Goal: Contribute content: Contribute content

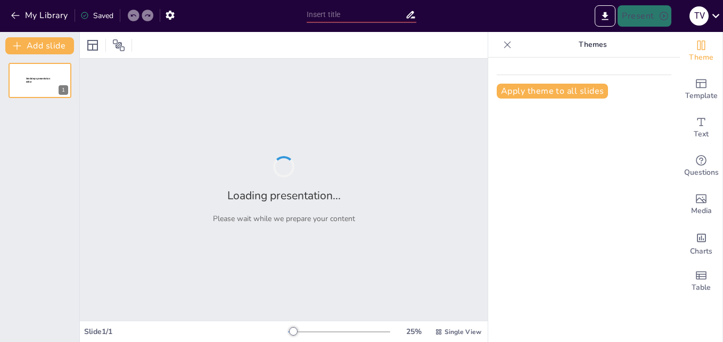
type input "La [MEDICAL_DATA]: Más Allá del Impulso Eléctrico"
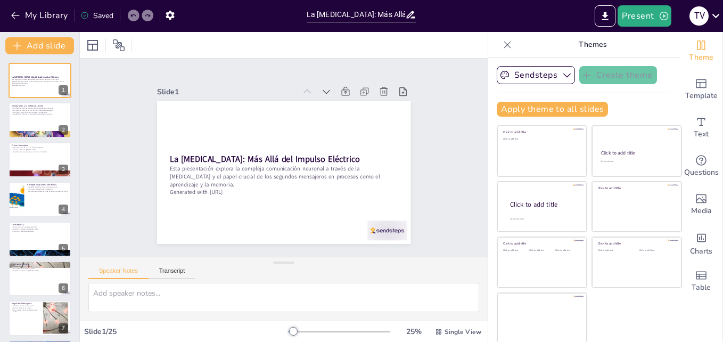
checkbox input "true"
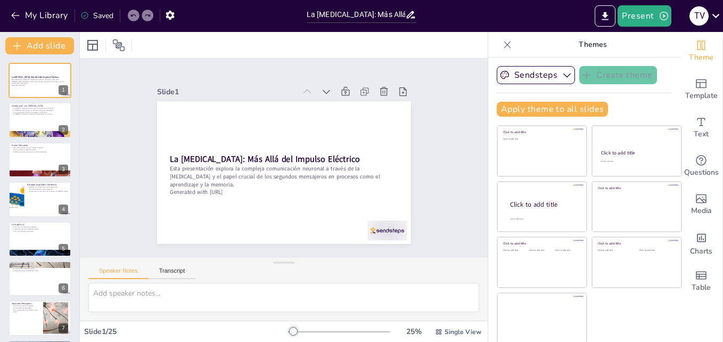
checkbox input "true"
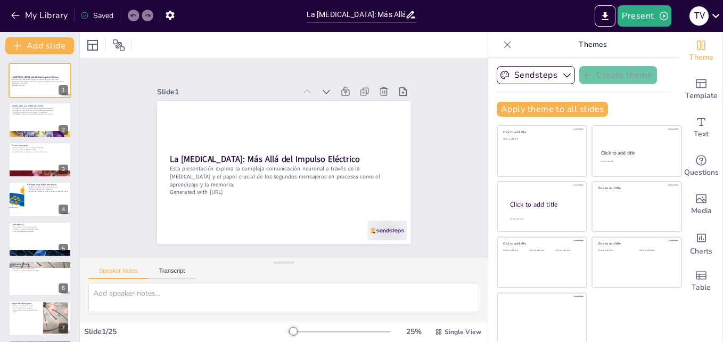
checkbox input "true"
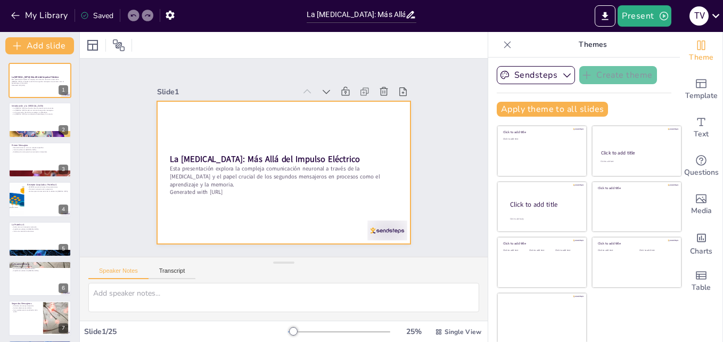
checkbox input "true"
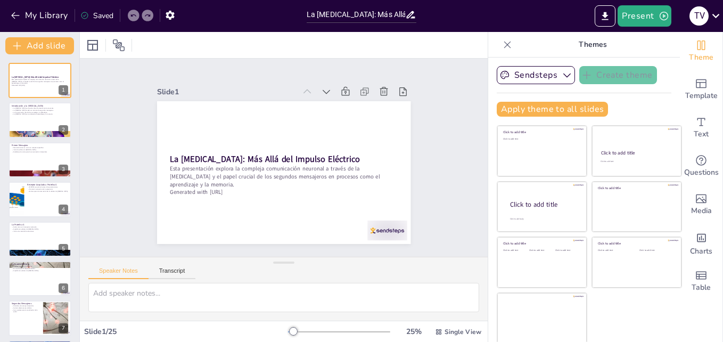
checkbox input "true"
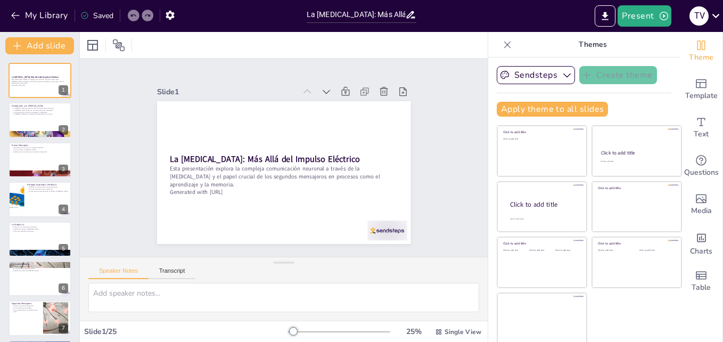
click at [417, 79] on div "Slide 1 La Sinapsis: Más Allá del Impulso Eléctrico Esta presentación explora l…" at bounding box center [283, 157] width 313 height 172
checkbox input "true"
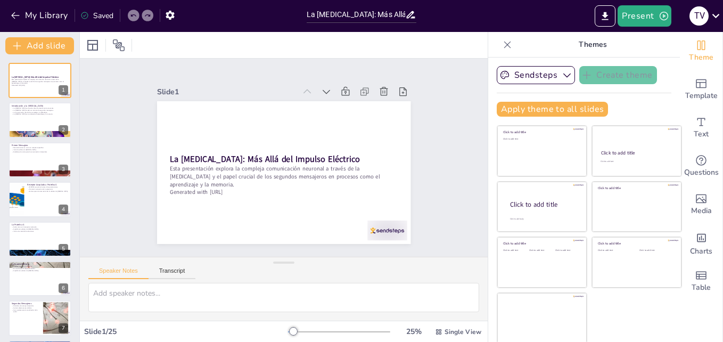
checkbox input "true"
click at [432, 121] on div "Slide 1 La Sinapsis: Más Allá del Impulso Eléctrico Esta presentación explora l…" at bounding box center [284, 158] width 408 height 198
checkbox input "true"
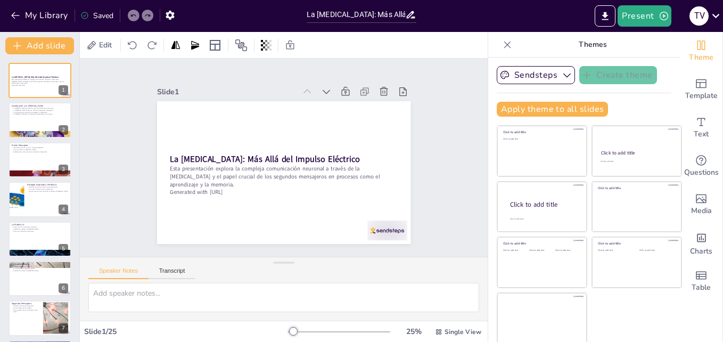
checkbox input "true"
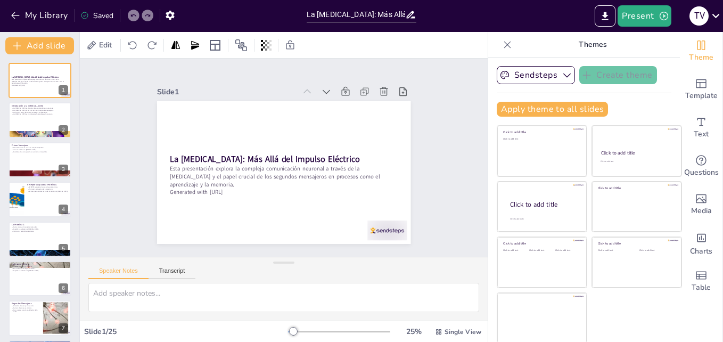
checkbox input "true"
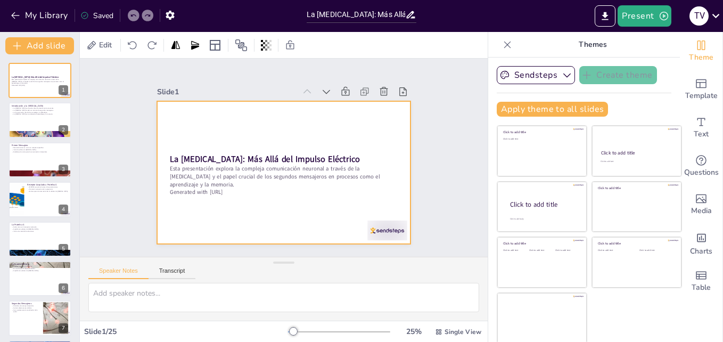
checkbox input "true"
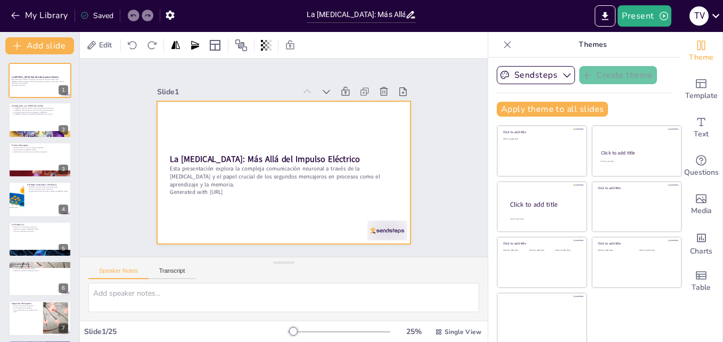
checkbox input "true"
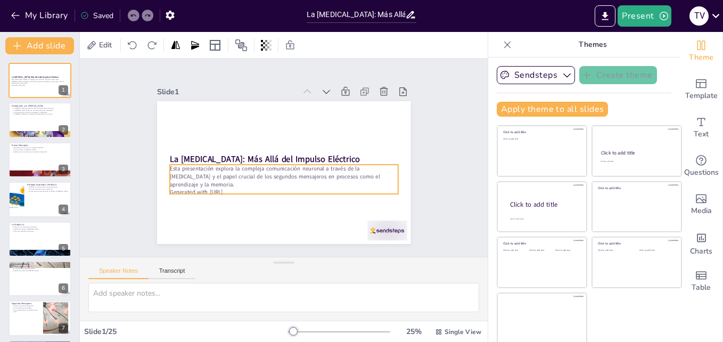
checkbox input "true"
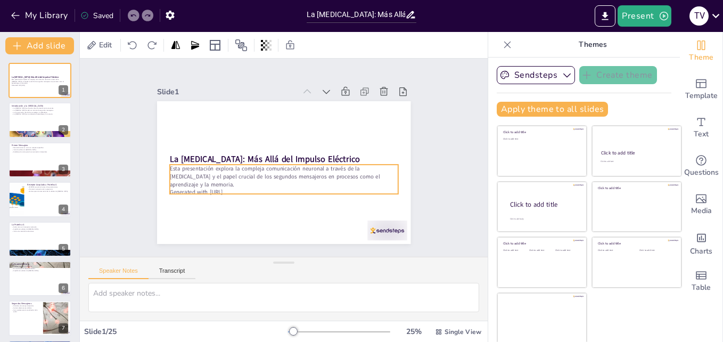
checkbox input "true"
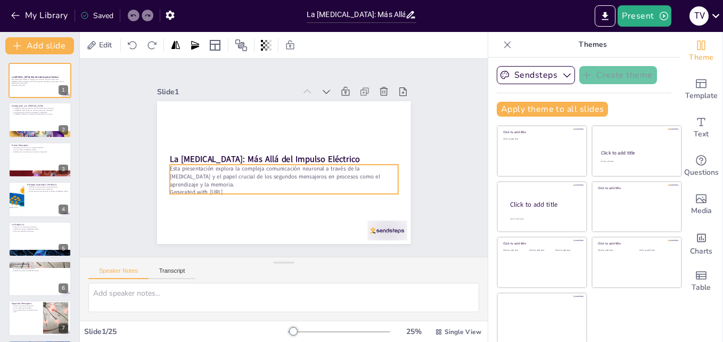
checkbox input "true"
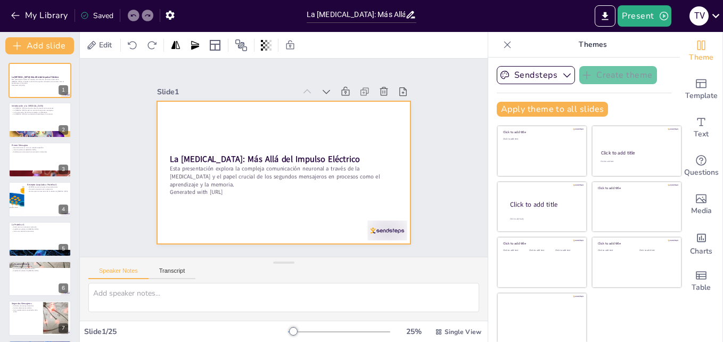
checkbox input "true"
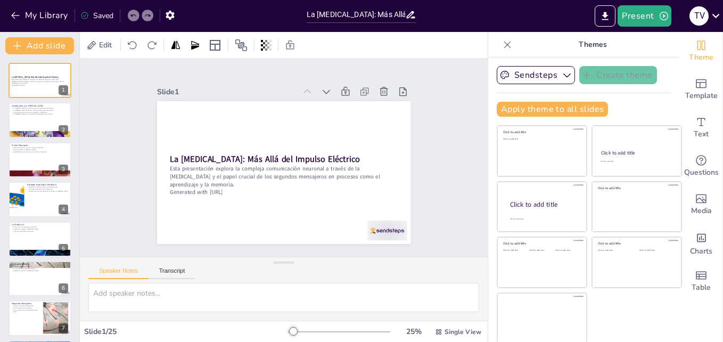
checkbox input "true"
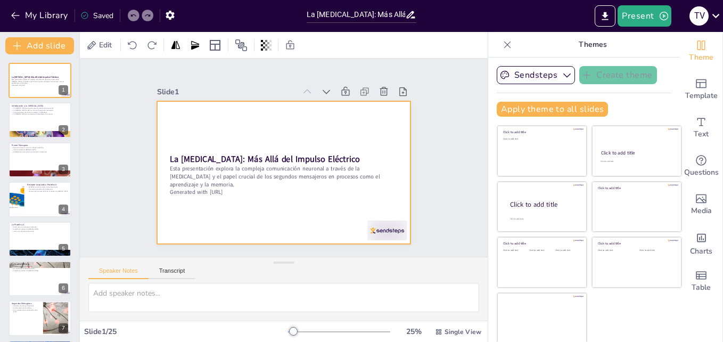
checkbox input "true"
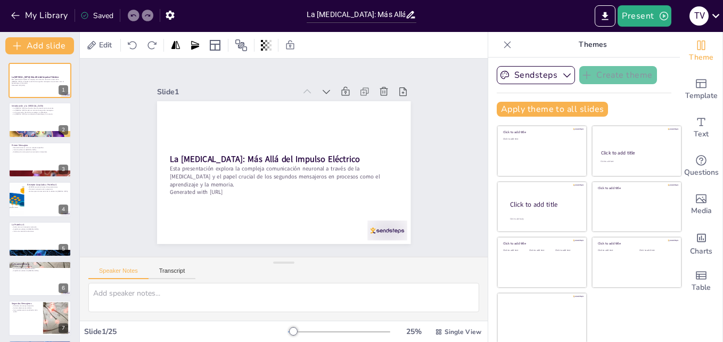
checkbox input "true"
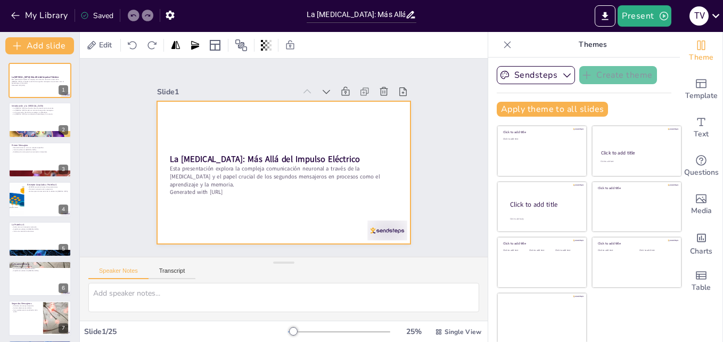
checkbox input "true"
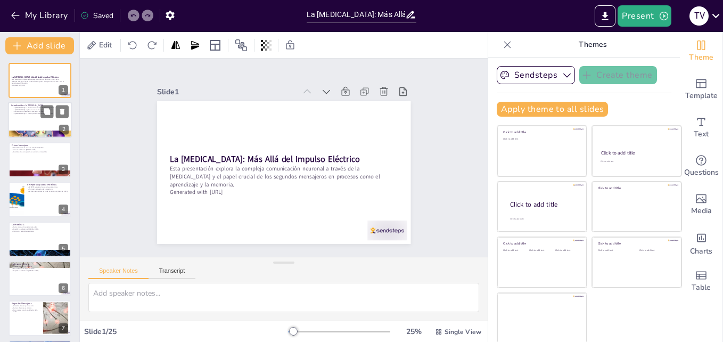
checkbox input "true"
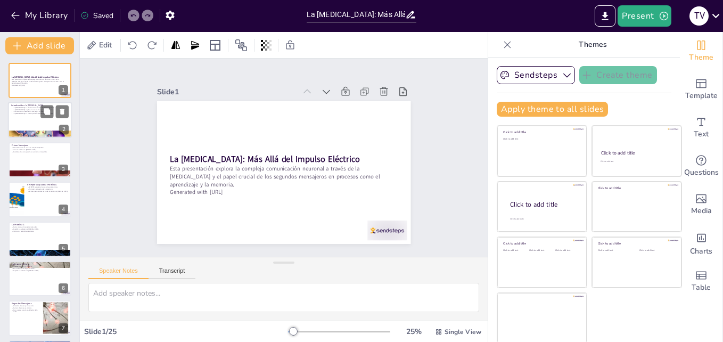
click at [45, 125] on div at bounding box center [40, 120] width 64 height 36
checkbox input "true"
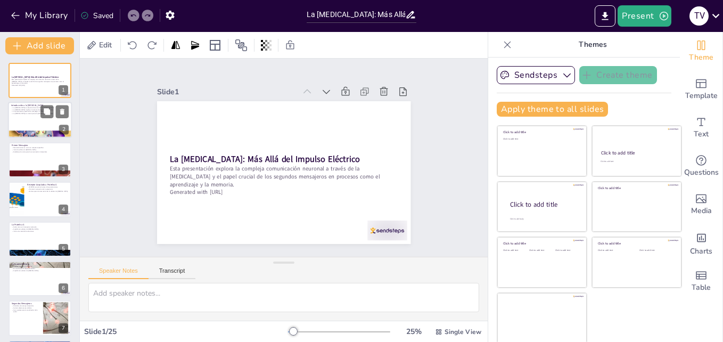
checkbox input "true"
type textarea "Lo ipsumdol si ametcons adip el seddoeiusmod temporin, utlabore etdo ma aliquae…"
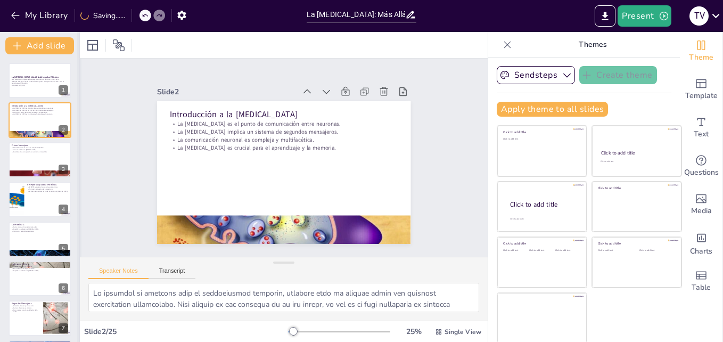
checkbox input "true"
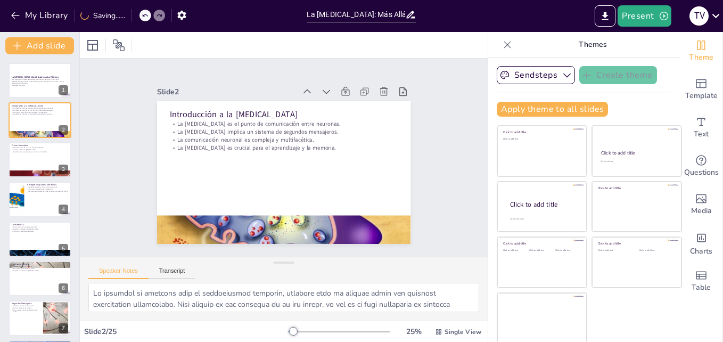
checkbox input "true"
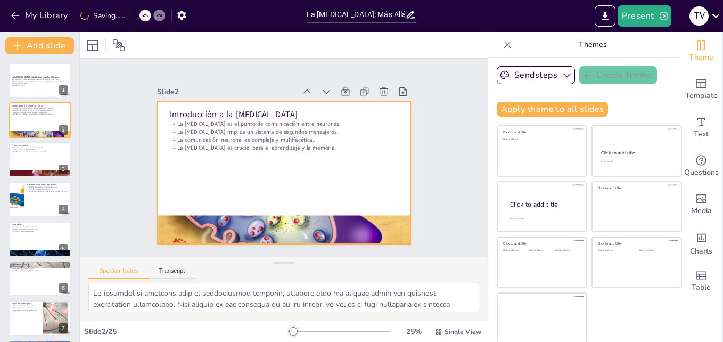
checkbox input "true"
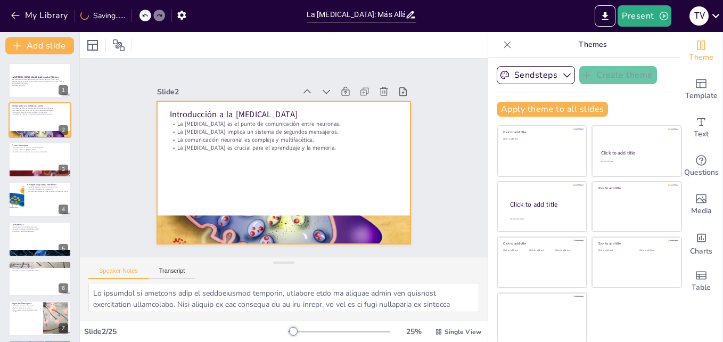
checkbox input "true"
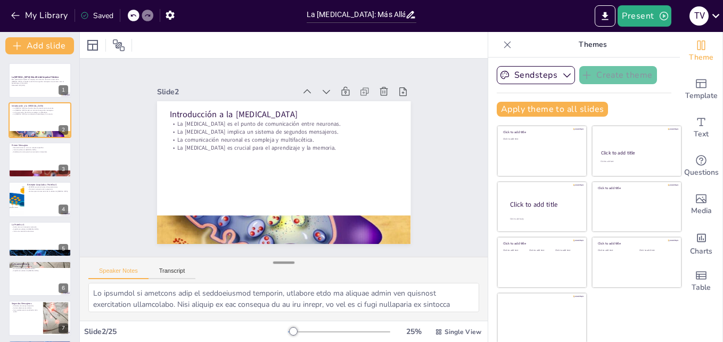
click at [276, 266] on div at bounding box center [283, 262] width 21 height 11
checkbox input "true"
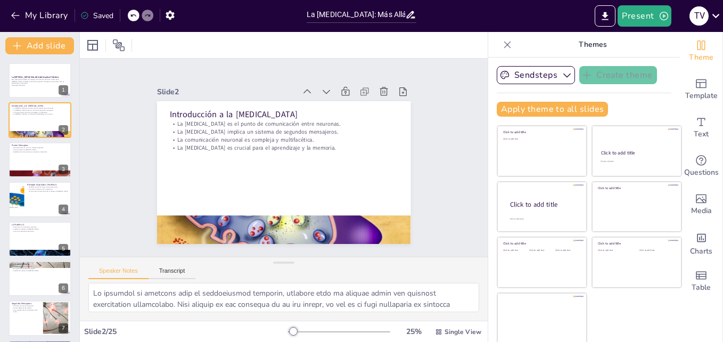
checkbox input "true"
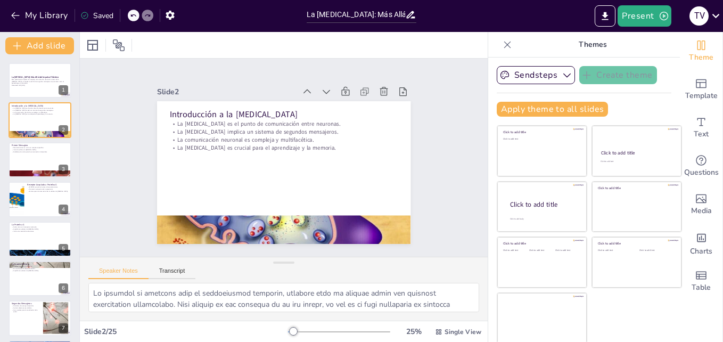
checkbox input "true"
click at [517, 76] on button "Sendsteps" at bounding box center [536, 75] width 78 height 18
click at [531, 112] on span "Sendsteps" at bounding box center [544, 111] width 48 height 10
click at [504, 44] on icon at bounding box center [507, 44] width 7 height 7
checkbox input "true"
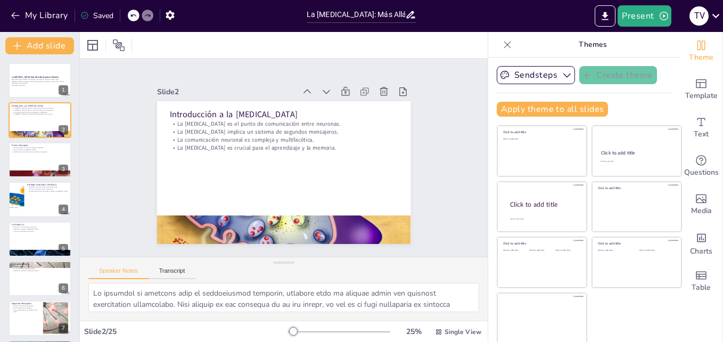
checkbox input "true"
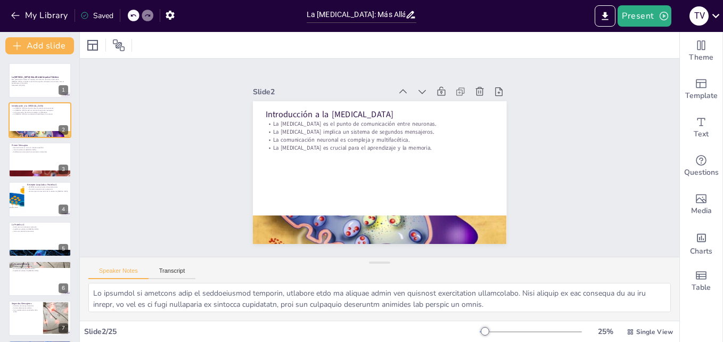
click at [136, 15] on icon at bounding box center [133, 15] width 6 height 6
click at [634, 23] on button "Present" at bounding box center [643, 15] width 53 height 21
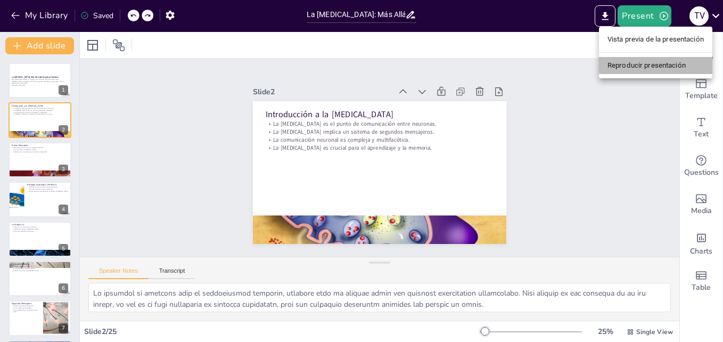
click at [636, 61] on li "Reproducir presentación" at bounding box center [655, 65] width 113 height 17
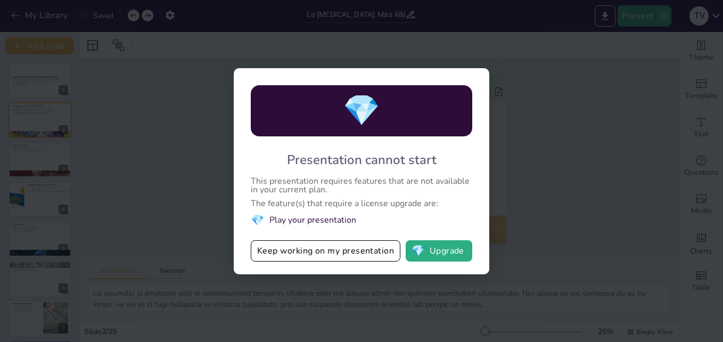
click at [460, 121] on div "💎" at bounding box center [361, 110] width 221 height 51
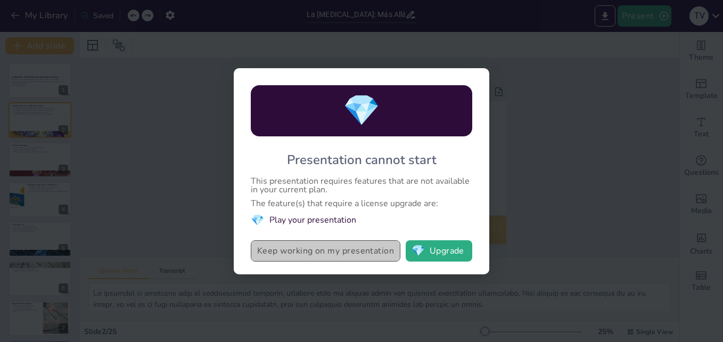
click at [376, 251] on button "Keep working on my presentation" at bounding box center [326, 250] width 150 height 21
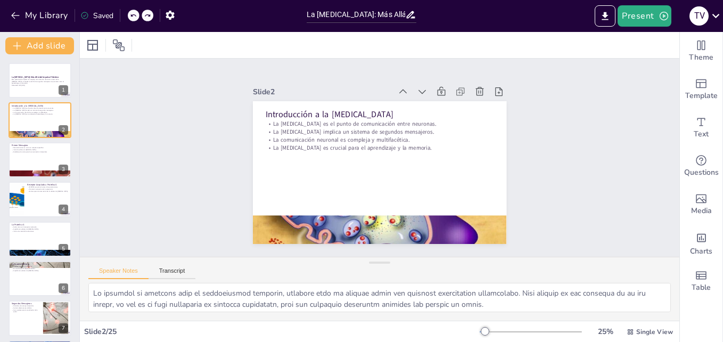
checkbox input "true"
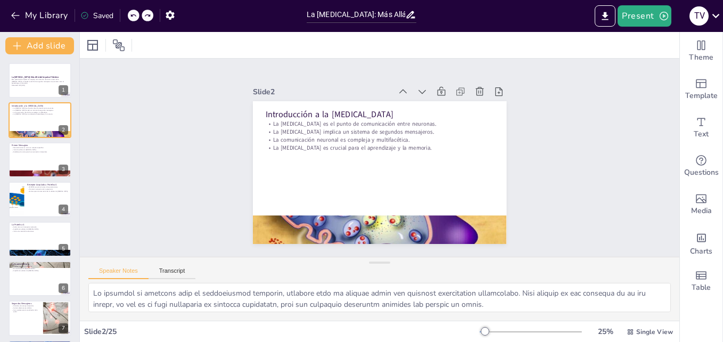
checkbox input "true"
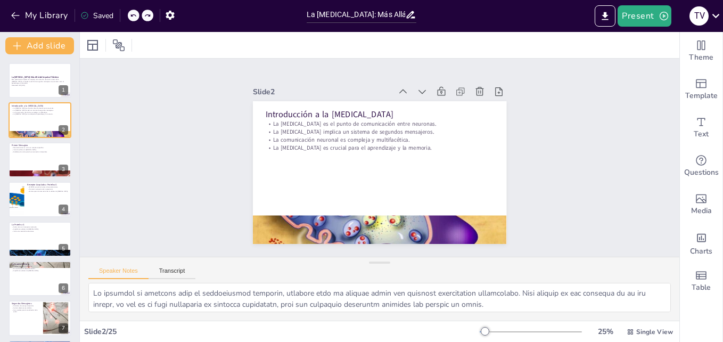
checkbox input "true"
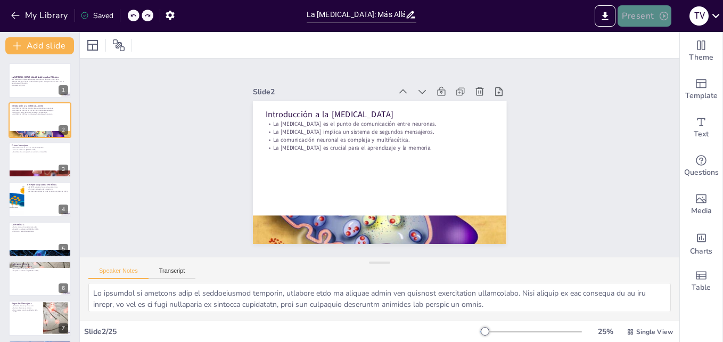
click at [637, 10] on button "Present" at bounding box center [643, 15] width 53 height 21
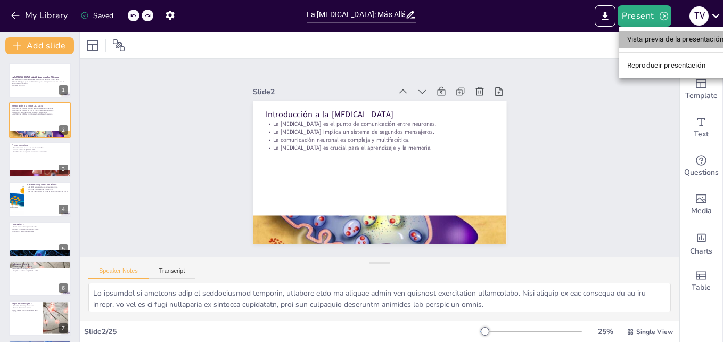
click at [644, 37] on li "Vista previa de la presentación" at bounding box center [675, 39] width 113 height 17
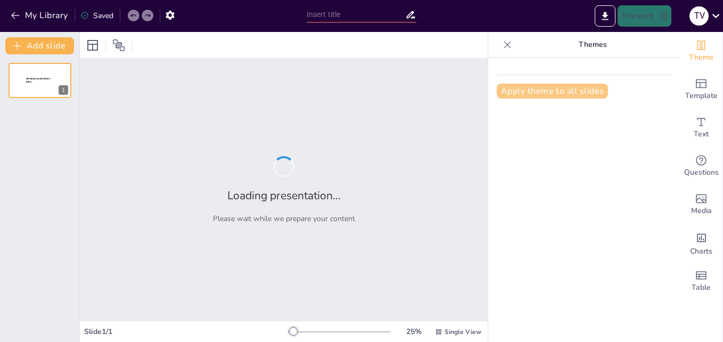
type input "La [MEDICAL_DATA]: Más Allá del Impulso Eléctrico"
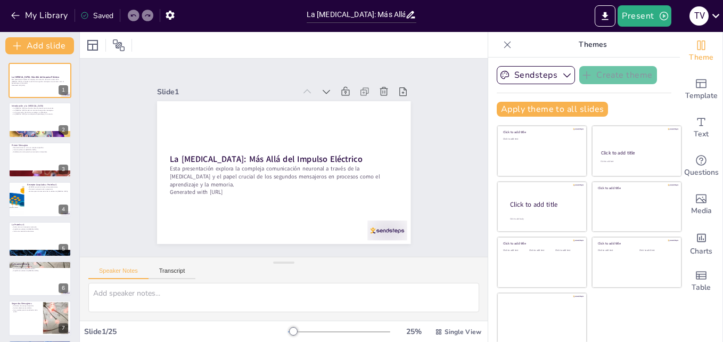
checkbox input "true"
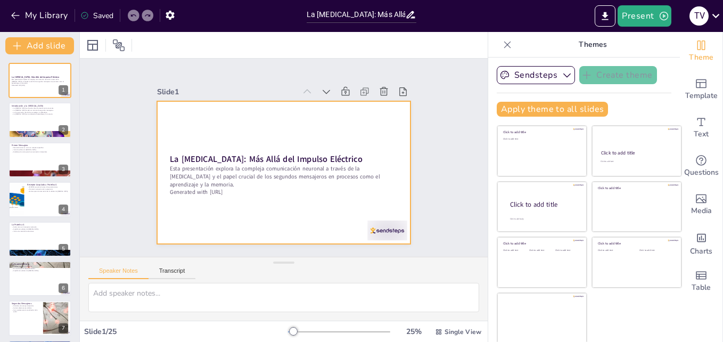
checkbox input "true"
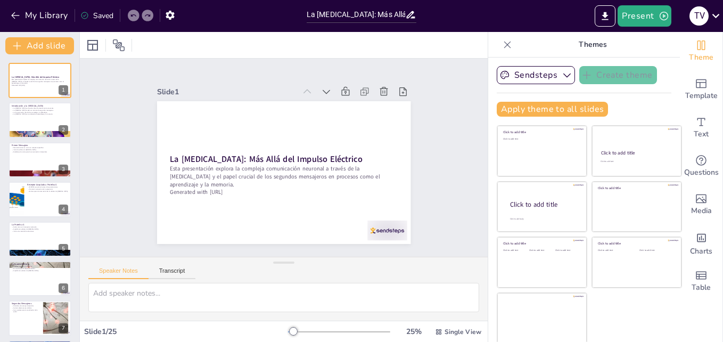
checkbox input "true"
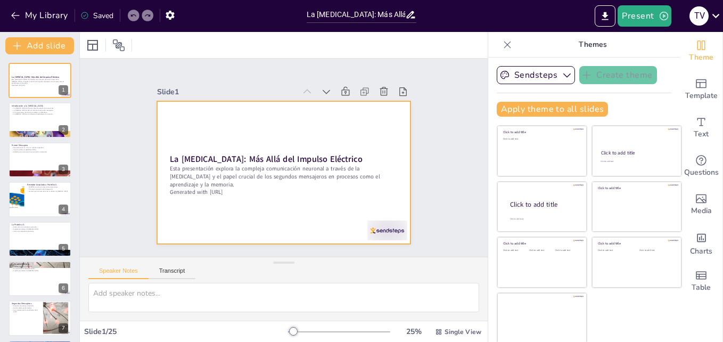
checkbox input "true"
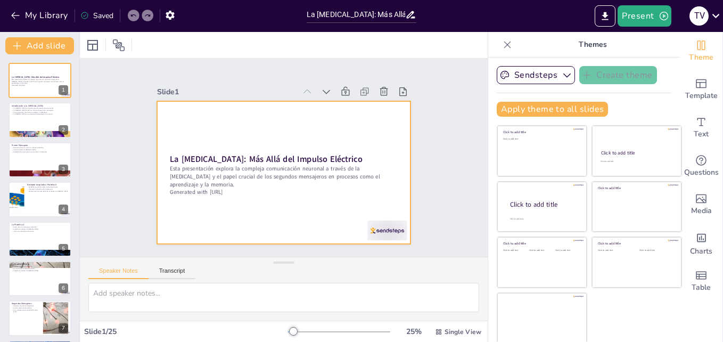
checkbox input "true"
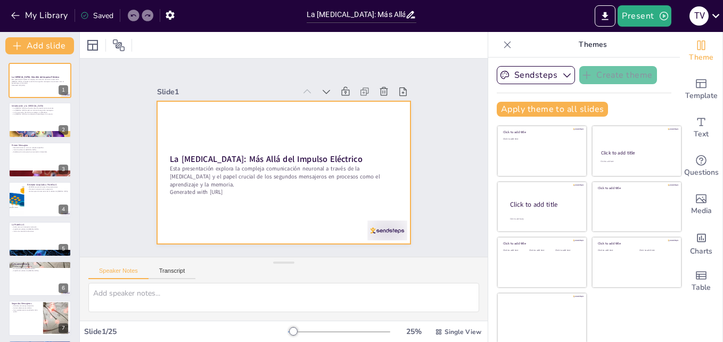
checkbox input "true"
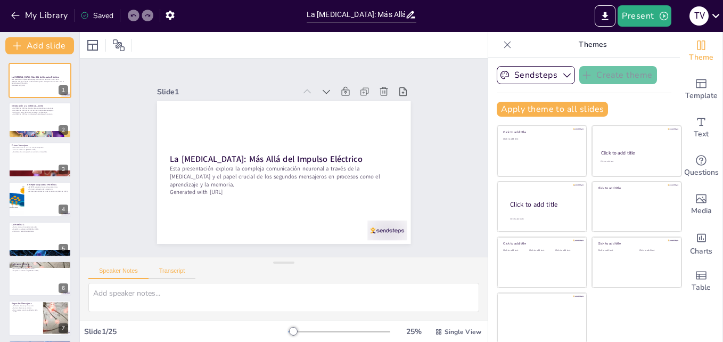
click at [177, 273] on button "Transcript" at bounding box center [172, 273] width 47 height 12
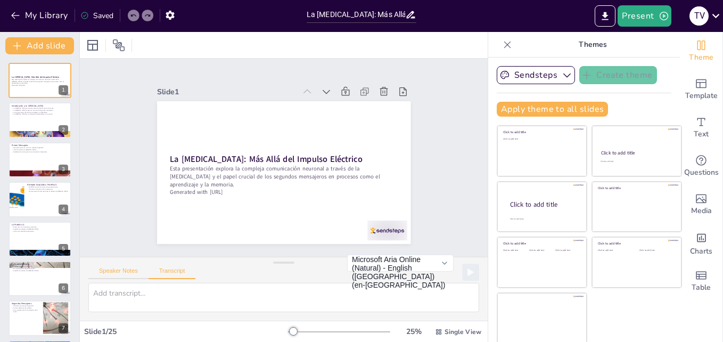
click at [129, 276] on button "Speaker Notes" at bounding box center [118, 273] width 60 height 12
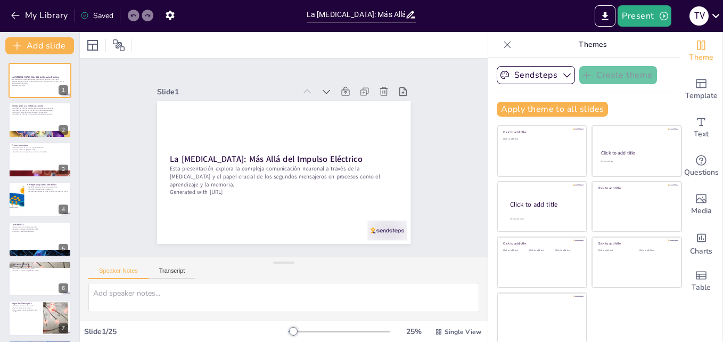
checkbox input "true"
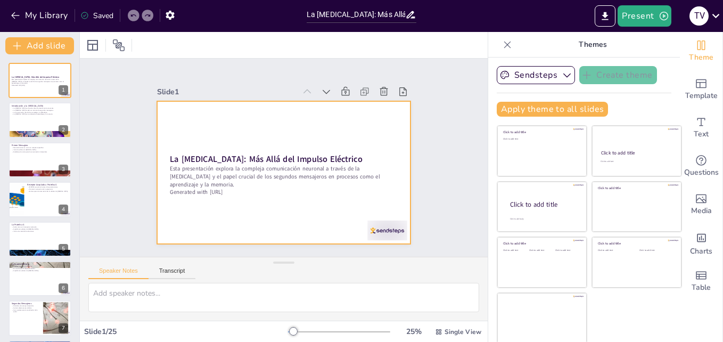
checkbox input "true"
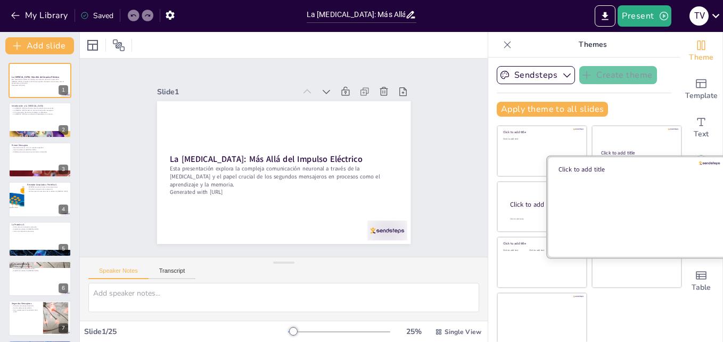
click at [632, 198] on div at bounding box center [636, 206] width 179 height 101
checkbox input "true"
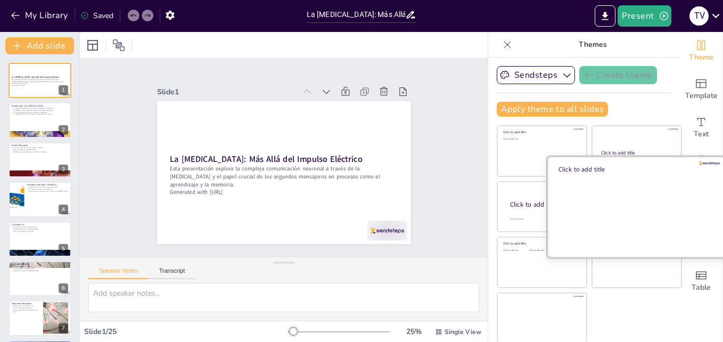
checkbox input "true"
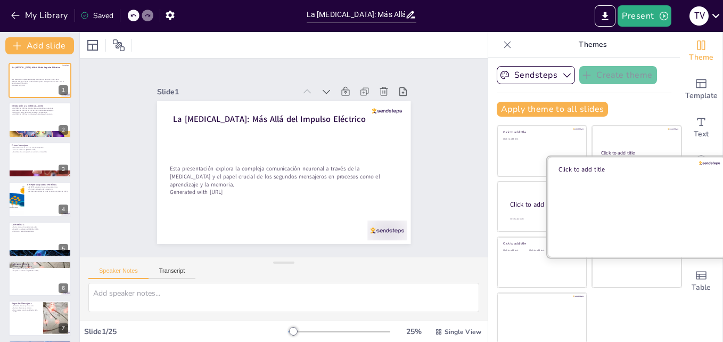
click at [613, 196] on div at bounding box center [636, 206] width 179 height 101
checkbox input "true"
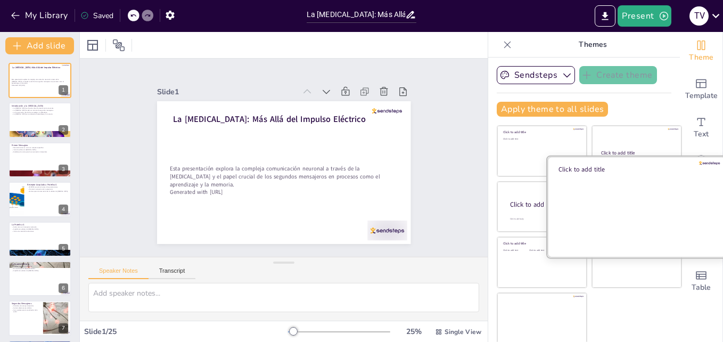
checkbox input "true"
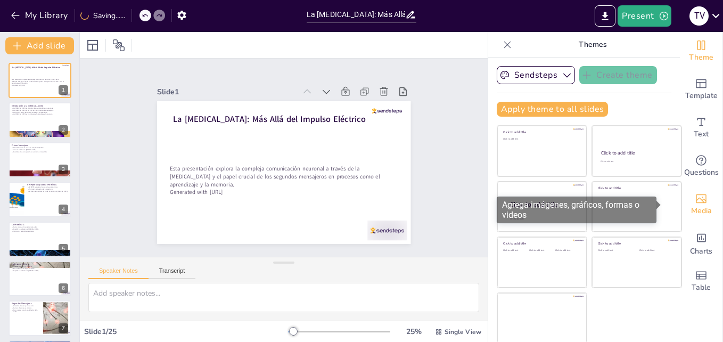
click at [695, 204] on icon "Add images, graphics, shapes or video" at bounding box center [701, 198] width 13 height 13
checkbox input "true"
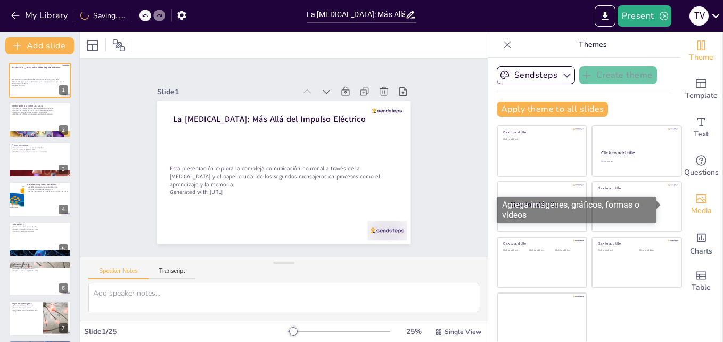
checkbox input "true"
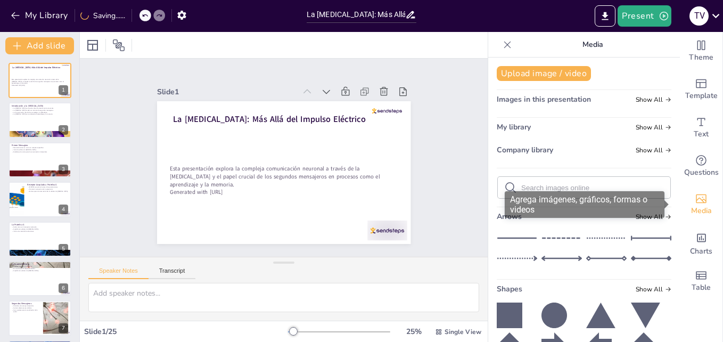
click at [685, 204] on div "Media" at bounding box center [701, 204] width 43 height 38
checkbox input "true"
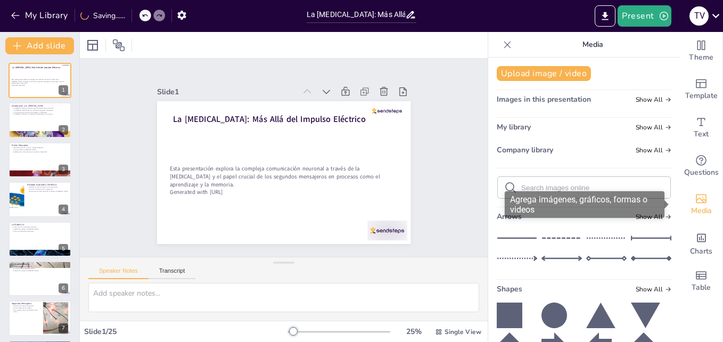
checkbox input "true"
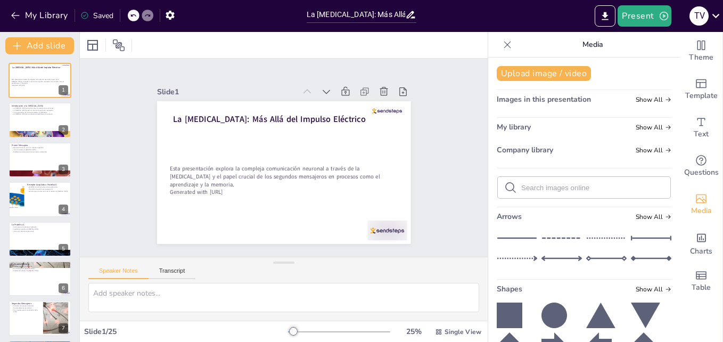
checkbox input "true"
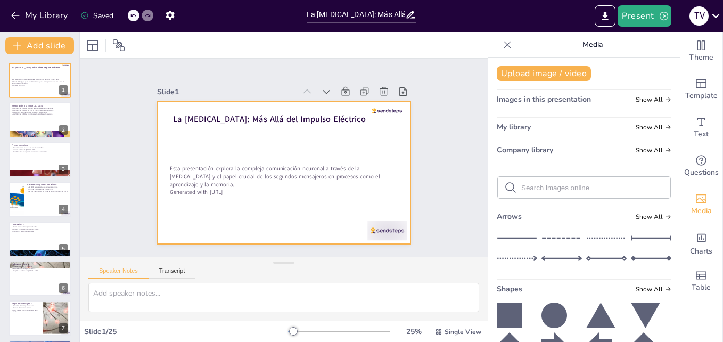
checkbox input "true"
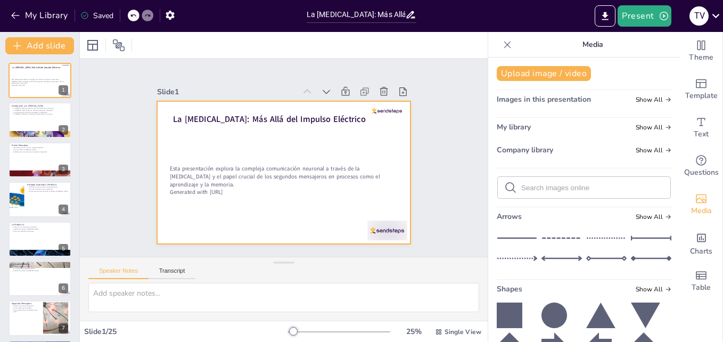
checkbox input "true"
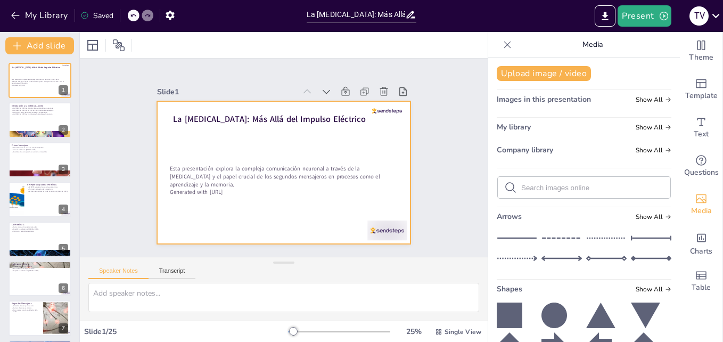
checkbox input "true"
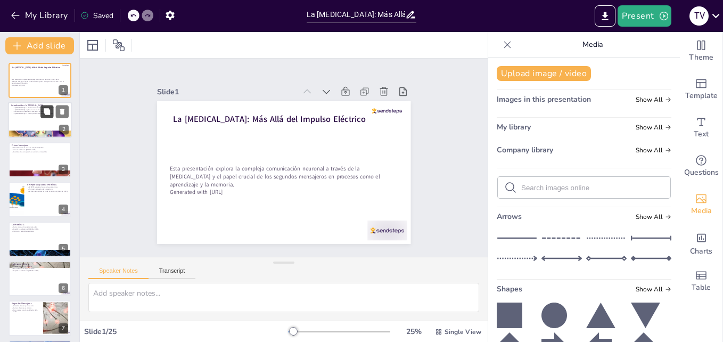
checkbox input "true"
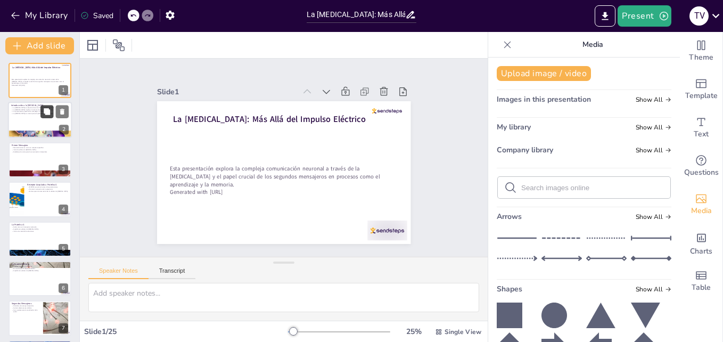
checkbox input "true"
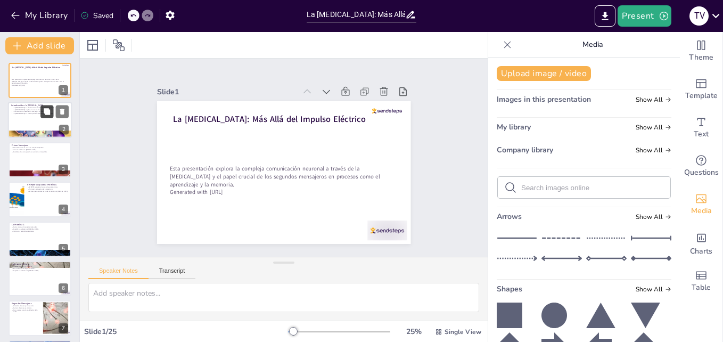
click at [48, 106] on button at bounding box center [46, 111] width 13 height 13
type textarea "Lo ipsumdol si ametcons adip el seddoeiusmod temporin, utlabore etdo ma aliquae…"
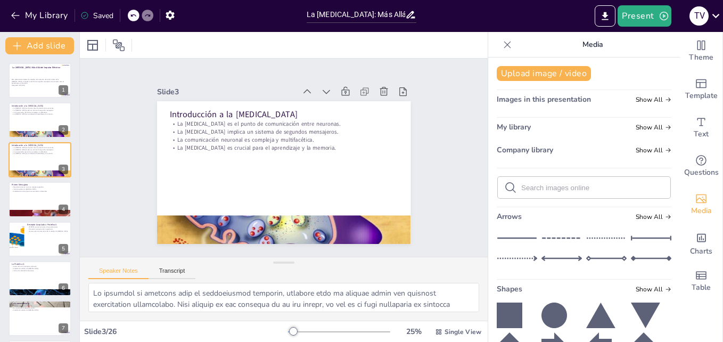
checkbox input "true"
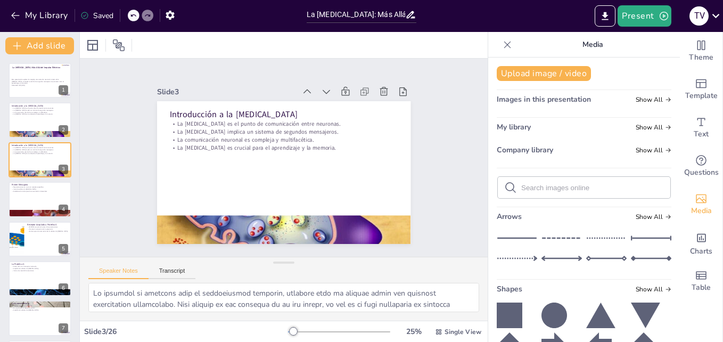
checkbox input "true"
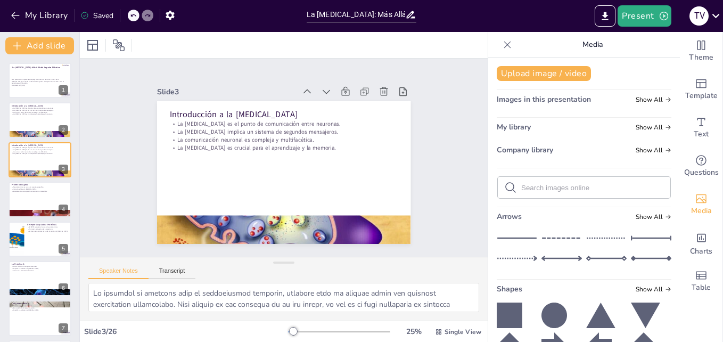
checkbox input "true"
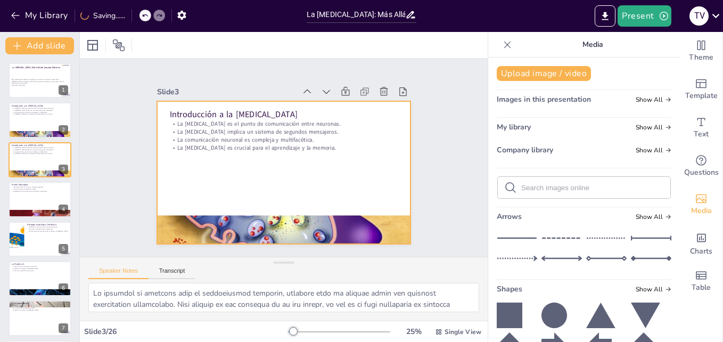
checkbox input "true"
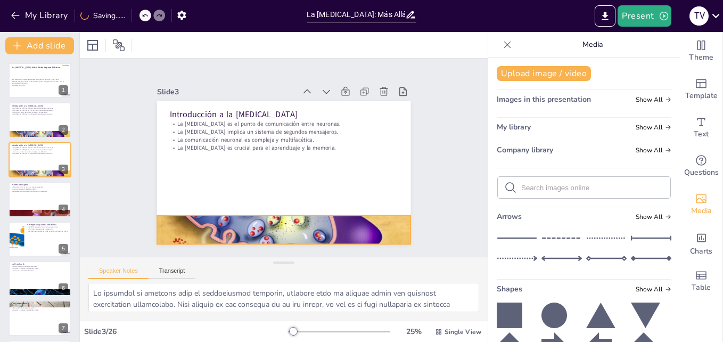
checkbox input "true"
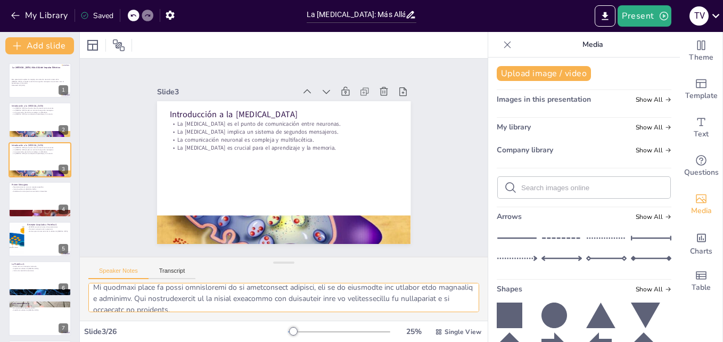
scroll to position [114, 0]
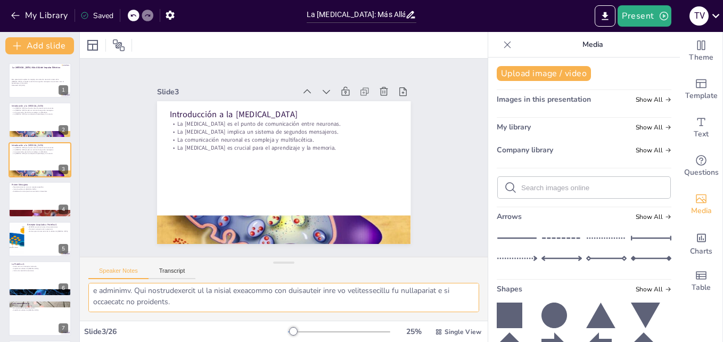
checkbox input "true"
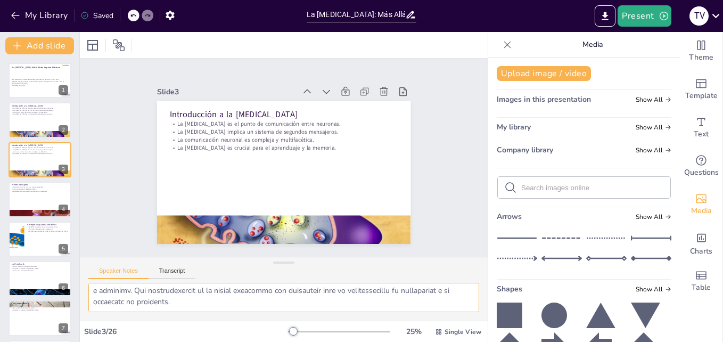
checkbox input "true"
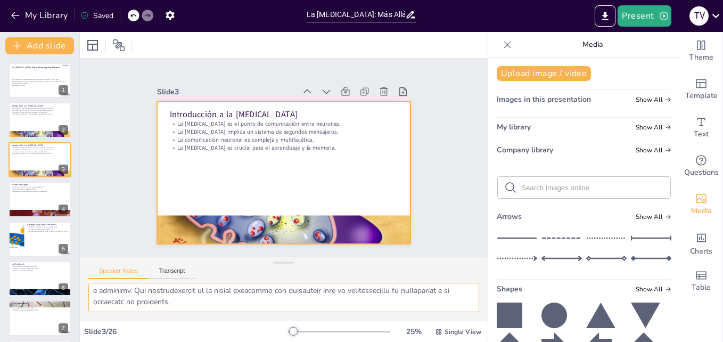
checkbox input "true"
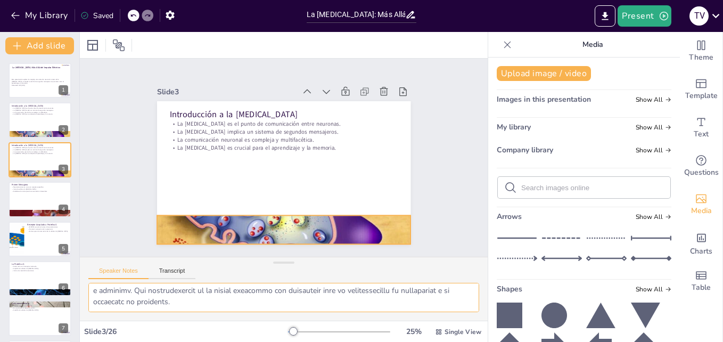
checkbox input "true"
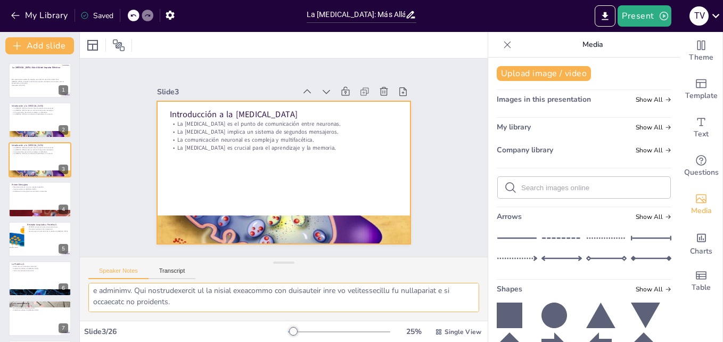
checkbox input "true"
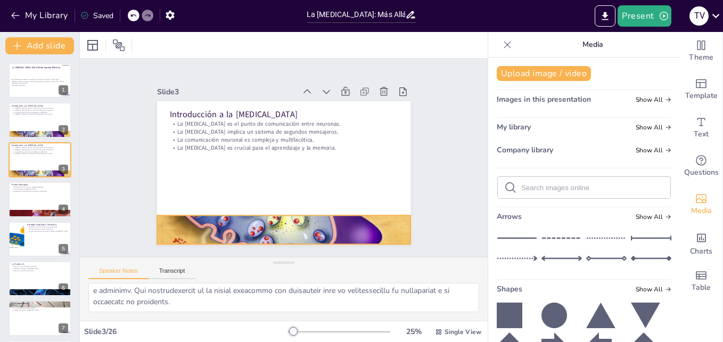
checkbox input "true"
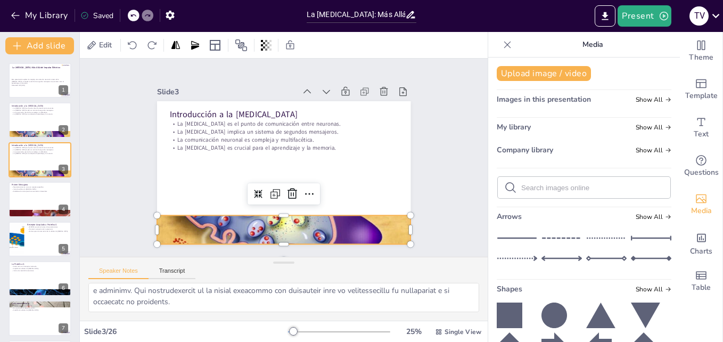
click at [227, 221] on div at bounding box center [276, 229] width 266 height 161
checkbox input "true"
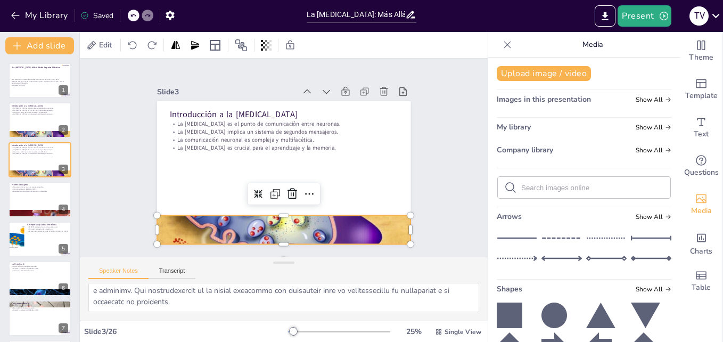
checkbox input "true"
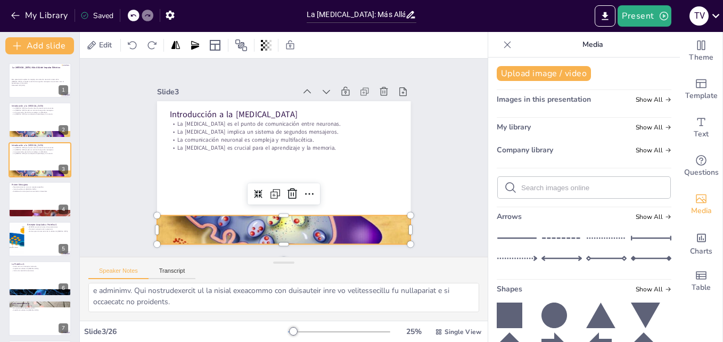
checkbox input "true"
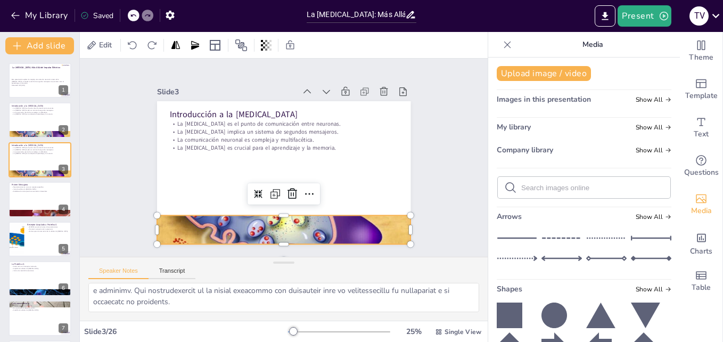
checkbox input "true"
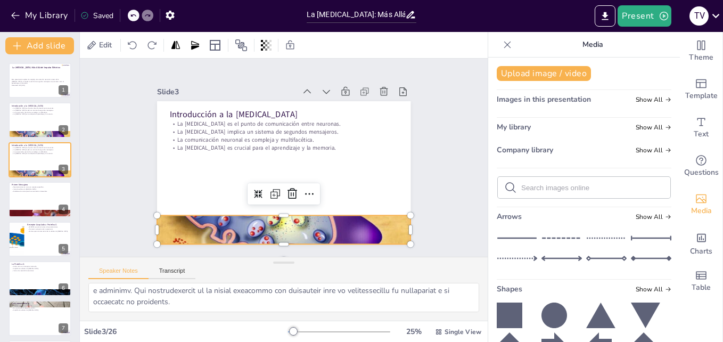
checkbox input "true"
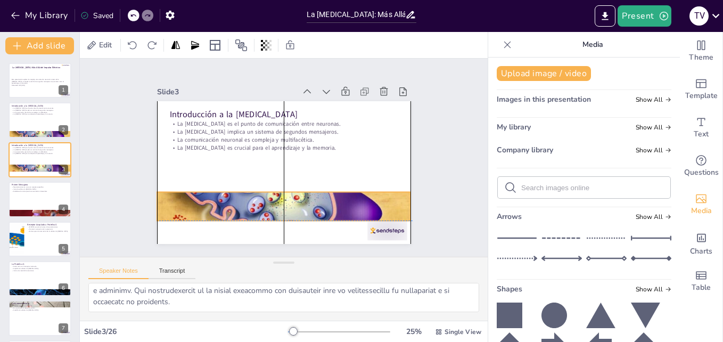
checkbox input "true"
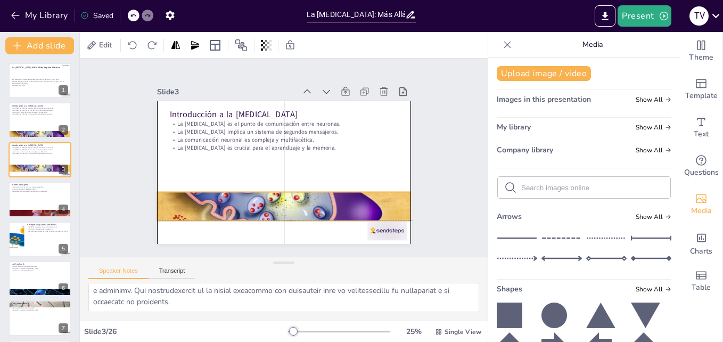
checkbox input "true"
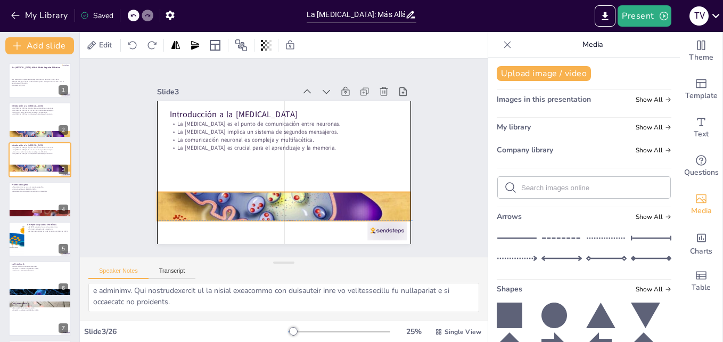
checkbox input "true"
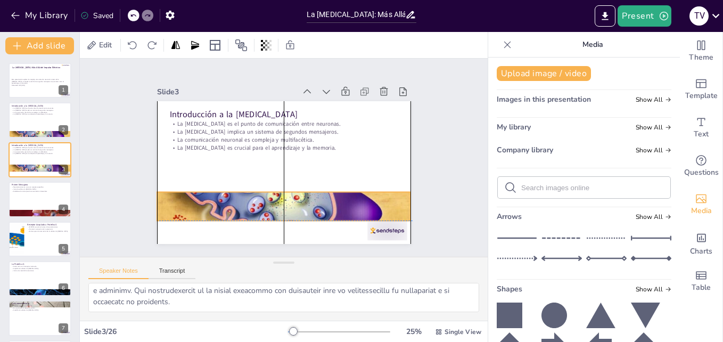
checkbox input "true"
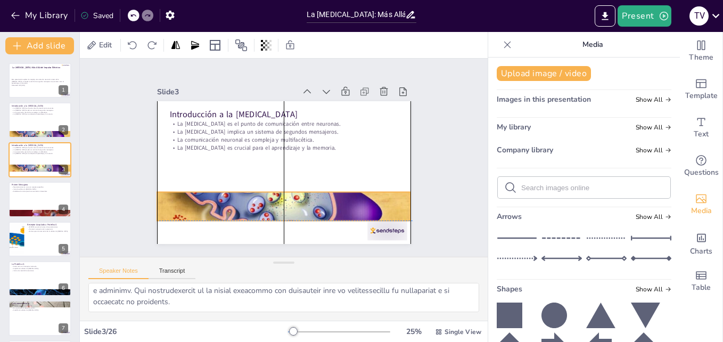
checkbox input "true"
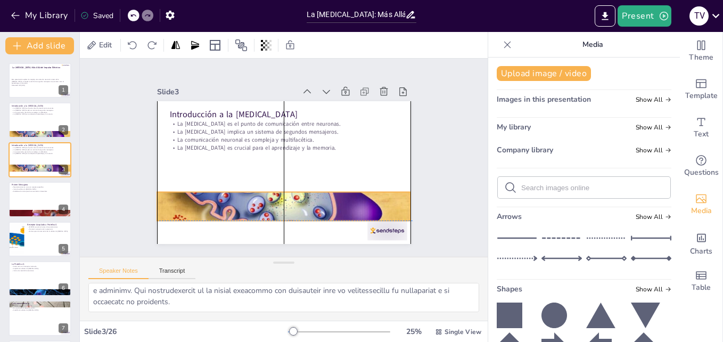
checkbox input "true"
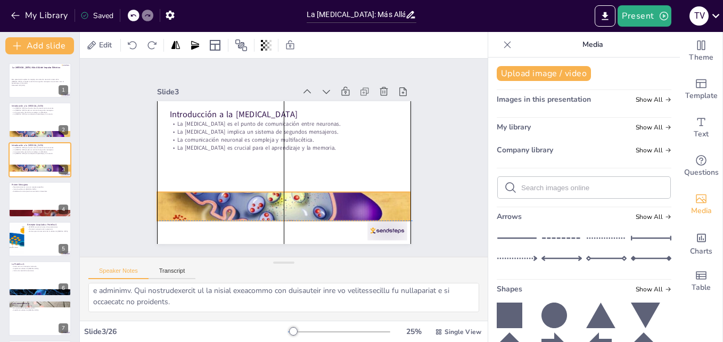
checkbox input "true"
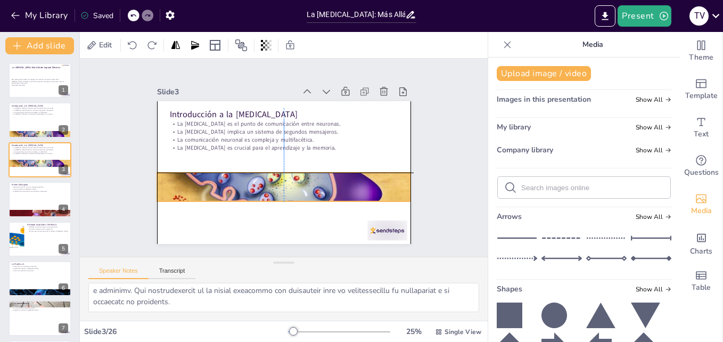
drag, startPoint x: 227, startPoint y: 221, endPoint x: 230, endPoint y: 179, distance: 41.6
click at [230, 179] on div at bounding box center [280, 186] width 266 height 161
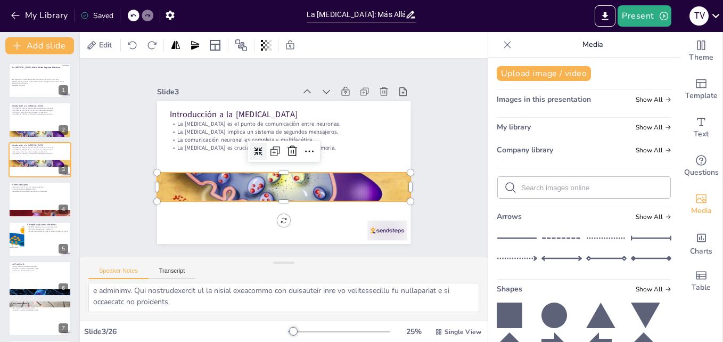
click at [254, 151] on icon at bounding box center [258, 151] width 9 height 9
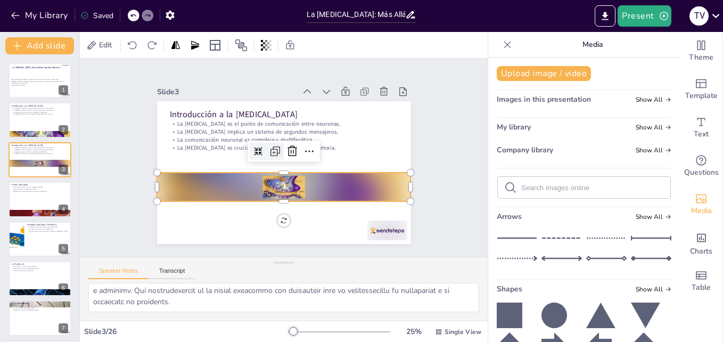
click at [273, 150] on icon at bounding box center [275, 152] width 4 height 4
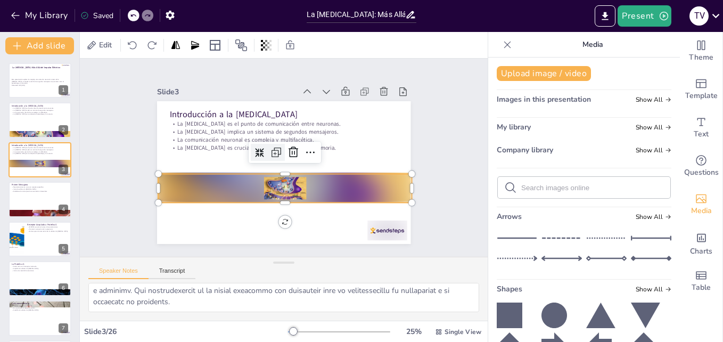
click at [270, 147] on icon at bounding box center [276, 152] width 13 height 13
click at [257, 150] on icon at bounding box center [261, 154] width 9 height 9
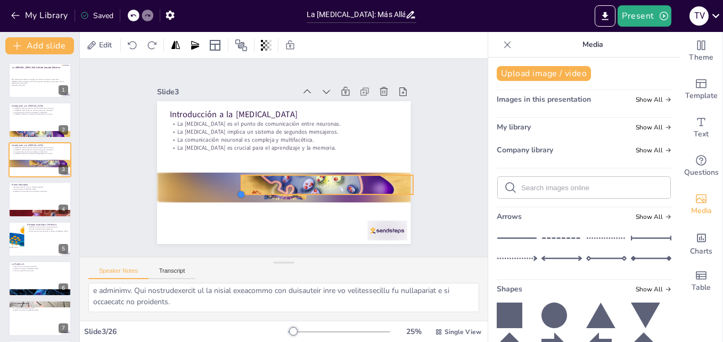
drag, startPoint x: 152, startPoint y: 197, endPoint x: 234, endPoint y: 174, distance: 84.7
click at [234, 174] on div "Introducción a la [MEDICAL_DATA] La [MEDICAL_DATA] es el punto de comunicación …" at bounding box center [281, 172] width 278 height 192
click at [300, 153] on div at bounding box center [301, 153] width 17 height 17
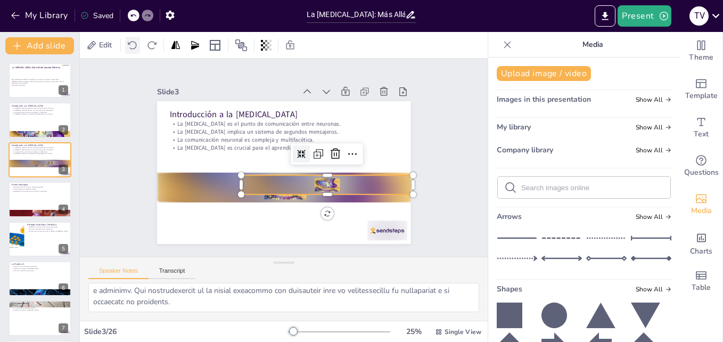
click at [131, 44] on icon at bounding box center [132, 45] width 11 height 11
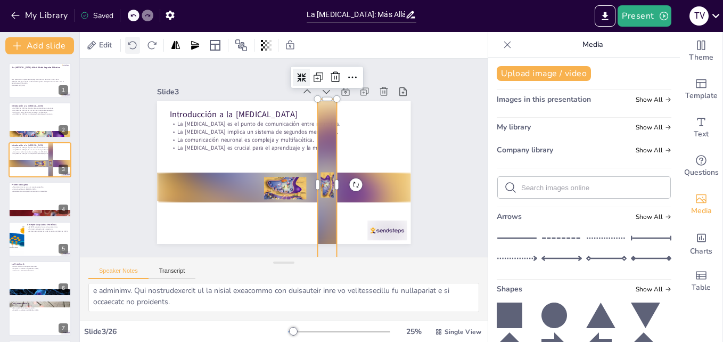
click at [131, 44] on icon at bounding box center [132, 45] width 11 height 11
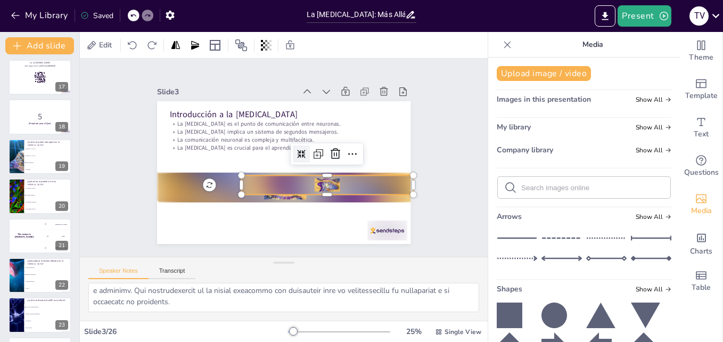
scroll to position [630, 0]
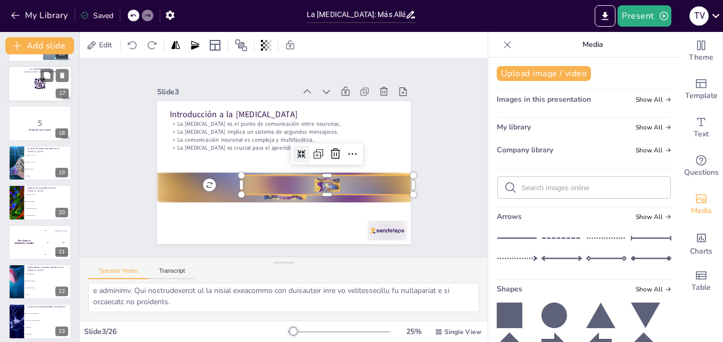
click at [27, 83] on div at bounding box center [40, 83] width 64 height 36
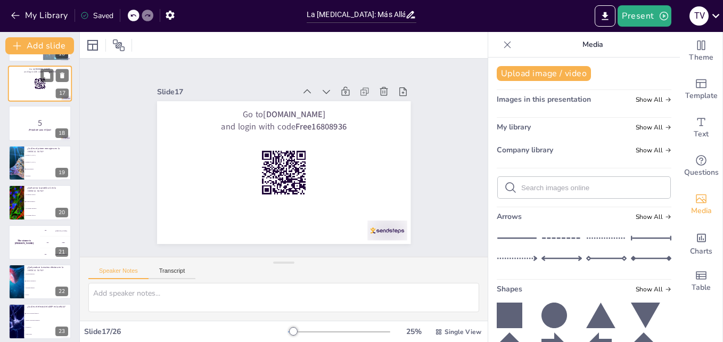
scroll to position [0, 0]
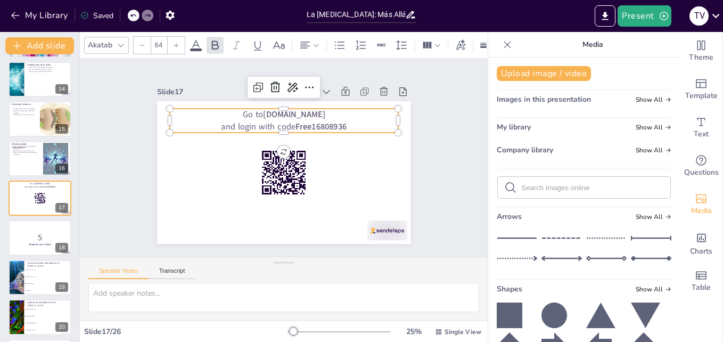
click at [291, 114] on strong "[DOMAIN_NAME]" at bounding box center [298, 116] width 63 height 18
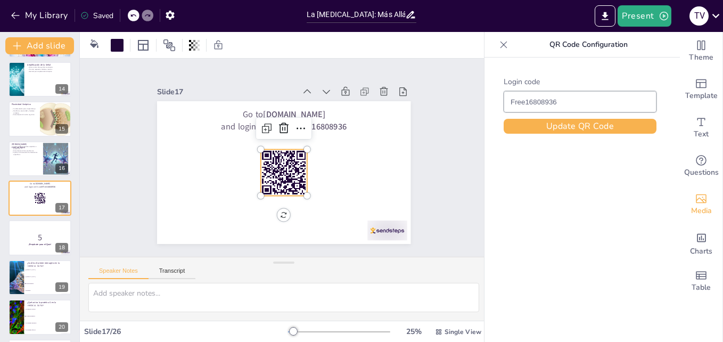
click at [296, 156] on rect at bounding box center [296, 156] width 1 height 8
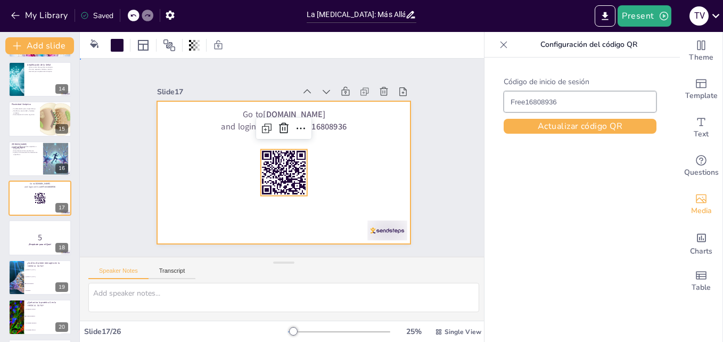
click at [365, 167] on div at bounding box center [282, 172] width 267 height 168
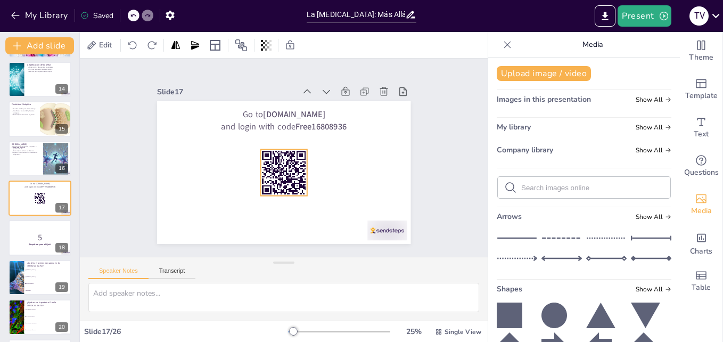
click at [299, 176] on rect at bounding box center [300, 177] width 2 height 3
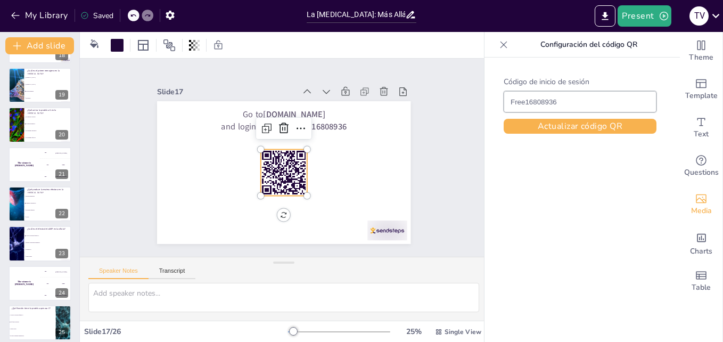
scroll to position [755, 0]
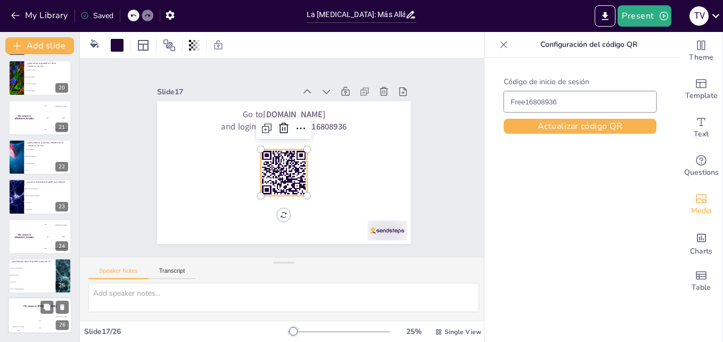
click at [36, 305] on h4 "The winner is [PERSON_NAME]" at bounding box center [40, 306] width 64 height 3
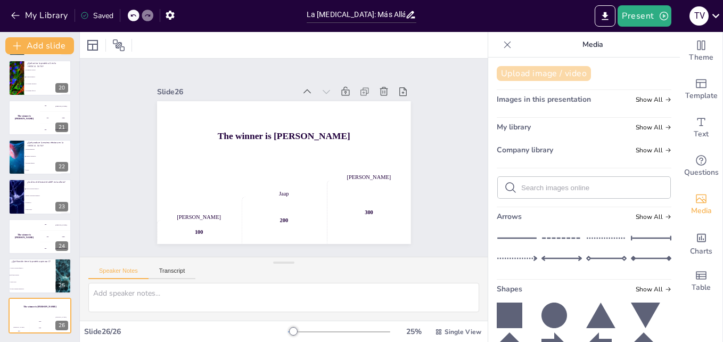
click at [573, 76] on button "Upload image / video" at bounding box center [544, 73] width 94 height 15
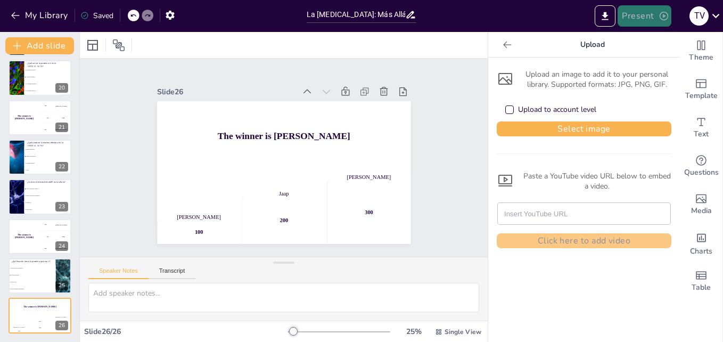
click at [632, 19] on button "Present" at bounding box center [643, 15] width 53 height 21
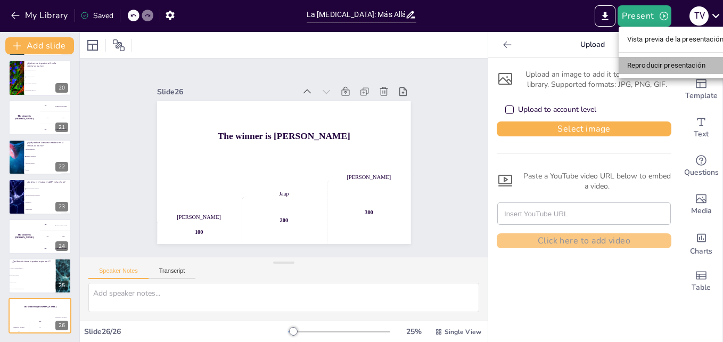
click at [620, 63] on li "Reproducir presentación" at bounding box center [675, 65] width 113 height 17
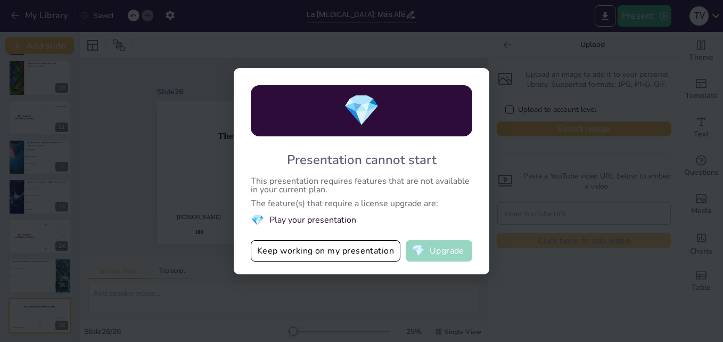
click at [423, 243] on button "💎 Upgrade" at bounding box center [439, 250] width 67 height 21
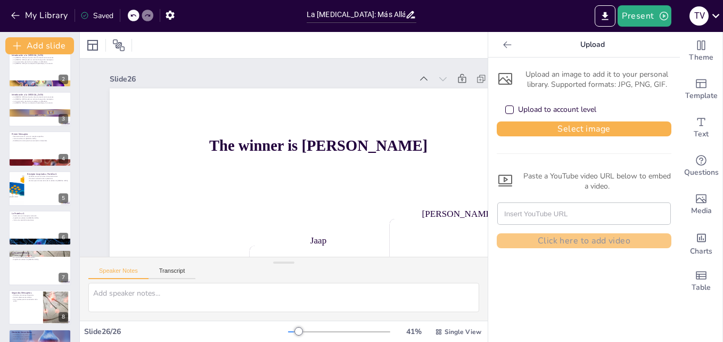
scroll to position [0, 0]
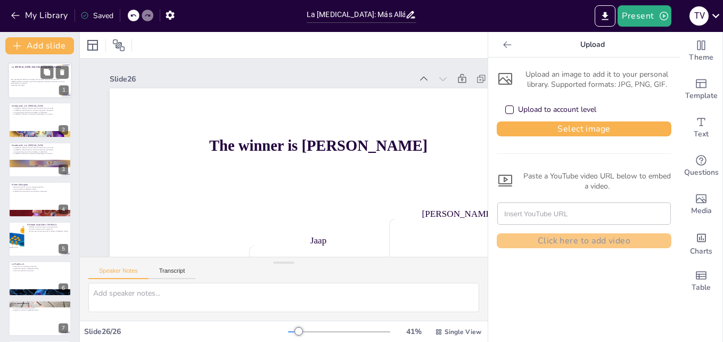
click at [32, 91] on div at bounding box center [40, 80] width 64 height 36
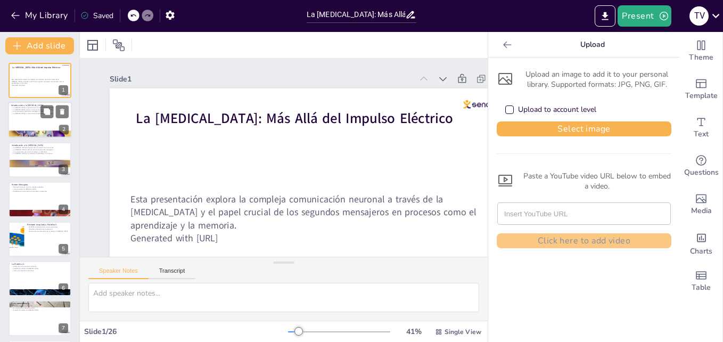
click at [32, 114] on p "La [MEDICAL_DATA] es crucial para el aprendizaje y la memoria." at bounding box center [39, 114] width 57 height 2
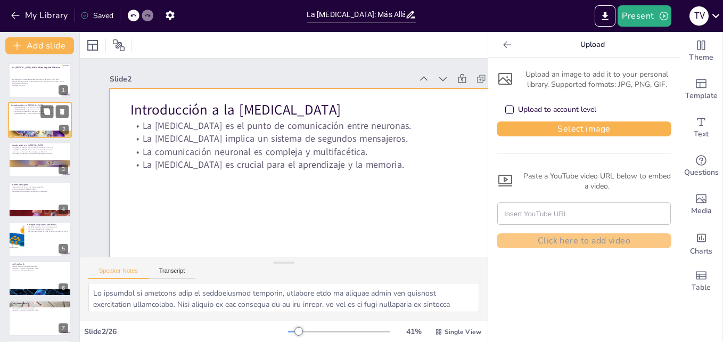
click at [31, 123] on div at bounding box center [40, 120] width 64 height 36
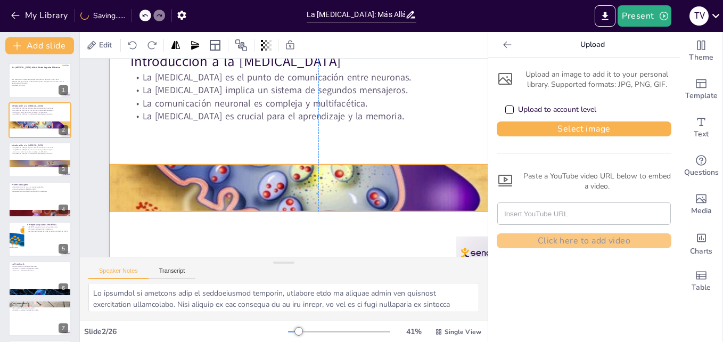
drag, startPoint x: 250, startPoint y: 242, endPoint x: 251, endPoint y: 178, distance: 63.9
click at [251, 178] on div at bounding box center [308, 197] width 466 height 341
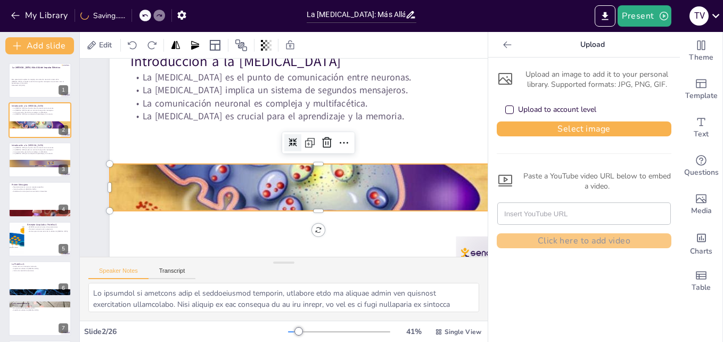
click at [291, 141] on icon at bounding box center [294, 143] width 9 height 9
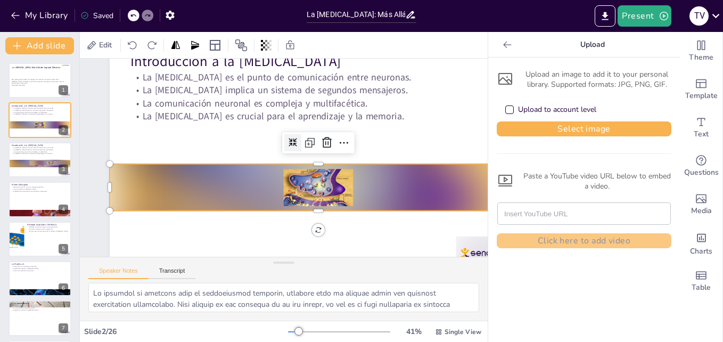
click at [233, 185] on div at bounding box center [318, 187] width 417 height 47
click at [339, 141] on icon at bounding box center [343, 142] width 13 height 13
click at [267, 147] on div at bounding box center [318, 160] width 440 height 277
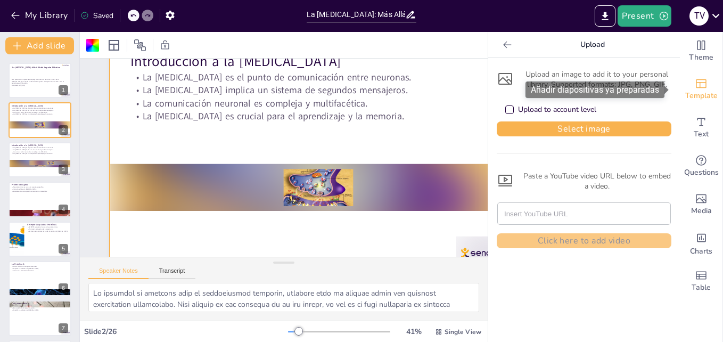
click at [692, 93] on span "Template" at bounding box center [701, 96] width 32 height 12
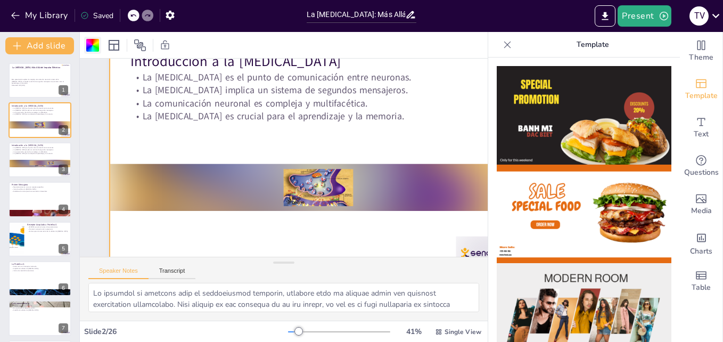
click at [92, 44] on div at bounding box center [92, 45] width 13 height 13
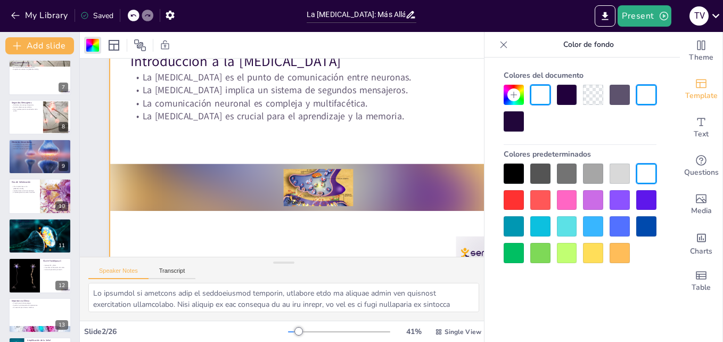
scroll to position [274, 0]
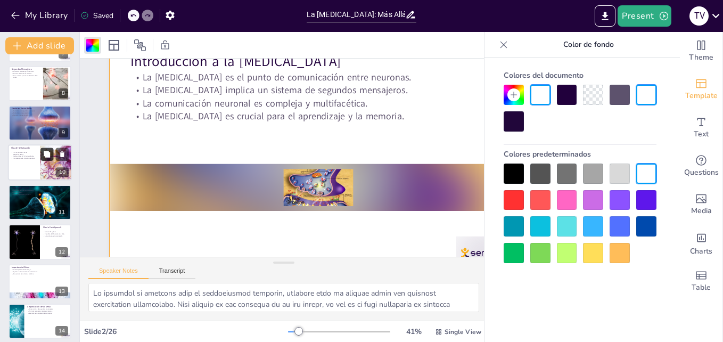
click at [43, 160] on button at bounding box center [46, 154] width 13 height 13
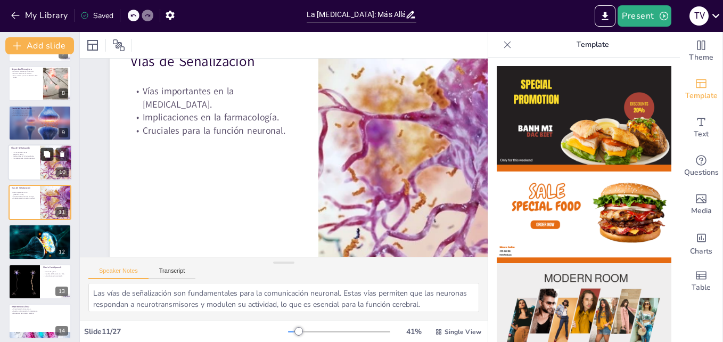
scroll to position [278, 0]
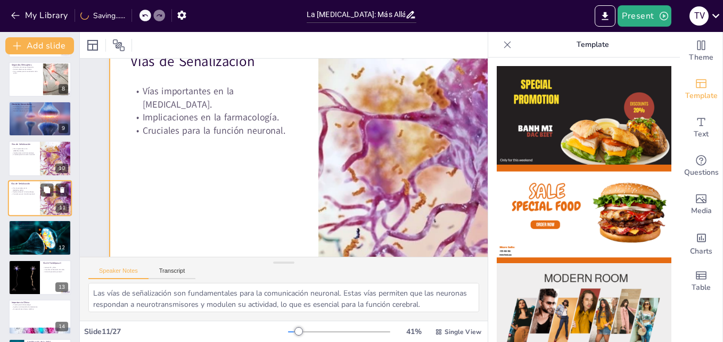
click at [22, 197] on div at bounding box center [40, 198] width 64 height 36
click at [27, 239] on div at bounding box center [40, 238] width 64 height 40
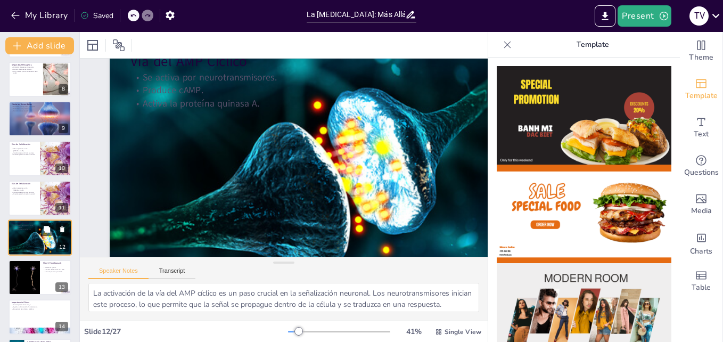
scroll to position [0, 0]
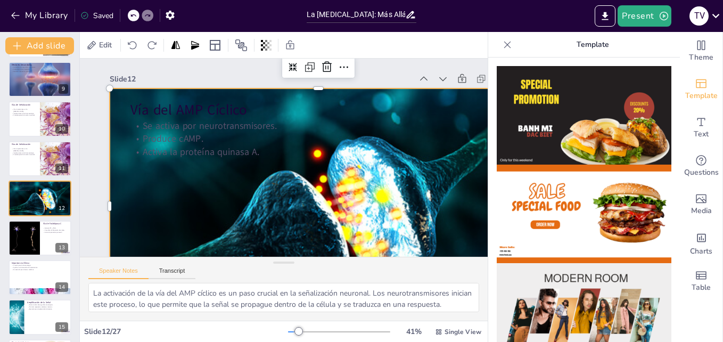
click at [217, 184] on div at bounding box center [301, 214] width 477 height 377
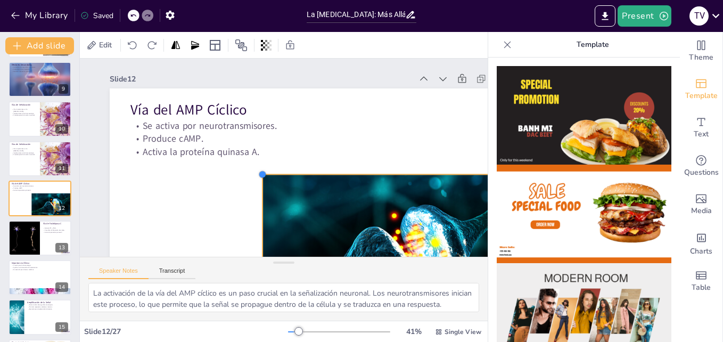
drag, startPoint x: 109, startPoint y: 86, endPoint x: 272, endPoint y: 180, distance: 188.4
click at [266, 177] on div at bounding box center [261, 172] width 10 height 10
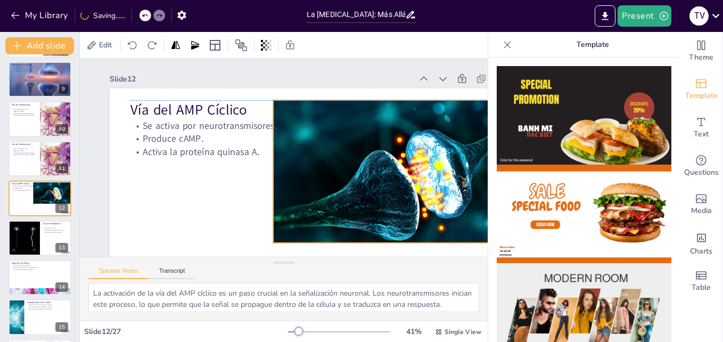
drag, startPoint x: 330, startPoint y: 207, endPoint x: 327, endPoint y: 130, distance: 76.7
click at [327, 114] on div "Vía del AMP Cíclico Se activa por neurotransmisores. Produce cAMP. Activa la pr…" at bounding box center [325, 92] width 415 height 44
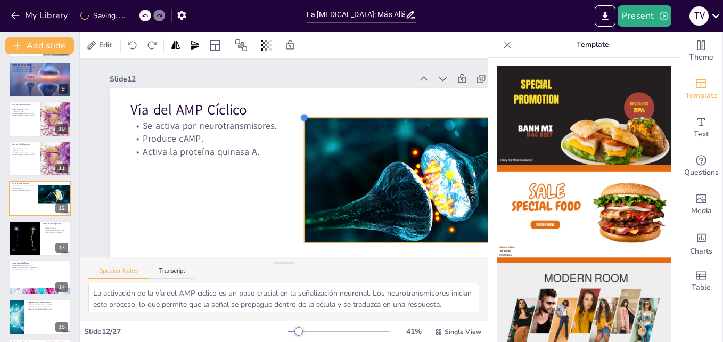
drag, startPoint x: 271, startPoint y: 98, endPoint x: 305, endPoint y: 117, distance: 39.1
click at [305, 117] on div at bounding box center [304, 117] width 9 height 9
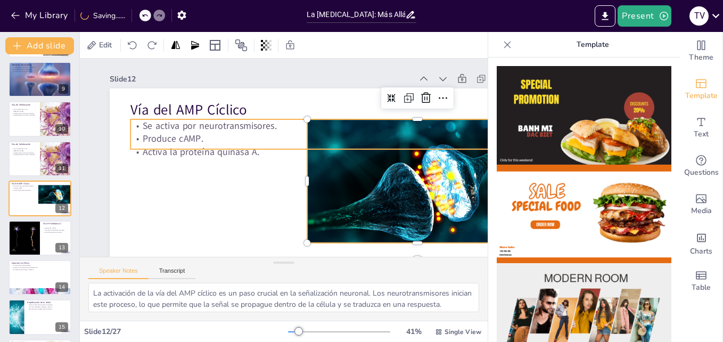
click at [355, 152] on p "Activa la proteína quinasa A." at bounding box center [318, 155] width 375 height 52
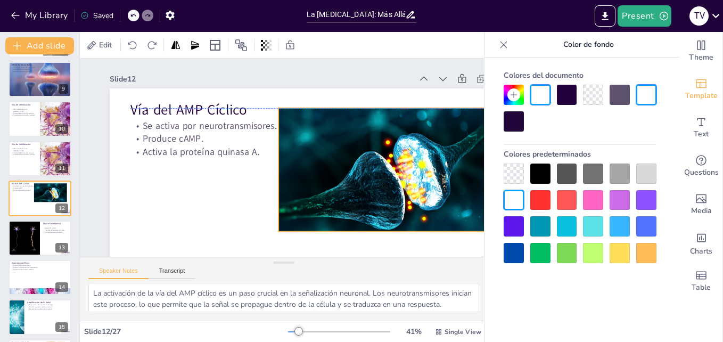
drag, startPoint x: 356, startPoint y: 166, endPoint x: 327, endPoint y: 152, distance: 32.1
click at [327, 114] on div "Vía del AMP Cíclico Se activa por neurotransmisores. Produce cAMP. Activa la pr…" at bounding box center [325, 93] width 415 height 44
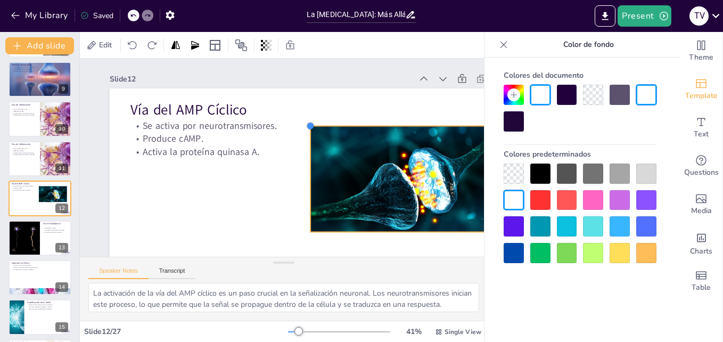
drag, startPoint x: 279, startPoint y: 107, endPoint x: 320, endPoint y: 134, distance: 49.3
click at [318, 134] on div at bounding box center [314, 129] width 10 height 10
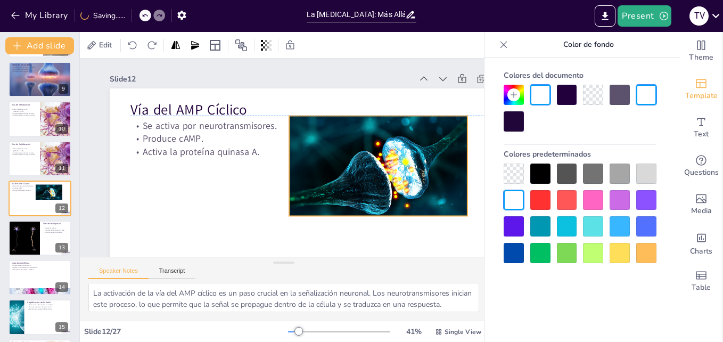
drag, startPoint x: 364, startPoint y: 168, endPoint x: 333, endPoint y: 148, distance: 36.6
click at [333, 114] on div "Vía del AMP Cíclico Se activa por neurotransmisores. Produce cAMP. Activa la pr…" at bounding box center [325, 92] width 415 height 44
click at [31, 234] on div at bounding box center [24, 238] width 64 height 36
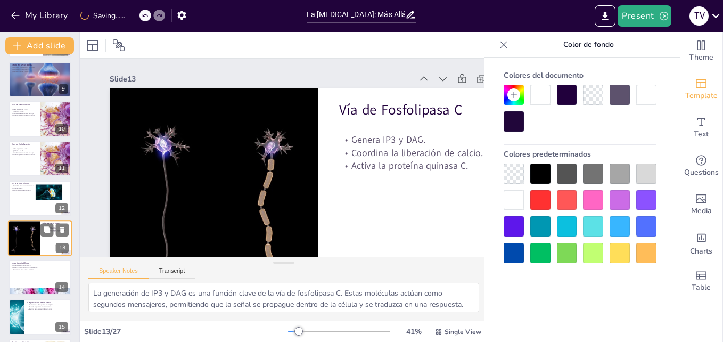
scroll to position [358, 0]
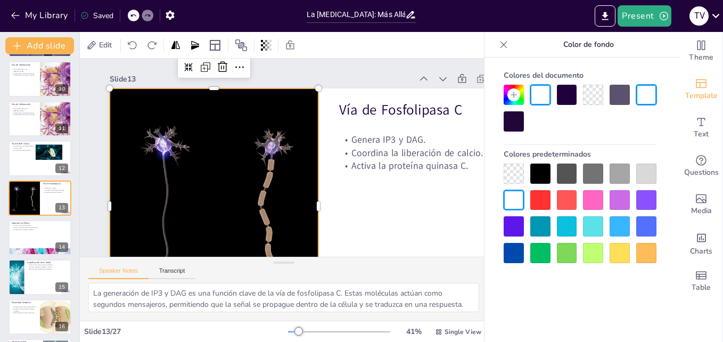
click at [203, 125] on div at bounding box center [213, 205] width 417 height 235
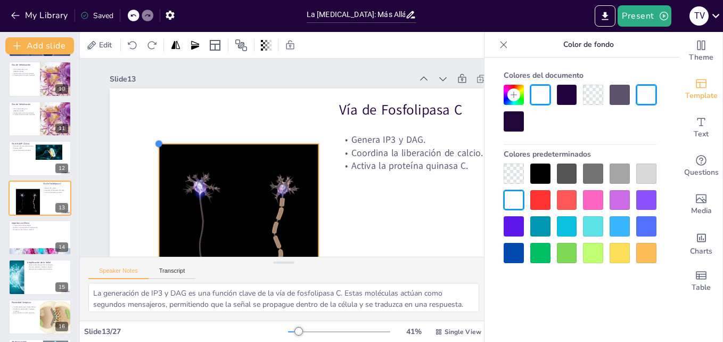
drag, startPoint x: 109, startPoint y: 90, endPoint x: 177, endPoint y: 149, distance: 89.8
click at [177, 149] on div "Vía de Fosfolipasa C Genera IP3 y DAG. Coordina la liberación de calcio. Activa…" at bounding box center [313, 209] width 440 height 277
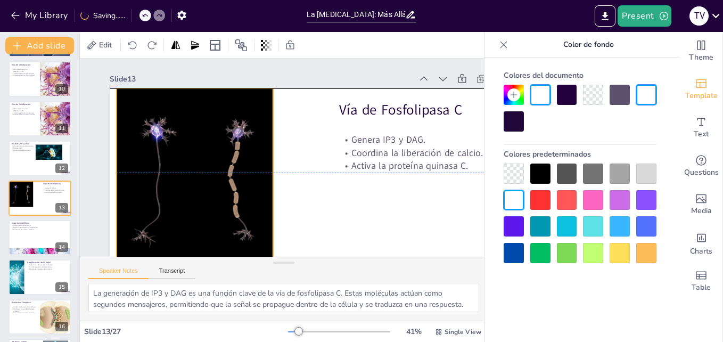
drag, startPoint x: 209, startPoint y: 174, endPoint x: 163, endPoint y: 113, distance: 75.3
click at [163, 113] on div at bounding box center [192, 157] width 343 height 237
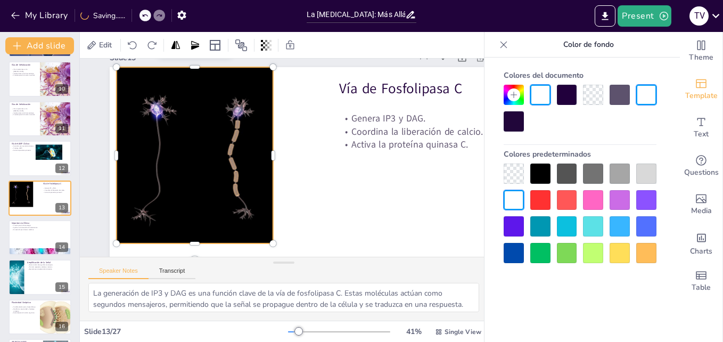
scroll to position [75, 0]
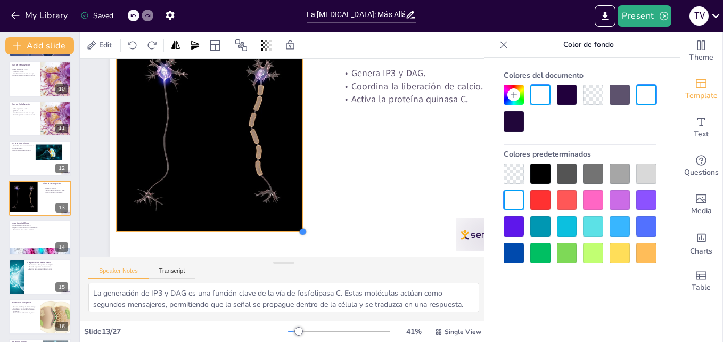
drag, startPoint x: 274, startPoint y: 194, endPoint x: 292, endPoint y: 229, distance: 39.8
click at [292, 229] on div "Vía de Fosfolipasa C Genera IP3 y DAG. Coordina la liberación de calcio. Activa…" at bounding box center [318, 139] width 417 height 235
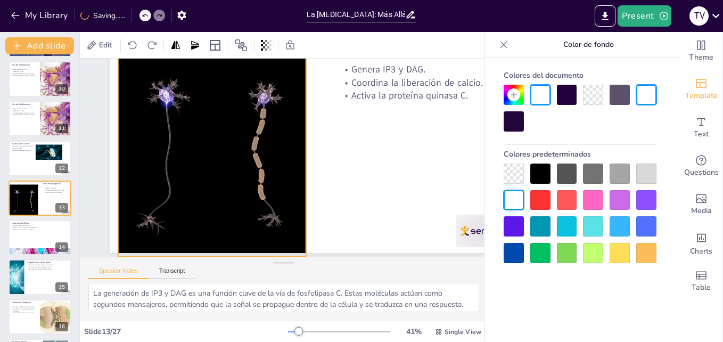
drag, startPoint x: 260, startPoint y: 179, endPoint x: 261, endPoint y: 204, distance: 25.6
click at [261, 204] on div at bounding box center [212, 150] width 376 height 211
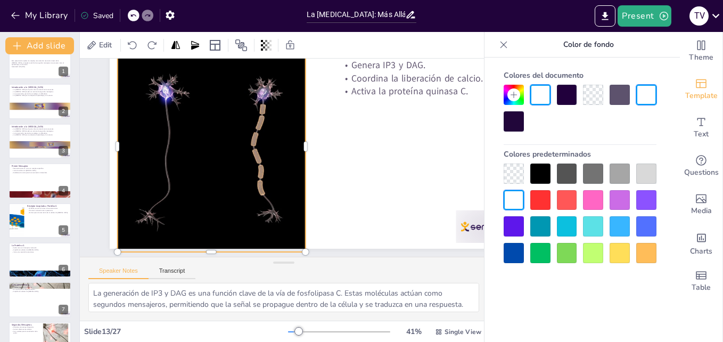
scroll to position [0, 0]
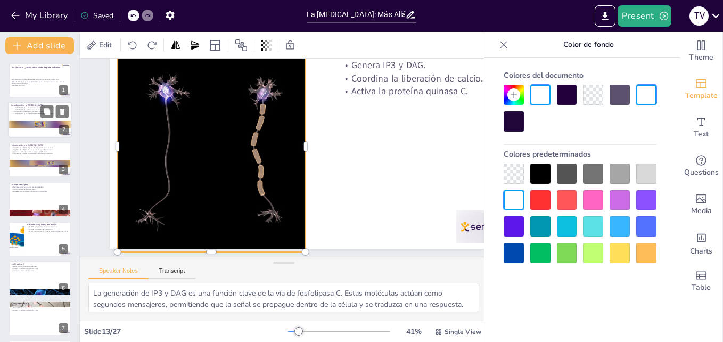
click at [38, 107] on p "La [MEDICAL_DATA] es el punto de comunicación entre neuronas." at bounding box center [39, 108] width 57 height 2
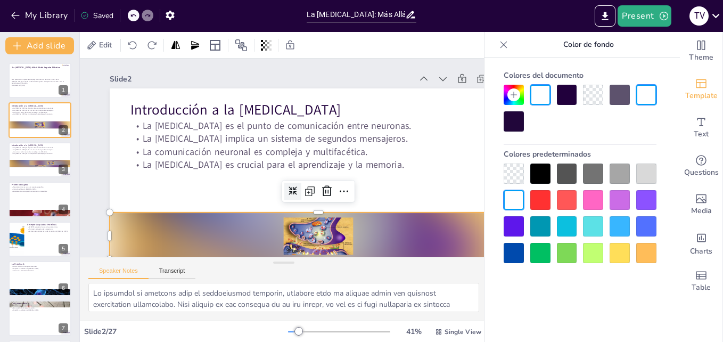
click at [316, 230] on div at bounding box center [310, 239] width 420 height 90
click at [289, 184] on div at bounding box center [289, 192] width 19 height 19
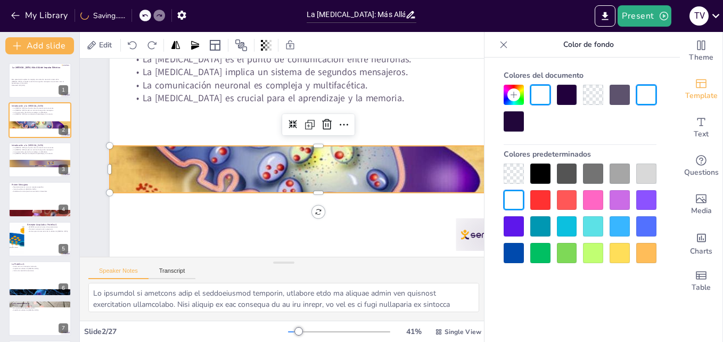
scroll to position [75, 0]
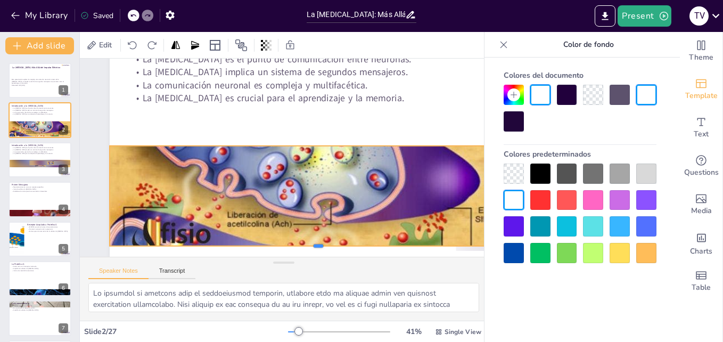
drag, startPoint x: 320, startPoint y: 187, endPoint x: 323, endPoint y: 240, distance: 53.3
click at [323, 240] on div at bounding box center [298, 255] width 410 height 95
click at [107, 143] on div at bounding box center [102, 177] width 19 height 101
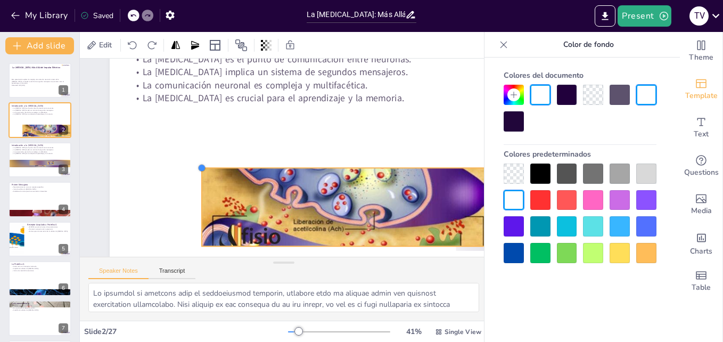
drag, startPoint x: 112, startPoint y: 141, endPoint x: 204, endPoint y: 168, distance: 96.7
click at [204, 168] on div "Introducción a la [MEDICAL_DATA] La [MEDICAL_DATA] es el punto de comunicación …" at bounding box center [318, 139] width 417 height 235
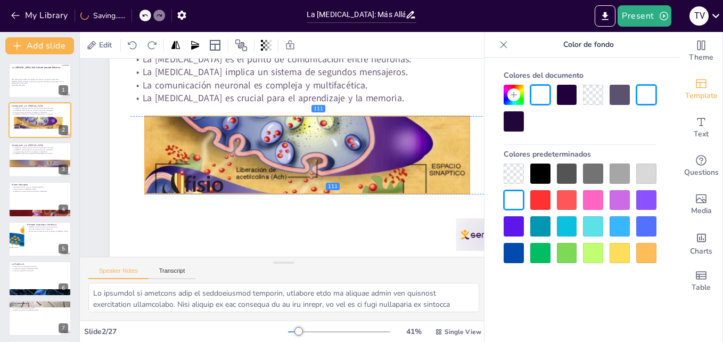
drag, startPoint x: 262, startPoint y: 172, endPoint x: 205, endPoint y: 121, distance: 77.3
click at [205, 121] on div at bounding box center [309, 137] width 341 height 207
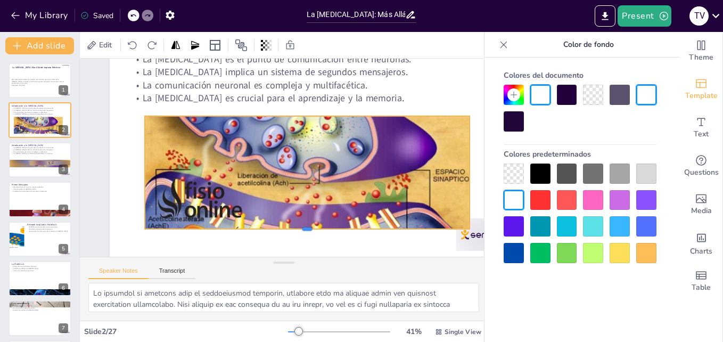
drag, startPoint x: 306, startPoint y: 187, endPoint x: 308, endPoint y: 224, distance: 36.3
click at [308, 229] on div at bounding box center [307, 233] width 325 height 9
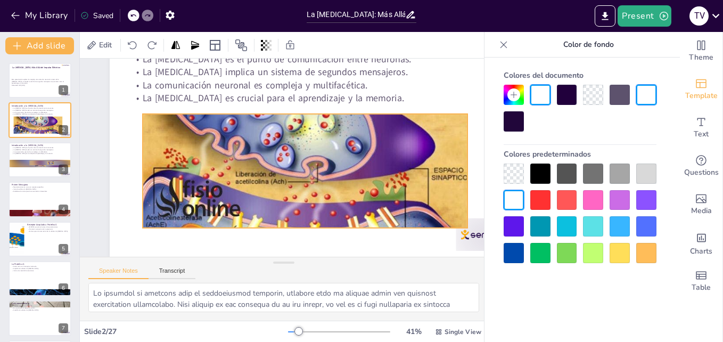
click at [318, 192] on div at bounding box center [311, 142] width 360 height 247
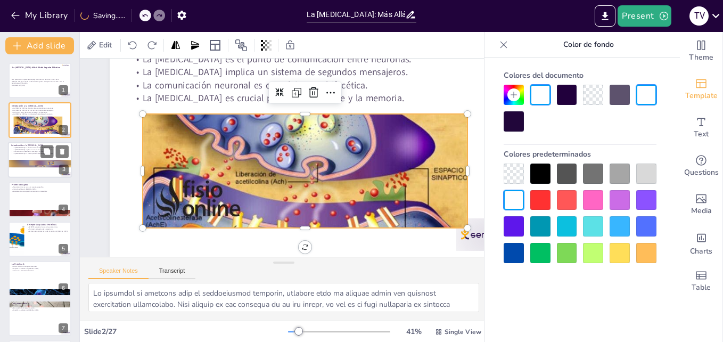
click at [34, 164] on div at bounding box center [51, 162] width 44 height 5
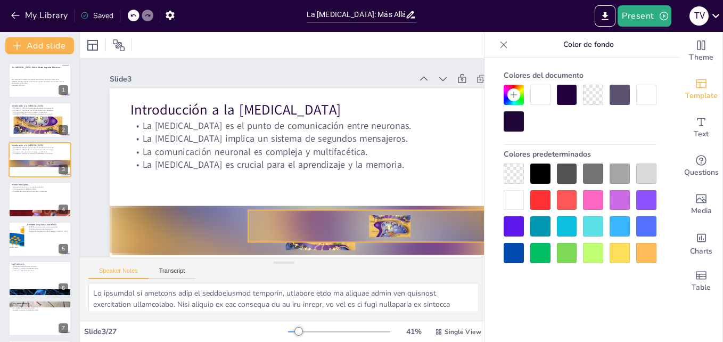
click at [361, 234] on div at bounding box center [389, 226] width 283 height 32
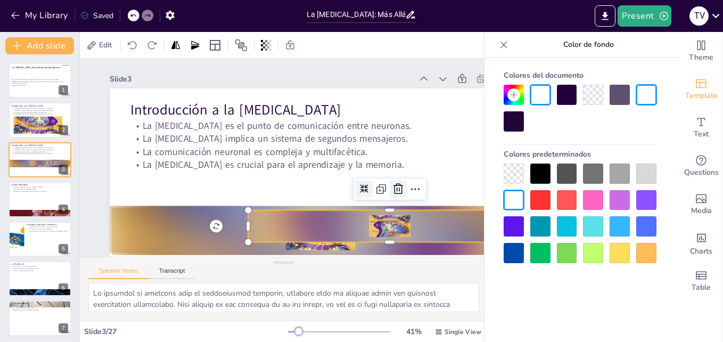
click at [397, 190] on icon at bounding box center [398, 189] width 13 height 13
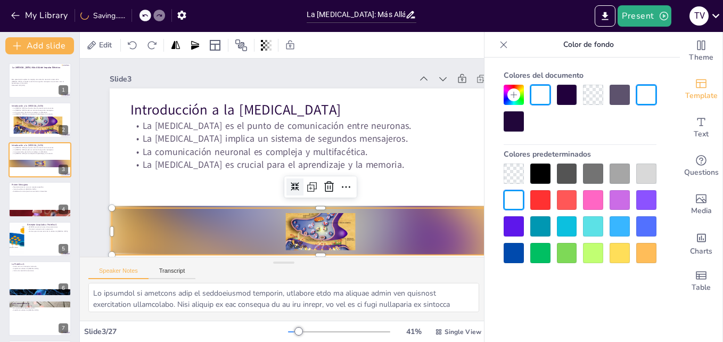
click at [314, 232] on div at bounding box center [313, 234] width 420 height 90
click at [294, 188] on icon at bounding box center [295, 187] width 9 height 9
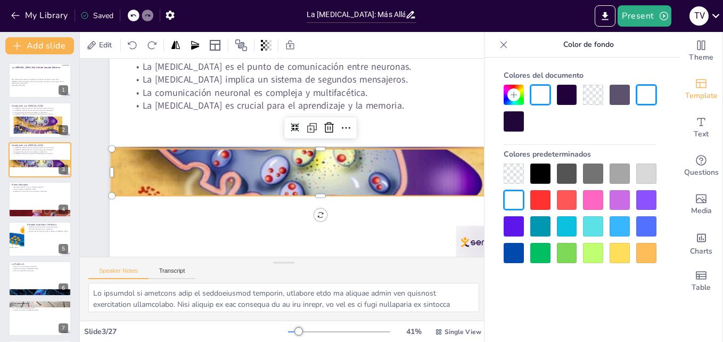
scroll to position [61, 0]
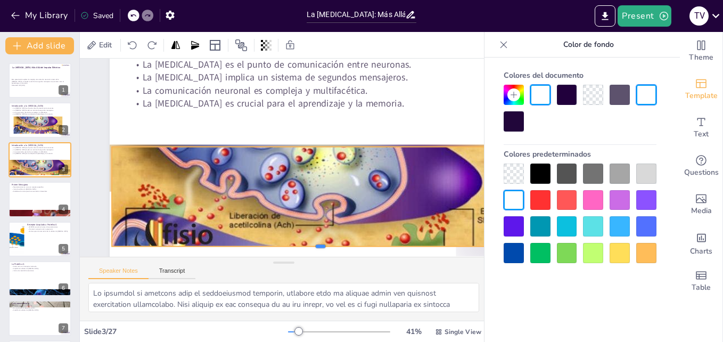
drag, startPoint x: 318, startPoint y: 195, endPoint x: 324, endPoint y: 249, distance: 53.6
click at [324, 249] on div "Slide 1 La [MEDICAL_DATA]: Más Allá del Impulso Eléctrico Esta presentación exp…" at bounding box center [284, 158] width 426 height 240
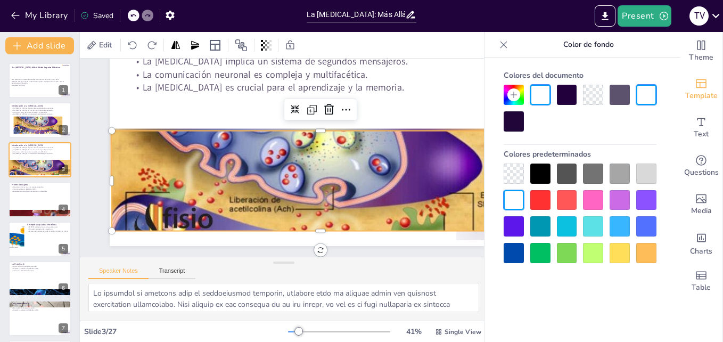
scroll to position [75, 0]
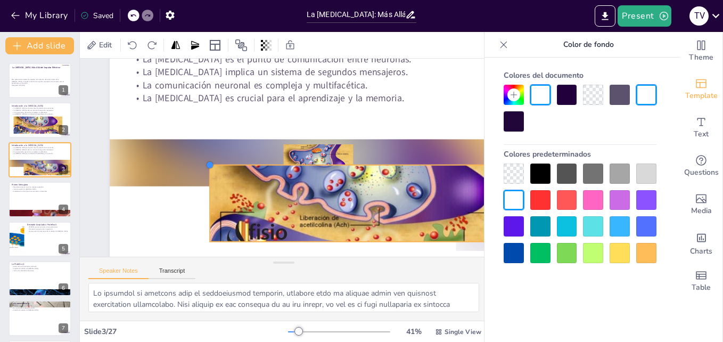
drag, startPoint x: 113, startPoint y: 123, endPoint x: 213, endPoint y: 152, distance: 104.6
click at [213, 152] on div "Introducción a la [MEDICAL_DATA] La [MEDICAL_DATA] es el punto de comunicación …" at bounding box center [320, 142] width 440 height 277
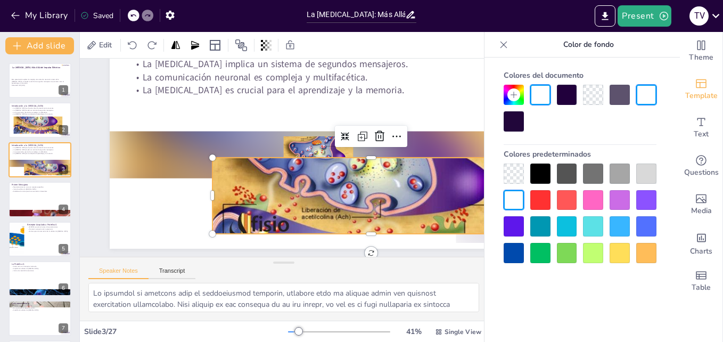
scroll to position [85, 0]
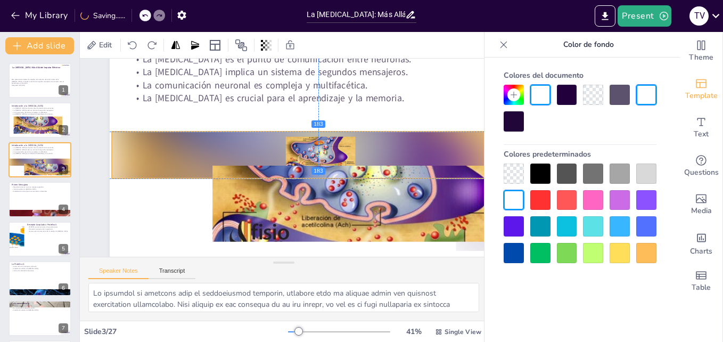
click at [177, 130] on div at bounding box center [321, 159] width 420 height 90
click at [328, 104] on icon at bounding box center [329, 110] width 13 height 13
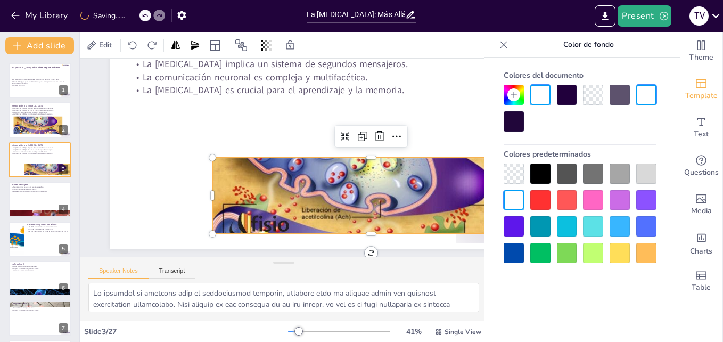
click at [267, 176] on div at bounding box center [365, 193] width 345 height 231
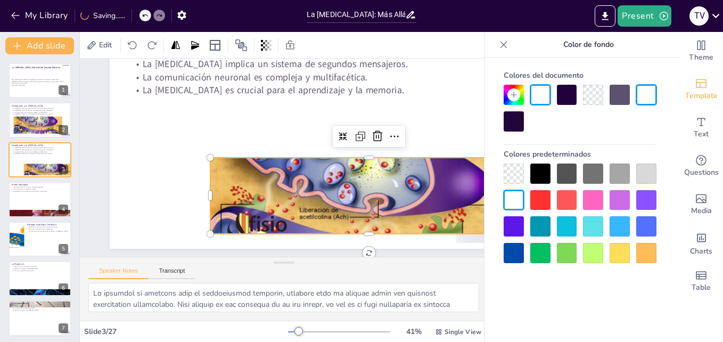
scroll to position [85, 0]
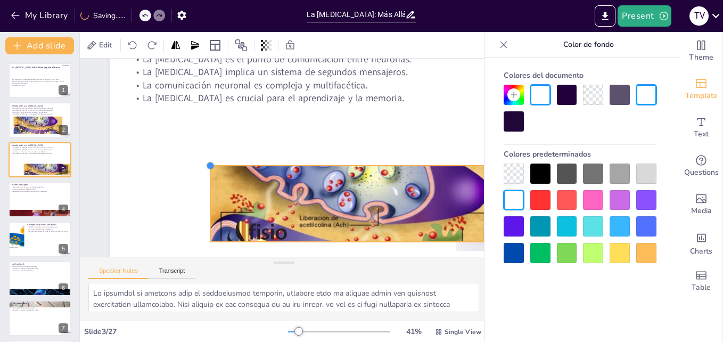
click at [210, 150] on div "Introducción a la [MEDICAL_DATA] La [MEDICAL_DATA] es el punto de comunicación …" at bounding box center [323, 155] width 477 height 384
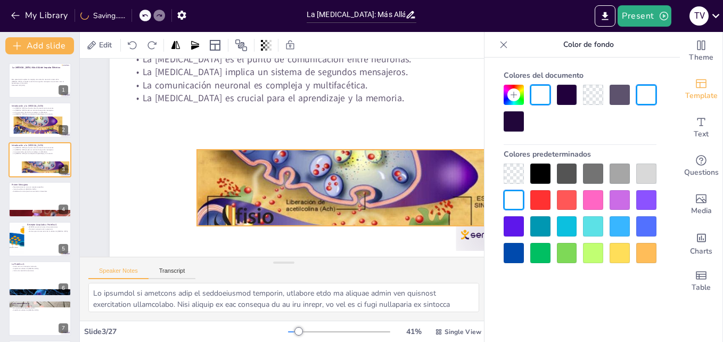
scroll to position [75, 0]
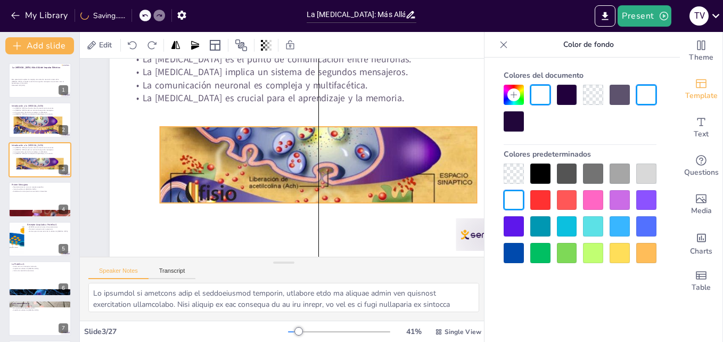
drag, startPoint x: 299, startPoint y: 160, endPoint x: 249, endPoint y: 132, distance: 57.4
click at [249, 132] on div at bounding box center [318, 144] width 317 height 169
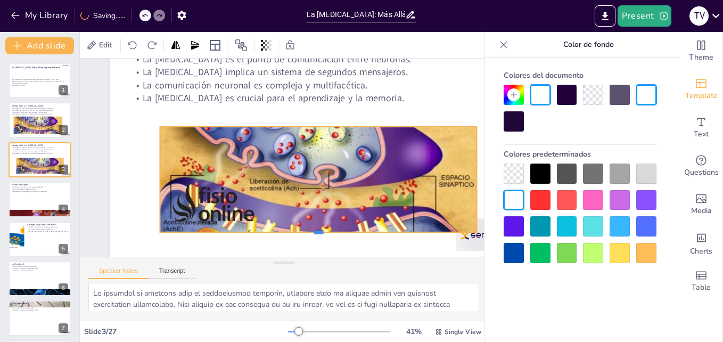
drag, startPoint x: 320, startPoint y: 195, endPoint x: 320, endPoint y: 224, distance: 29.3
click at [320, 224] on div at bounding box center [310, 240] width 316 height 42
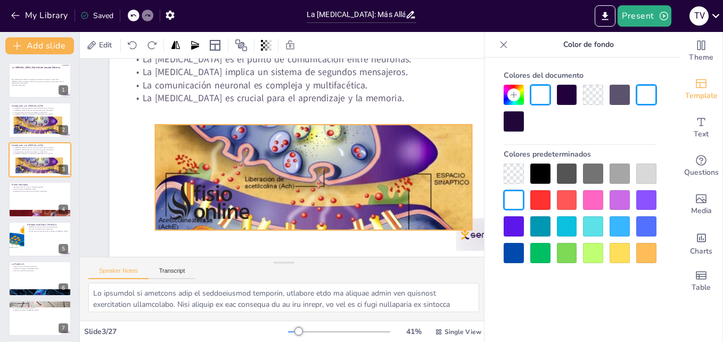
click at [339, 172] on div at bounding box center [314, 144] width 318 height 172
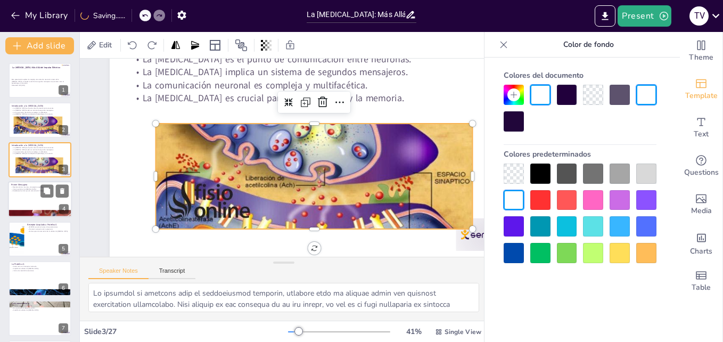
click at [27, 197] on div at bounding box center [40, 199] width 64 height 36
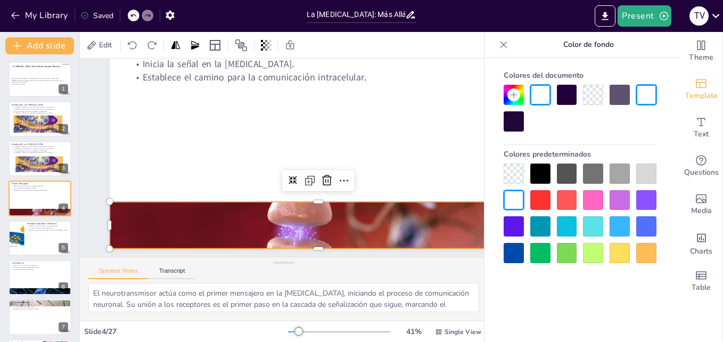
click at [318, 216] on div at bounding box center [303, 231] width 444 height 256
click at [320, 204] on div at bounding box center [303, 231] width 444 height 256
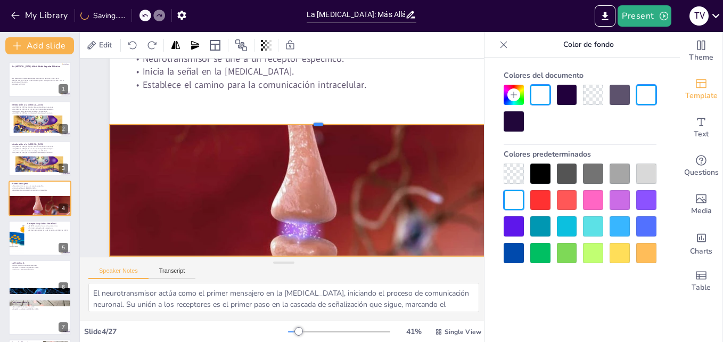
drag, startPoint x: 318, startPoint y: 200, endPoint x: 315, endPoint y: 115, distance: 84.7
click at [315, 116] on div at bounding box center [318, 120] width 417 height 9
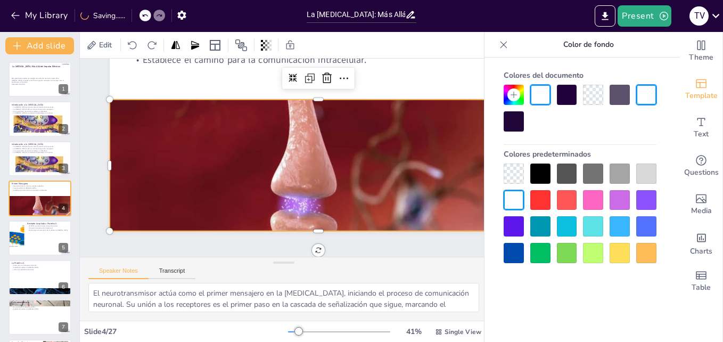
scroll to position [100, 0]
click at [302, 135] on div at bounding box center [323, 197] width 426 height 195
click at [111, 97] on div at bounding box center [318, 200] width 444 height 238
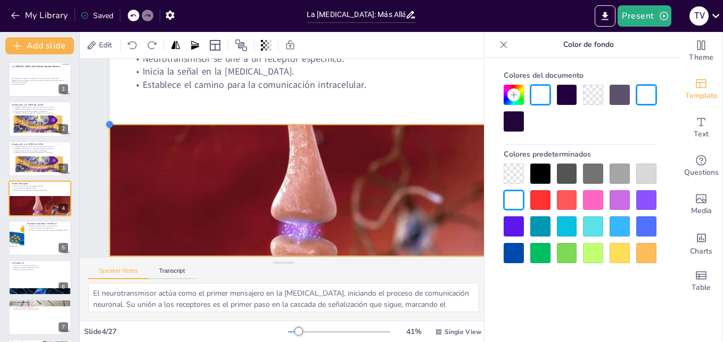
scroll to position [75, 0]
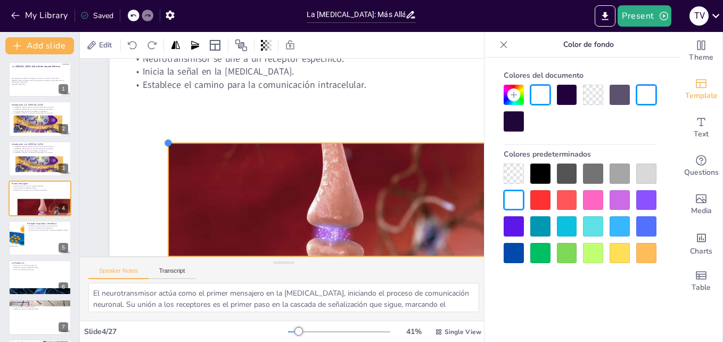
drag, startPoint x: 109, startPoint y: 90, endPoint x: 168, endPoint y: 133, distance: 73.3
click at [178, 103] on div at bounding box center [183, 97] width 11 height 11
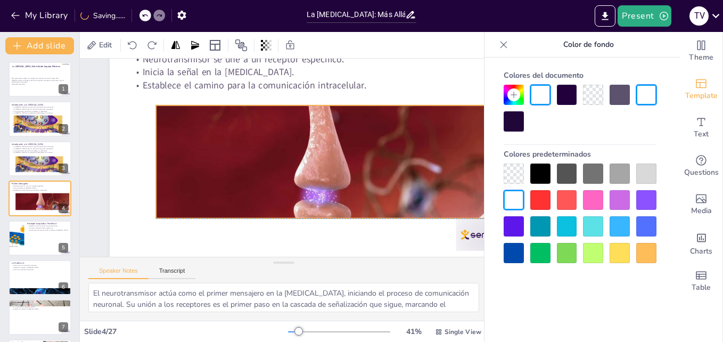
scroll to position [75, 0]
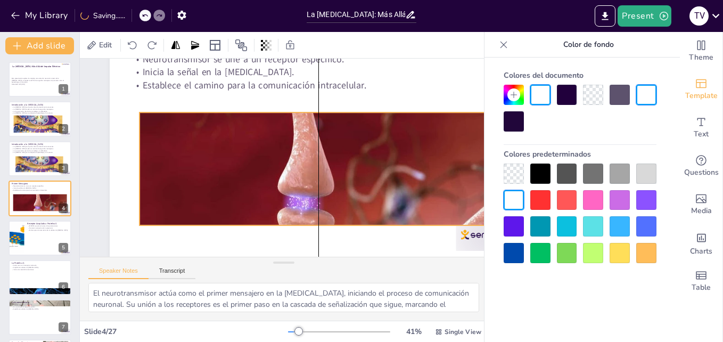
drag, startPoint x: 285, startPoint y: 166, endPoint x: 254, endPoint y: 160, distance: 31.4
click at [254, 160] on div at bounding box center [321, 195] width 365 height 167
click at [322, 138] on div at bounding box center [317, 199] width 381 height 204
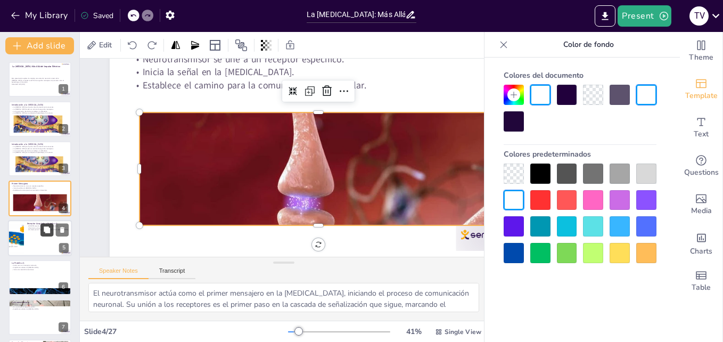
click at [43, 232] on button at bounding box center [46, 229] width 13 height 13
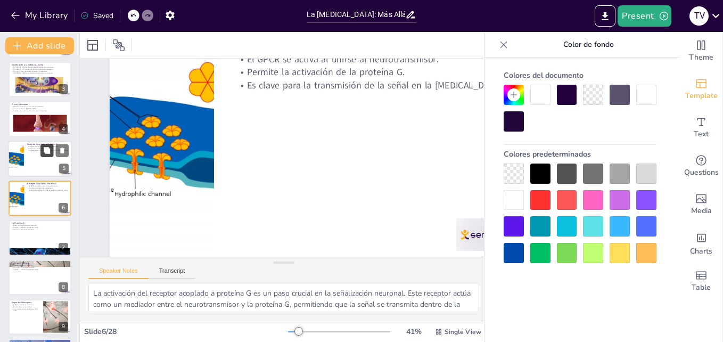
scroll to position [48, 0]
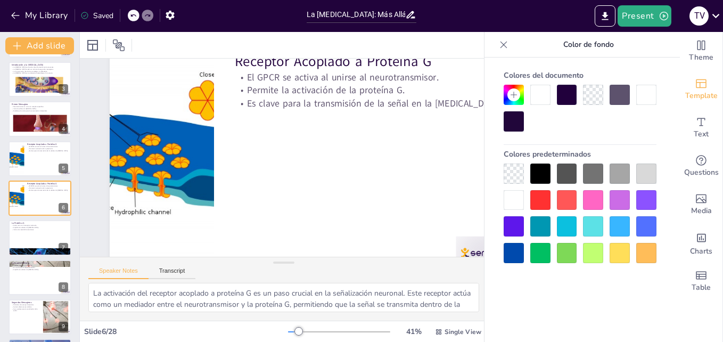
click at [96, 15] on div "Saved" at bounding box center [96, 16] width 33 height 10
click at [134, 15] on icon at bounding box center [133, 15] width 6 height 6
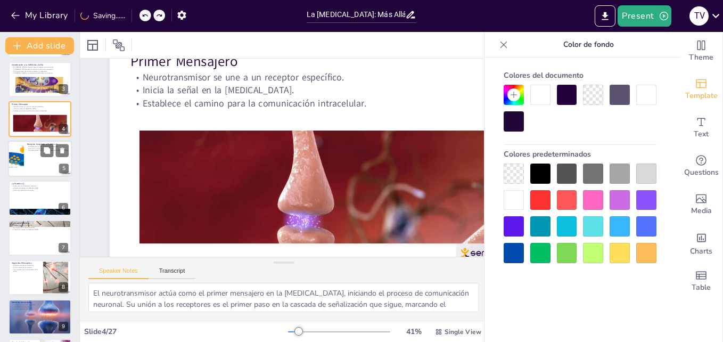
click at [54, 152] on div at bounding box center [54, 150] width 28 height 13
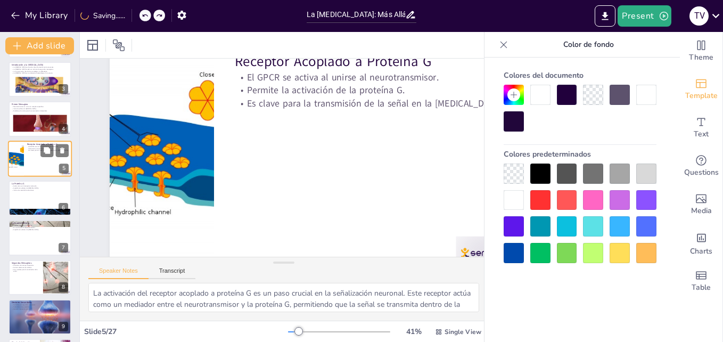
scroll to position [0, 0]
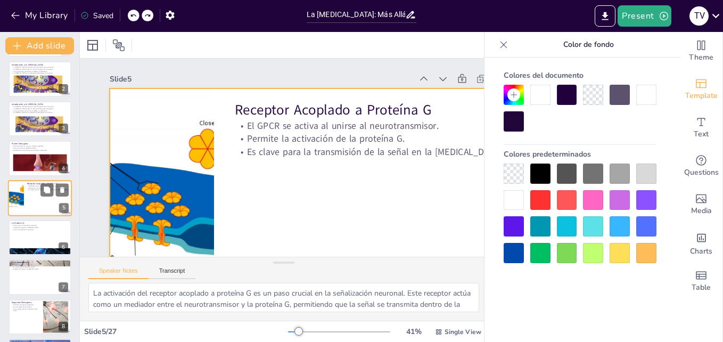
click at [24, 198] on div at bounding box center [40, 198] width 64 height 36
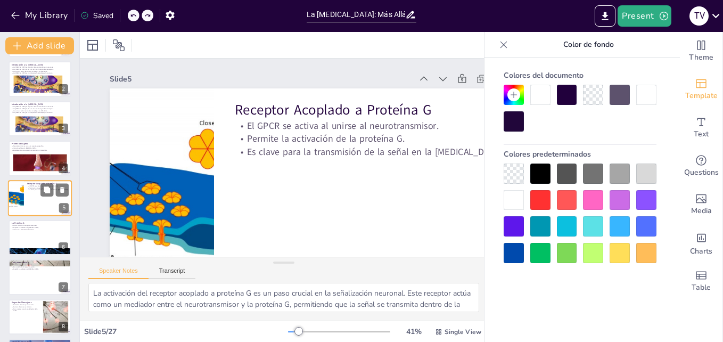
scroll to position [48, 0]
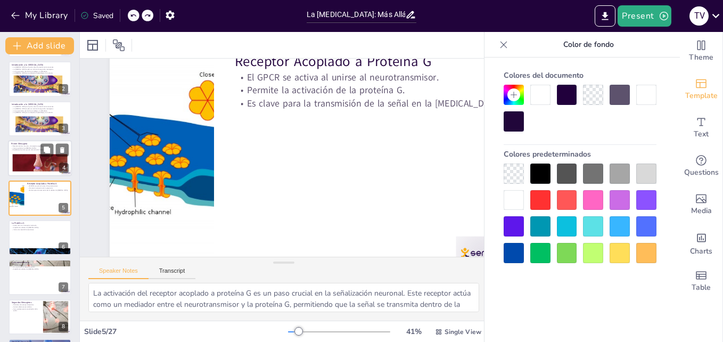
click at [24, 158] on div at bounding box center [40, 167] width 56 height 26
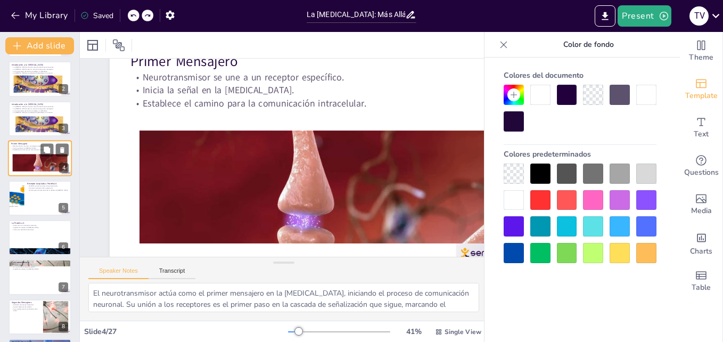
scroll to position [0, 0]
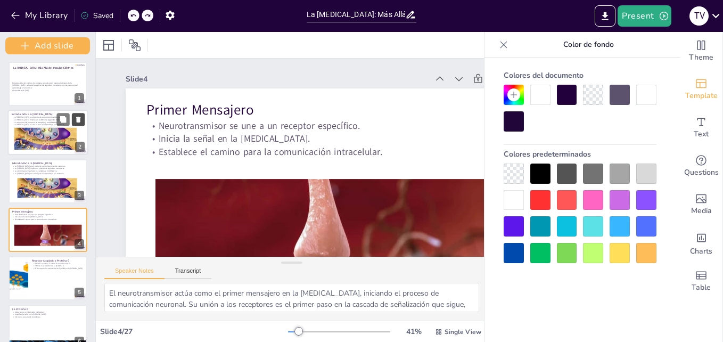
drag, startPoint x: 77, startPoint y: 106, endPoint x: 76, endPoint y: 122, distance: 16.0
click at [76, 122] on div "Add slide La [MEDICAL_DATA]: Más Allá del Impulso Eléctrico Esta presentación e…" at bounding box center [48, 187] width 96 height 310
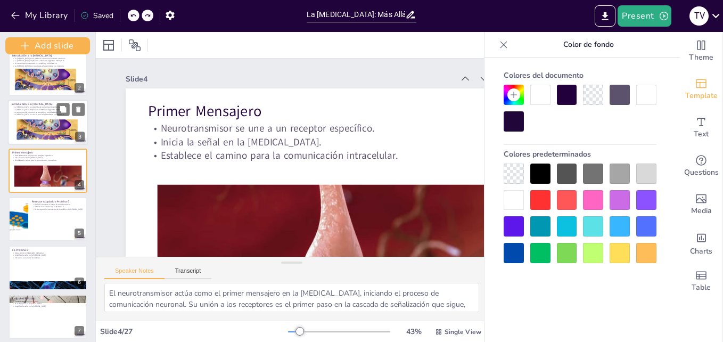
scroll to position [57, 0]
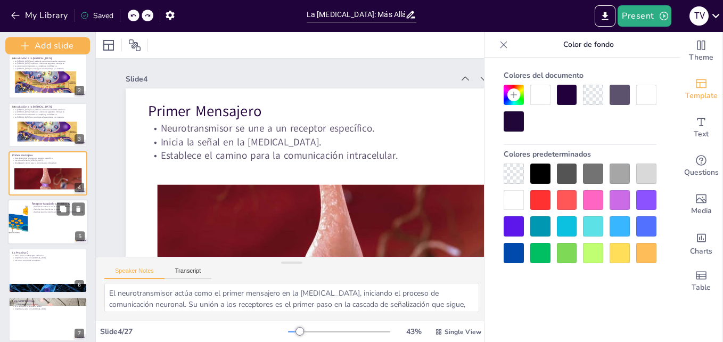
click at [46, 209] on p "Permite la activación de la proteína G." at bounding box center [58, 209] width 52 height 3
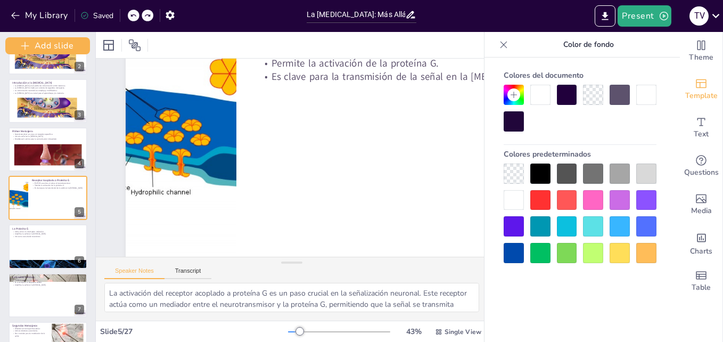
scroll to position [80, 0]
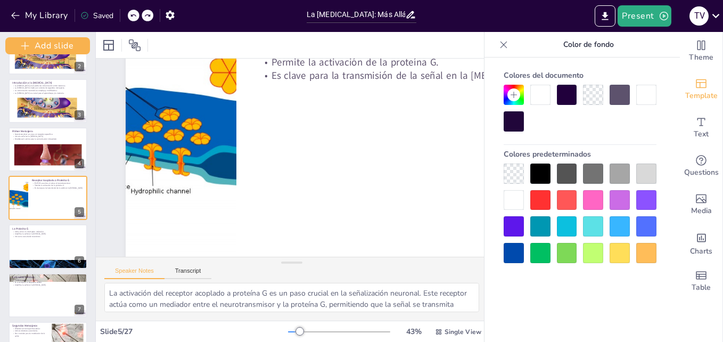
drag, startPoint x: 95, startPoint y: 73, endPoint x: 80, endPoint y: 77, distance: 15.2
click at [80, 77] on div "Add slide La [MEDICAL_DATA]: Más Allá del Impulso Eléctrico Esta presentación e…" at bounding box center [48, 187] width 96 height 310
drag, startPoint x: 93, startPoint y: 75, endPoint x: 86, endPoint y: 52, distance: 23.9
click at [86, 52] on div "Add slide La [MEDICAL_DATA]: Más Allá del Impulso Eléctrico Esta presentación e…" at bounding box center [48, 187] width 96 height 310
click at [318, 180] on div at bounding box center [349, 139] width 466 height 294
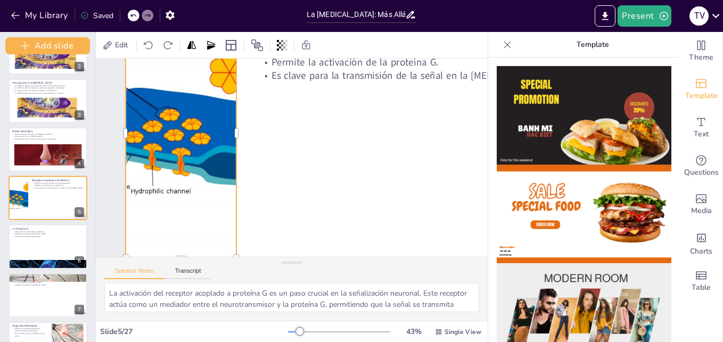
click at [209, 157] on div at bounding box center [188, 111] width 485 height 336
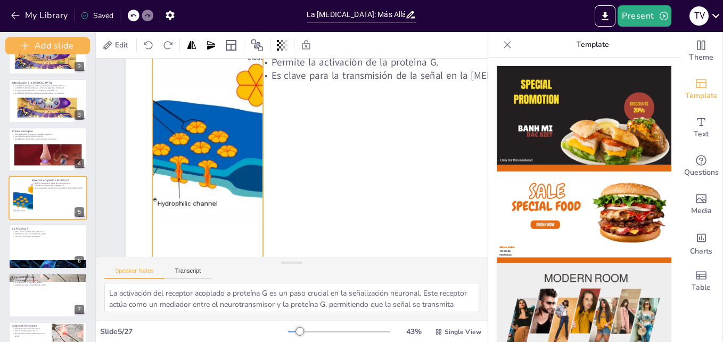
drag, startPoint x: 209, startPoint y: 159, endPoint x: 236, endPoint y: 174, distance: 30.5
click at [236, 174] on div at bounding box center [220, 112] width 506 height 408
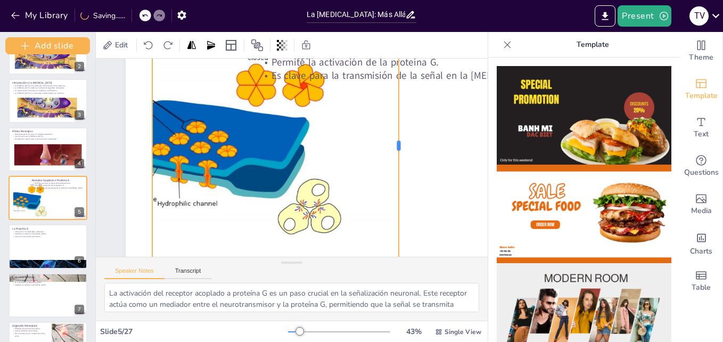
drag, startPoint x: 266, startPoint y: 145, endPoint x: 401, endPoint y: 127, distance: 136.9
click at [401, 127] on div at bounding box center [403, 157] width 35 height 249
click at [343, 183] on div at bounding box center [212, 129] width 485 height 336
click at [502, 41] on icon at bounding box center [507, 44] width 11 height 11
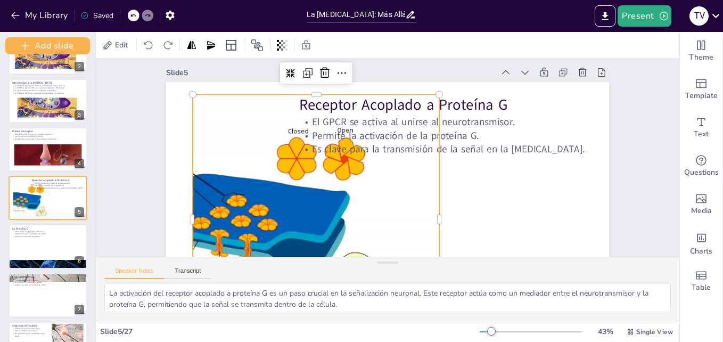
scroll to position [0, 0]
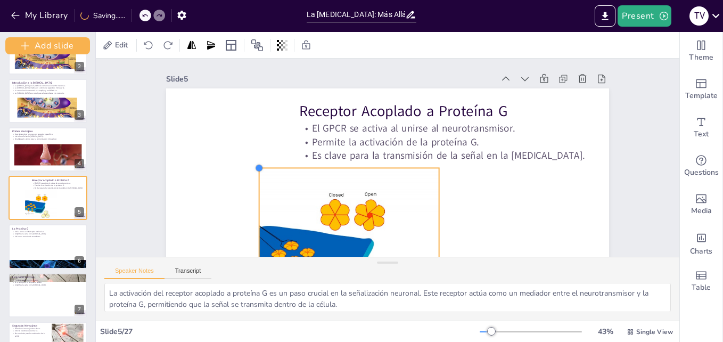
drag, startPoint x: 185, startPoint y: 101, endPoint x: 283, endPoint y: 169, distance: 119.4
click at [283, 169] on div "Receptor Acoplado a Proteína G El GPCR se activa al unirse al neurotransmisor. …" at bounding box center [382, 212] width 466 height 294
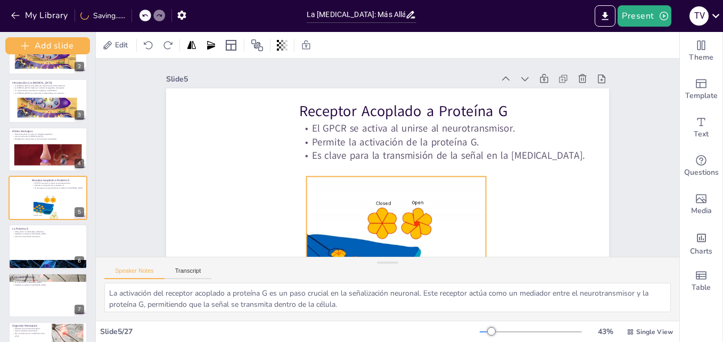
drag, startPoint x: 306, startPoint y: 197, endPoint x: 352, endPoint y: 205, distance: 47.5
click at [352, 205] on div at bounding box center [324, 256] width 353 height 245
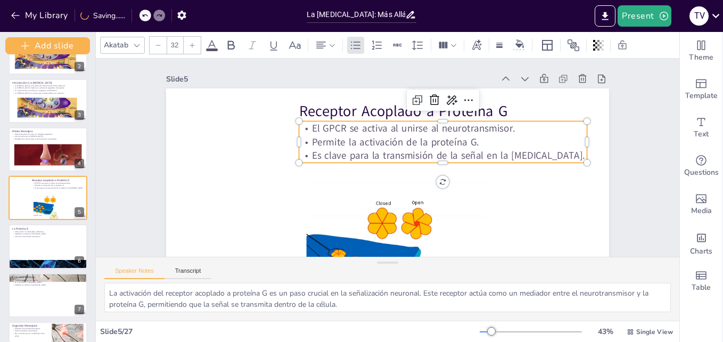
click at [303, 123] on p "El GPCR se activa al unirse al neurotransmisor." at bounding box center [446, 134] width 288 height 44
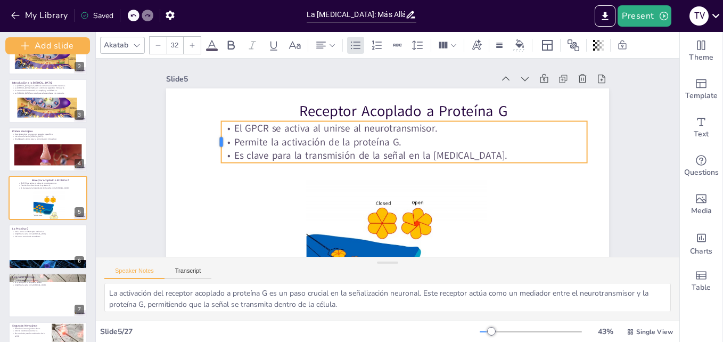
drag, startPoint x: 290, startPoint y: 144, endPoint x: 212, endPoint y: 155, distance: 78.4
click at [216, 128] on div at bounding box center [224, 107] width 17 height 43
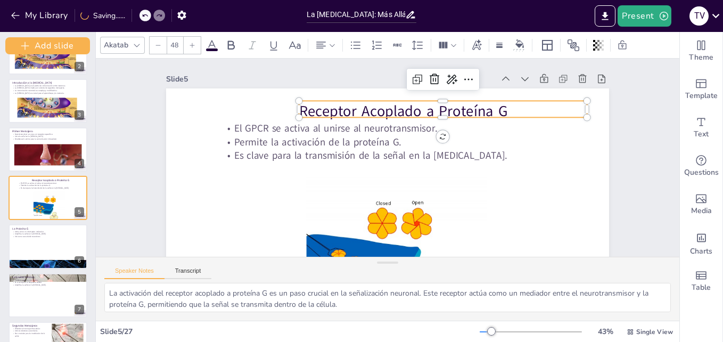
click at [309, 103] on p "Receptor Acoplado a Proteína G" at bounding box center [451, 124] width 286 height 80
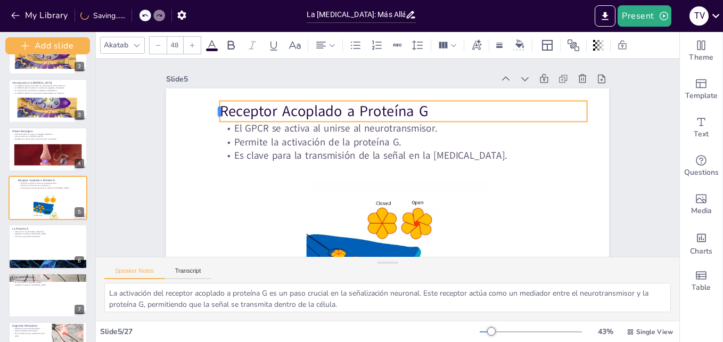
drag, startPoint x: 290, startPoint y: 109, endPoint x: 211, endPoint y: 116, distance: 78.6
click at [211, 116] on div at bounding box center [215, 111] width 9 height 21
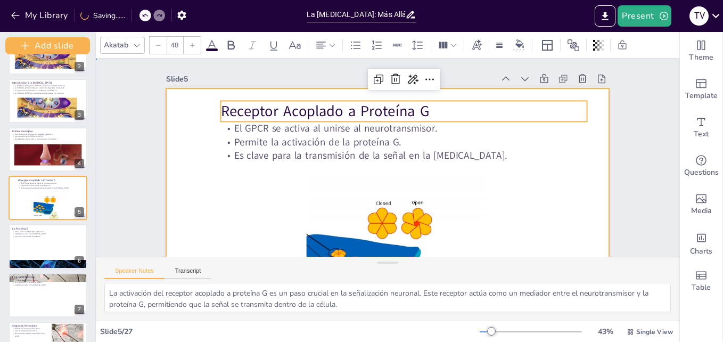
click at [251, 192] on div at bounding box center [382, 212] width 466 height 294
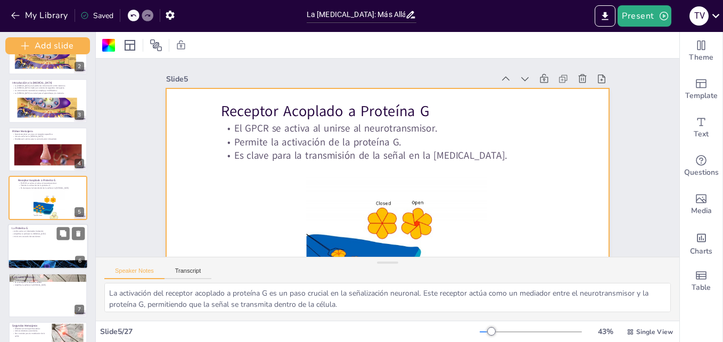
click at [53, 244] on div at bounding box center [48, 246] width 80 height 45
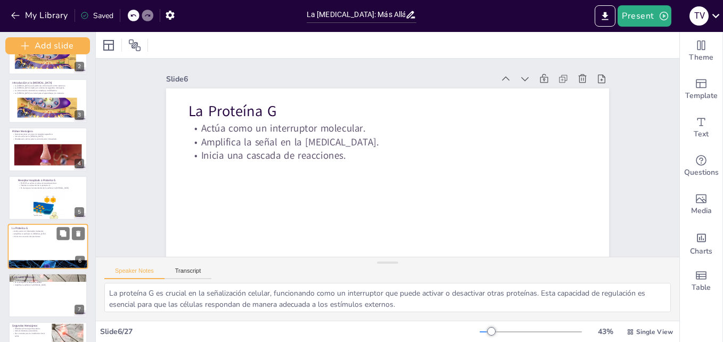
scroll to position [130, 0]
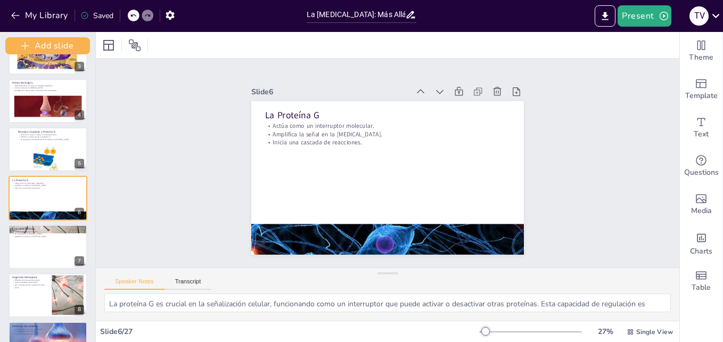
drag, startPoint x: 387, startPoint y: 264, endPoint x: 389, endPoint y: 307, distance: 43.2
click at [389, 307] on div "Speaker Notes Transcript La proteína G es crucial en la señalización celular, f…" at bounding box center [387, 293] width 583 height 53
click at [666, 250] on div "Añadir tablas y gráficos" at bounding box center [618, 243] width 107 height 17
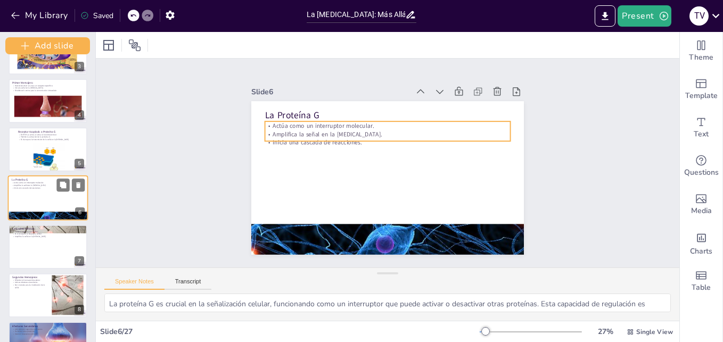
click at [41, 188] on p "Inicia una cascada de reacciones." at bounding box center [48, 187] width 72 height 3
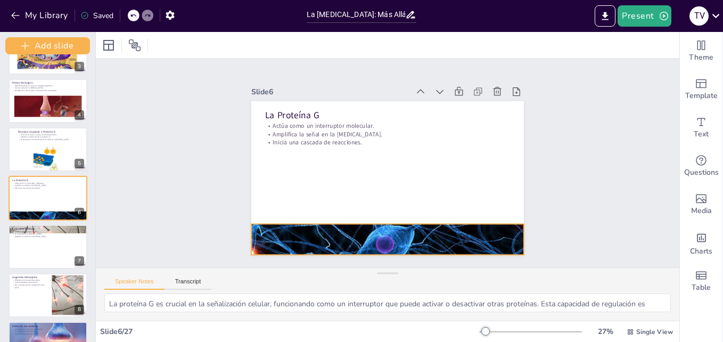
click at [329, 230] on div at bounding box center [379, 239] width 292 height 232
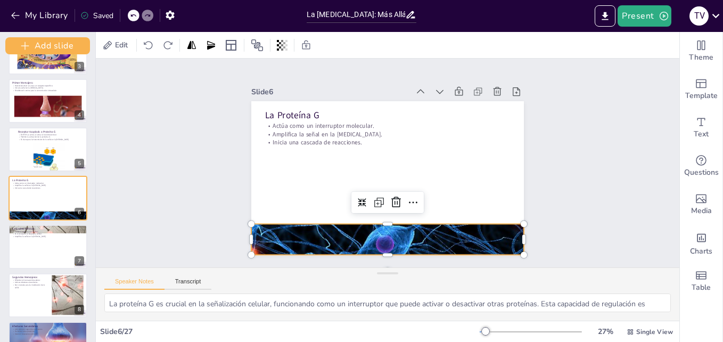
click at [329, 230] on div at bounding box center [387, 239] width 273 height 204
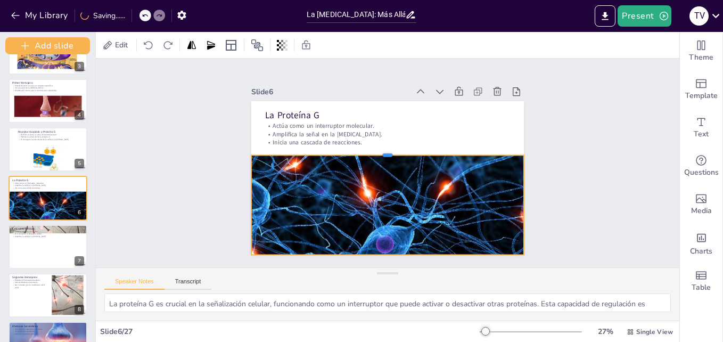
drag, startPoint x: 379, startPoint y: 218, endPoint x: 369, endPoint y: 150, distance: 69.3
click at [369, 150] on div at bounding box center [395, 153] width 226 height 167
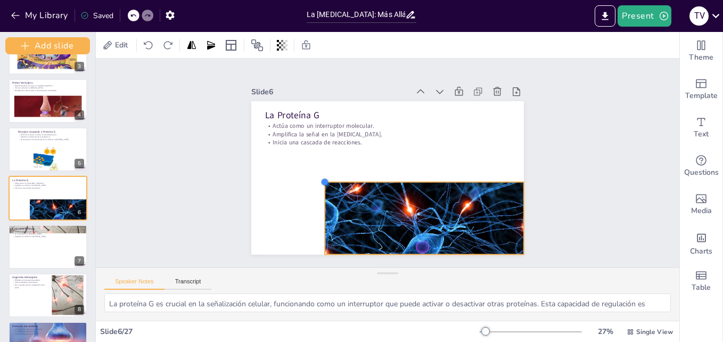
drag, startPoint x: 244, startPoint y: 153, endPoint x: 318, endPoint y: 182, distance: 78.9
click at [318, 167] on div at bounding box center [322, 161] width 11 height 11
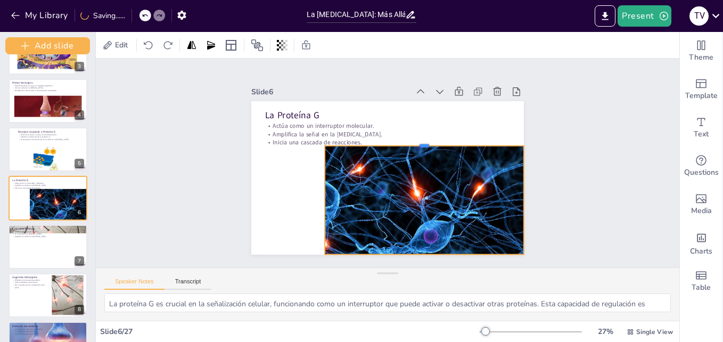
drag, startPoint x: 417, startPoint y: 177, endPoint x: 409, endPoint y: 141, distance: 37.1
click at [409, 141] on div at bounding box center [427, 150] width 196 height 50
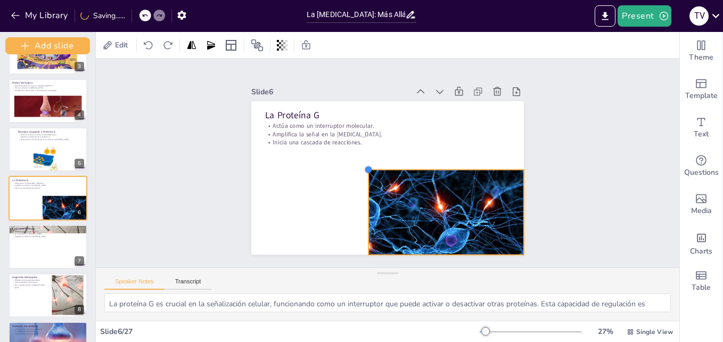
drag, startPoint x: 318, startPoint y: 141, endPoint x: 362, endPoint y: 175, distance: 55.9
click at [362, 175] on div "La Proteína G Actúa como un interruptor molecular. Amplifica la señal en la [ME…" at bounding box center [385, 177] width 287 height 181
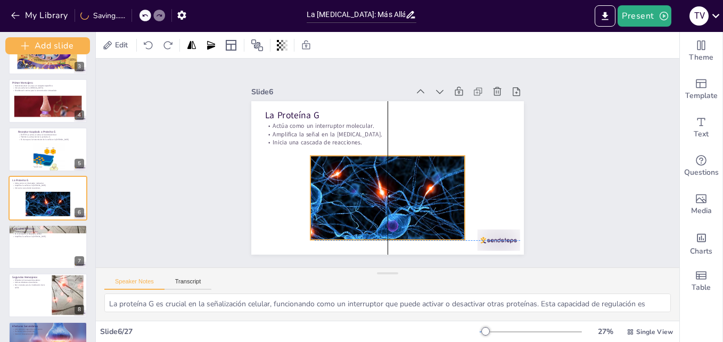
drag, startPoint x: 415, startPoint y: 206, endPoint x: 360, endPoint y: 194, distance: 56.1
click at [360, 194] on div at bounding box center [394, 222] width 168 height 134
click at [69, 242] on div at bounding box center [48, 246] width 80 height 45
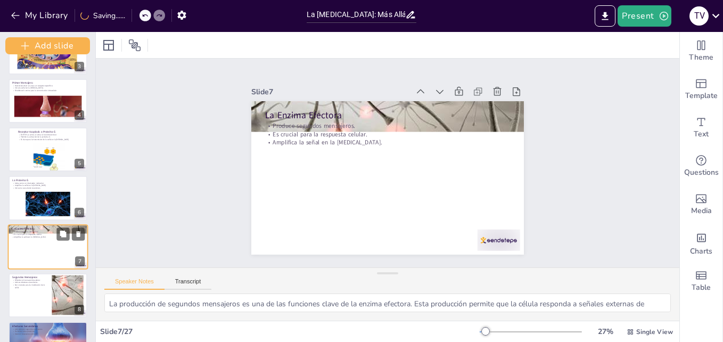
scroll to position [178, 0]
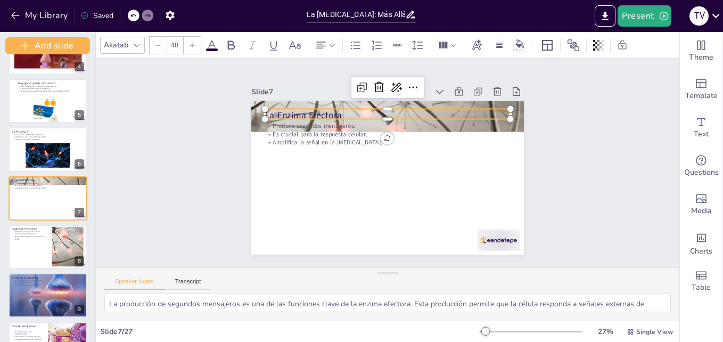
click at [401, 113] on p "La Enzima Efectora" at bounding box center [387, 115] width 245 height 13
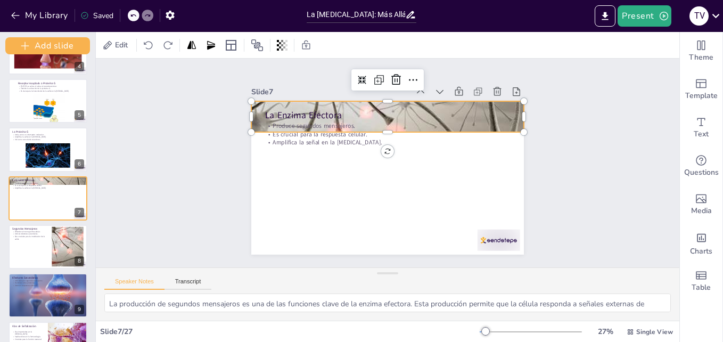
click at [509, 118] on div at bounding box center [392, 117] width 287 height 180
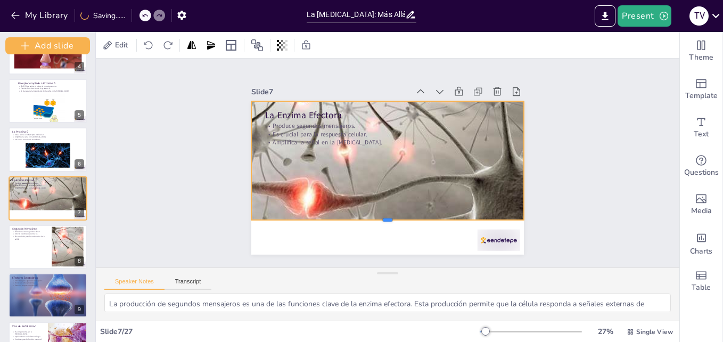
drag, startPoint x: 377, startPoint y: 130, endPoint x: 391, endPoint y: 218, distance: 88.9
click at [391, 218] on div at bounding box center [381, 223] width 272 height 37
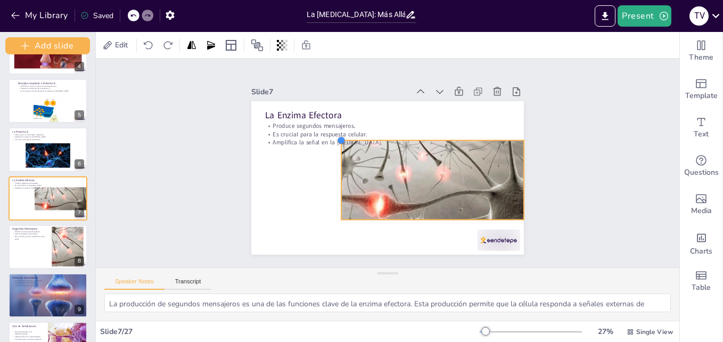
drag, startPoint x: 245, startPoint y: 96, endPoint x: 335, endPoint y: 146, distance: 102.9
click at [335, 146] on div "La Enzima Efectora Produce segundos mensajeros. Es crucial para la respuesta ce…" at bounding box center [387, 177] width 273 height 153
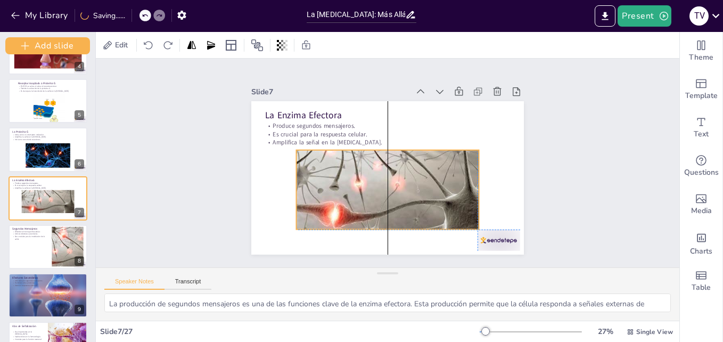
drag, startPoint x: 407, startPoint y: 177, endPoint x: 364, endPoint y: 190, distance: 45.0
click at [364, 190] on div at bounding box center [390, 170] width 213 height 158
click at [122, 46] on span "Edit" at bounding box center [121, 45] width 17 height 10
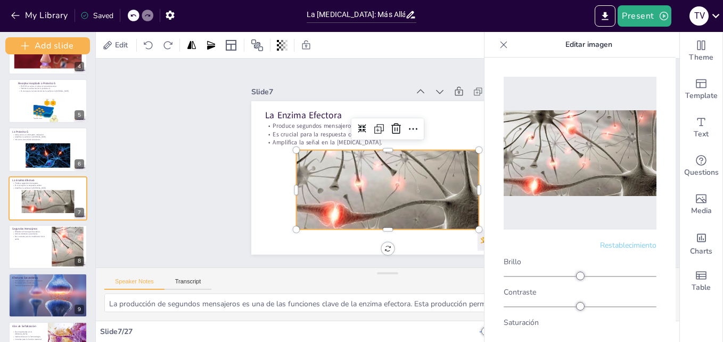
click at [403, 195] on div at bounding box center [392, 169] width 193 height 120
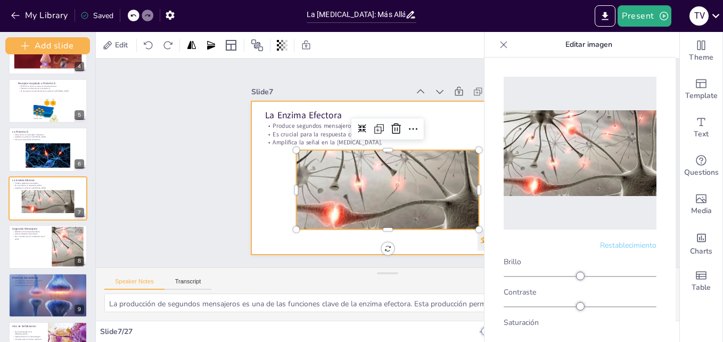
click at [479, 159] on div at bounding box center [385, 177] width 287 height 181
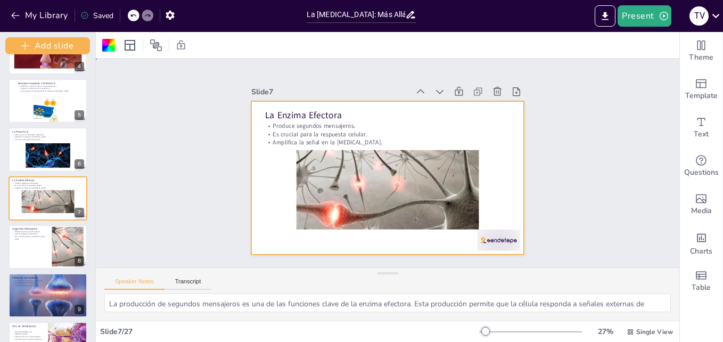
click at [485, 204] on div at bounding box center [384, 177] width 299 height 207
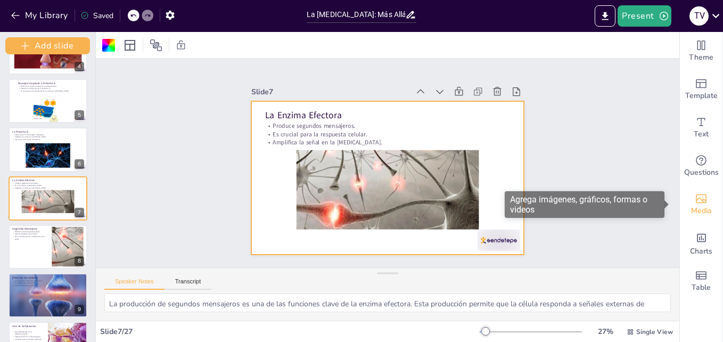
click at [695, 211] on span "Media" at bounding box center [701, 211] width 21 height 12
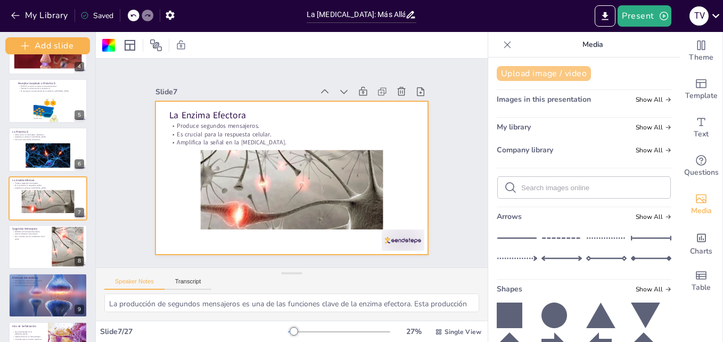
click at [537, 75] on button "Upload image / video" at bounding box center [544, 73] width 94 height 15
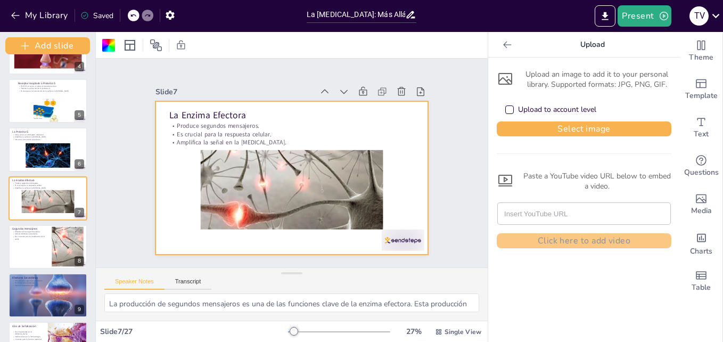
click at [521, 214] on input "text" at bounding box center [584, 213] width 160 height 21
click at [36, 261] on div at bounding box center [48, 246] width 80 height 45
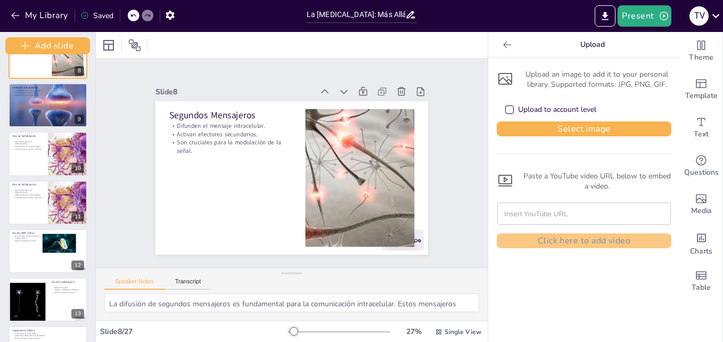
scroll to position [372, 0]
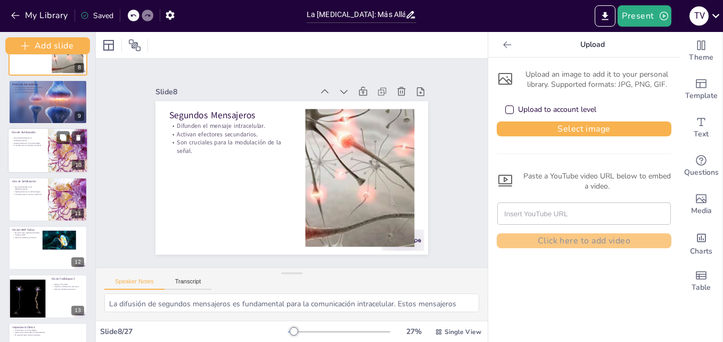
click at [42, 158] on div at bounding box center [48, 150] width 80 height 45
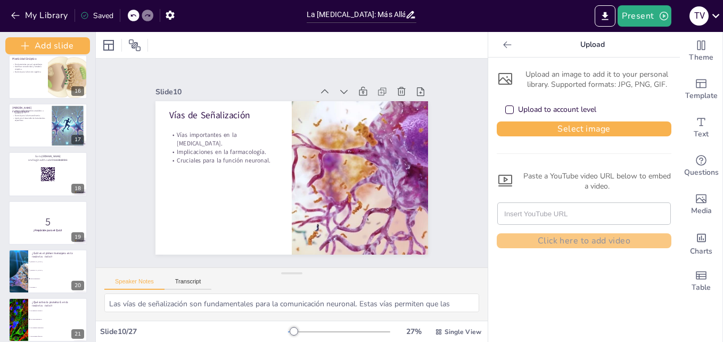
scroll to position [739, 0]
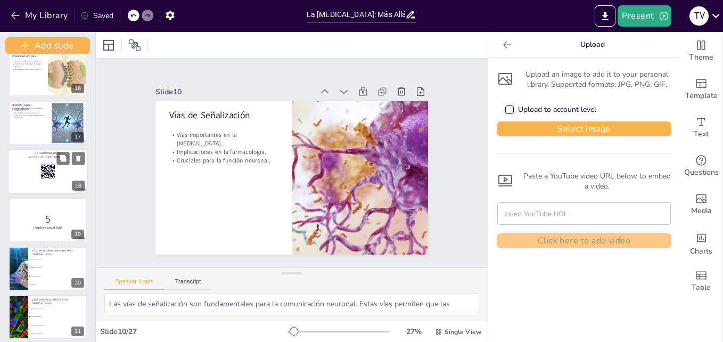
click at [60, 169] on div at bounding box center [48, 171] width 80 height 45
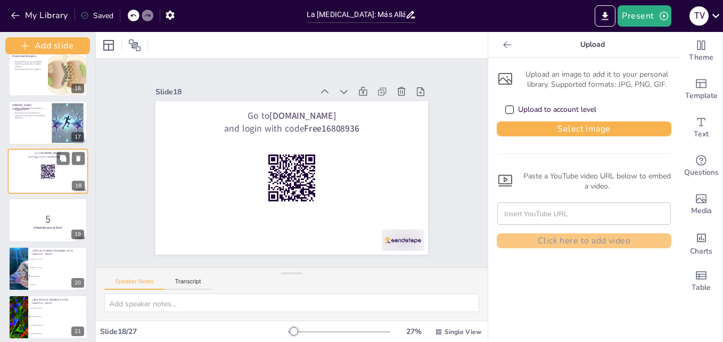
scroll to position [713, 0]
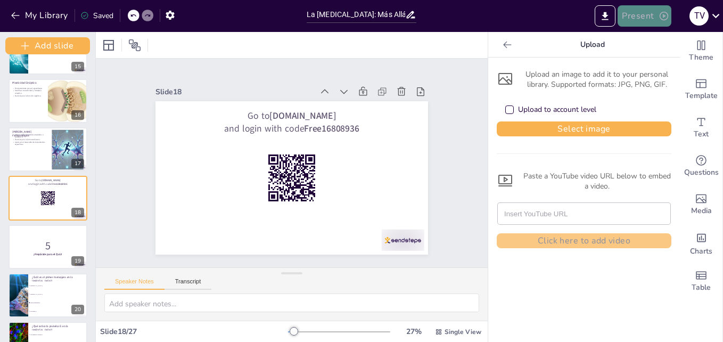
click at [653, 17] on button "Present" at bounding box center [643, 15] width 53 height 21
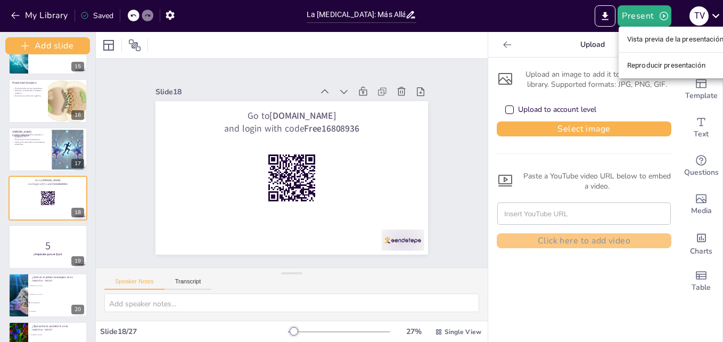
click at [646, 64] on li "Reproducir presentación" at bounding box center [675, 65] width 113 height 17
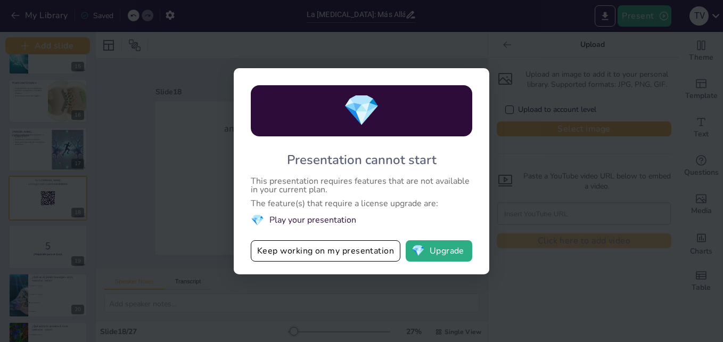
click at [538, 92] on div "💎 Presentation cannot start This presentation requires features that are not av…" at bounding box center [361, 171] width 723 height 342
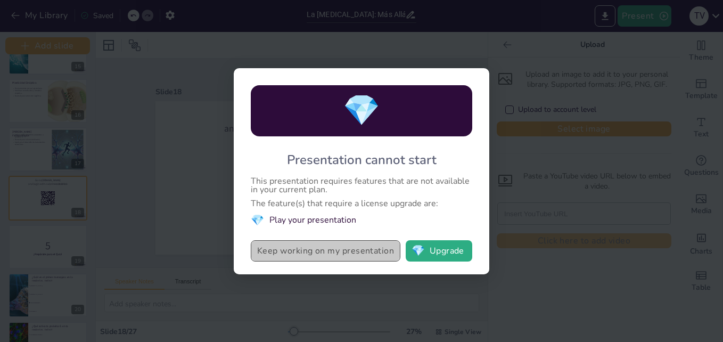
click at [303, 244] on button "Keep working on my presentation" at bounding box center [326, 250] width 150 height 21
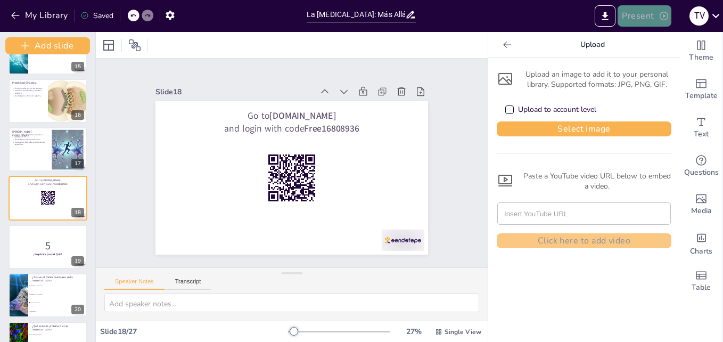
click at [660, 17] on icon "button" at bounding box center [664, 16] width 9 height 9
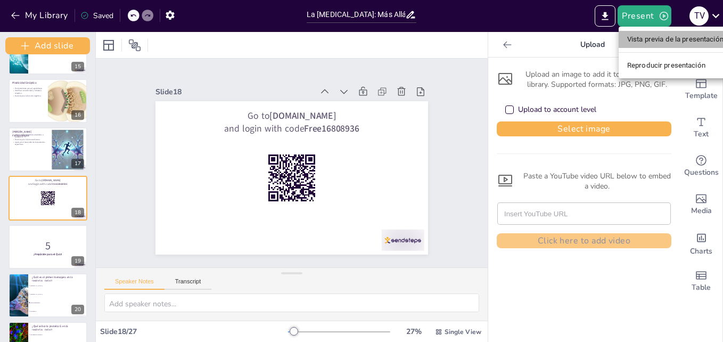
click at [650, 41] on li "Vista previa de la presentación" at bounding box center [675, 39] width 113 height 17
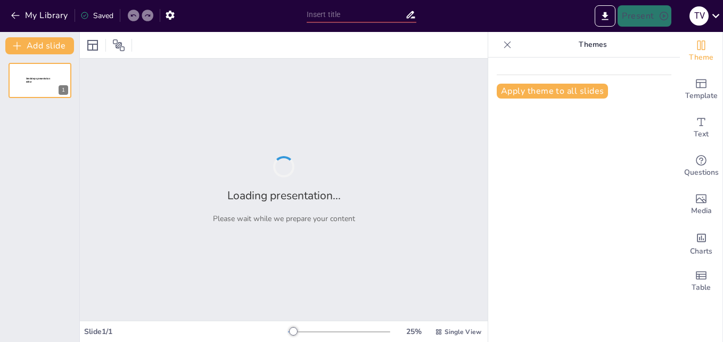
type input "La [MEDICAL_DATA]: Más Allá del Impulso Eléctrico"
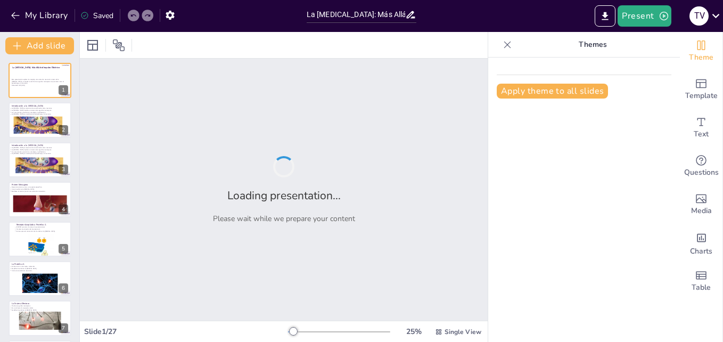
checkbox input "true"
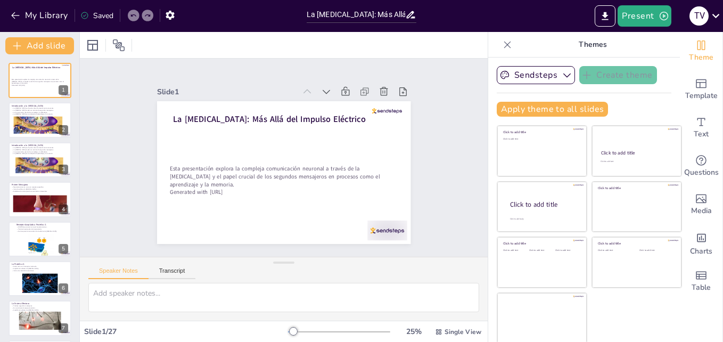
checkbox input "true"
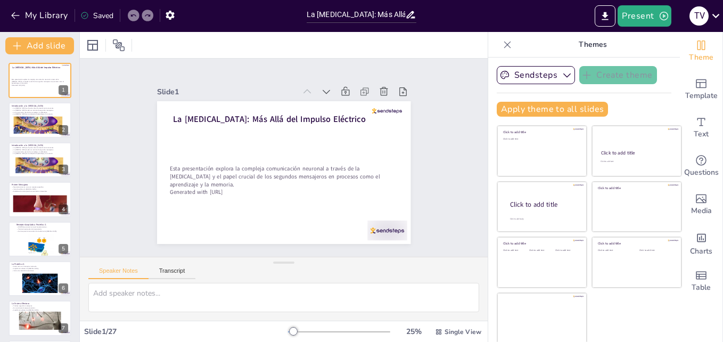
checkbox input "true"
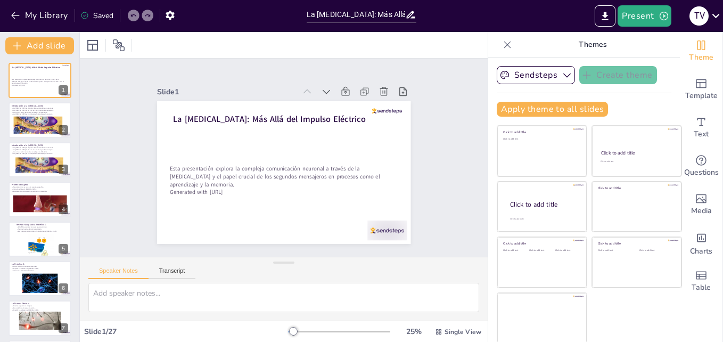
checkbox input "true"
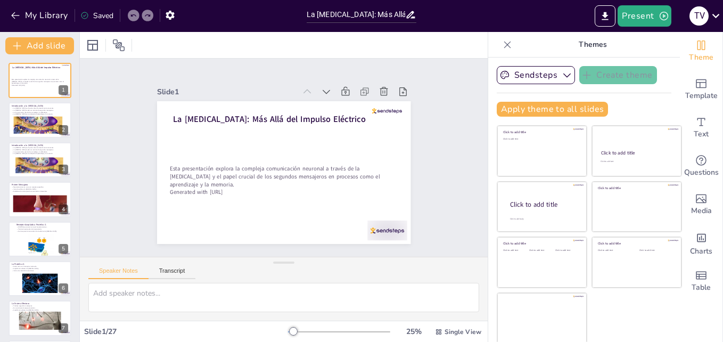
checkbox input "true"
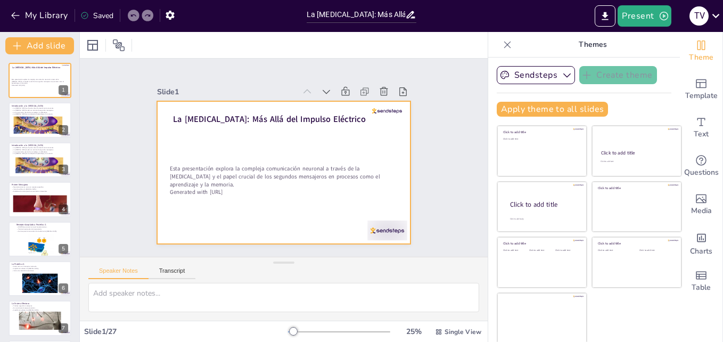
checkbox input "true"
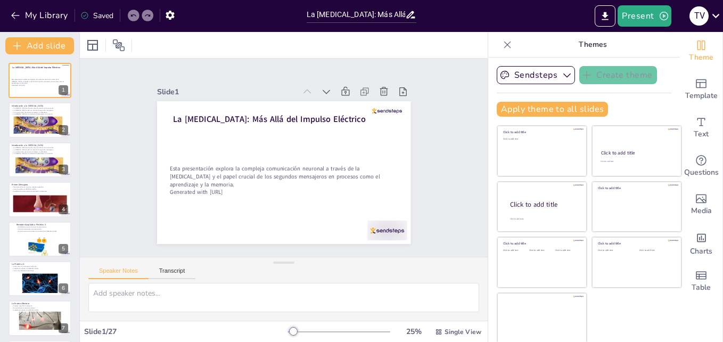
checkbox input "true"
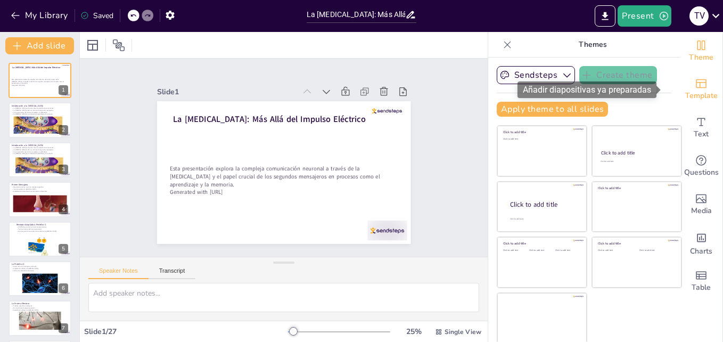
click at [695, 86] on icon "Add ready made slides" at bounding box center [701, 83] width 13 height 13
checkbox input "true"
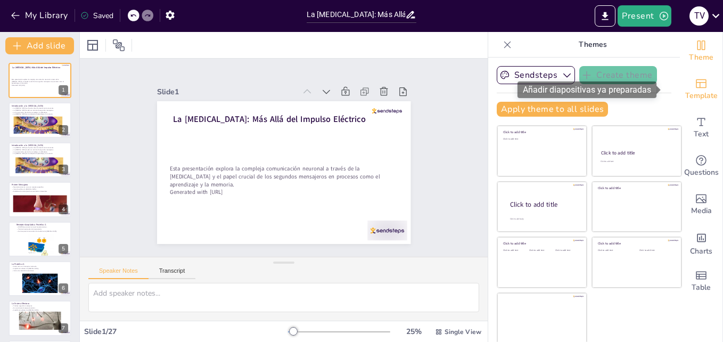
checkbox input "true"
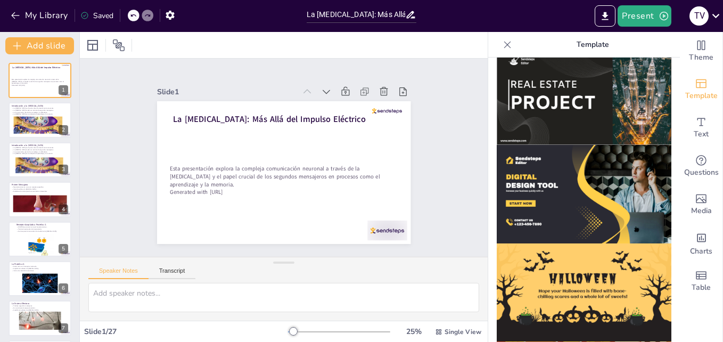
scroll to position [1068, 0]
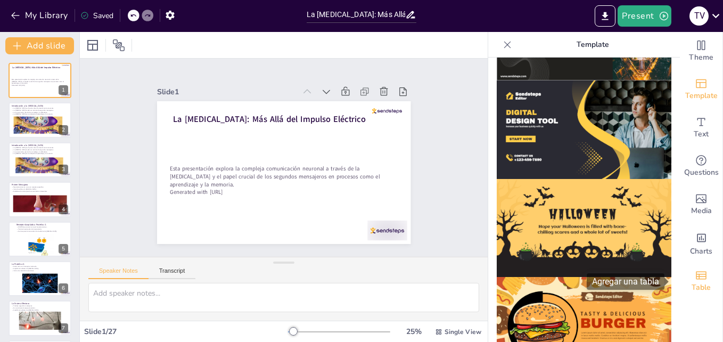
click at [696, 271] on icon "Add a table" at bounding box center [701, 275] width 11 height 8
checkbox input "true"
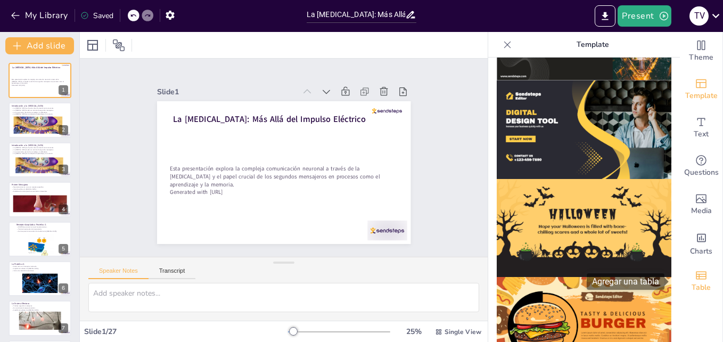
checkbox input "true"
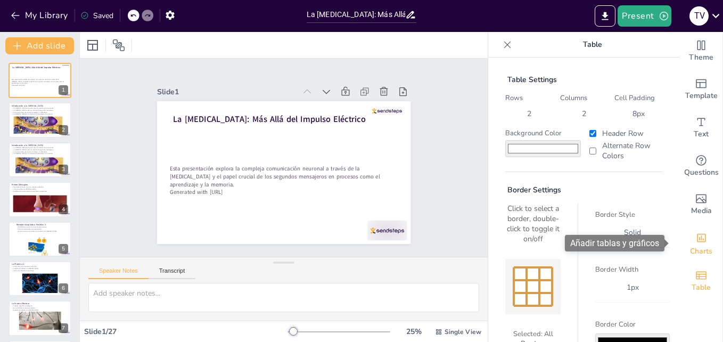
click at [690, 254] on span "Charts" at bounding box center [701, 251] width 22 height 12
checkbox input "true"
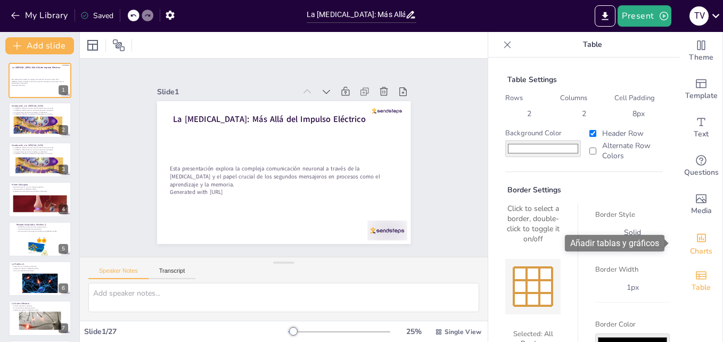
checkbox input "true"
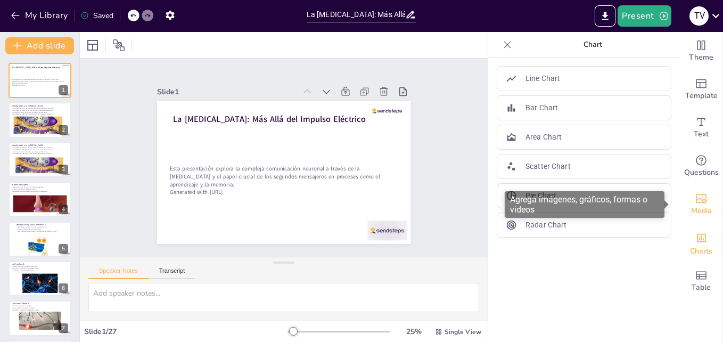
click at [695, 209] on span "Media" at bounding box center [701, 211] width 21 height 12
checkbox input "true"
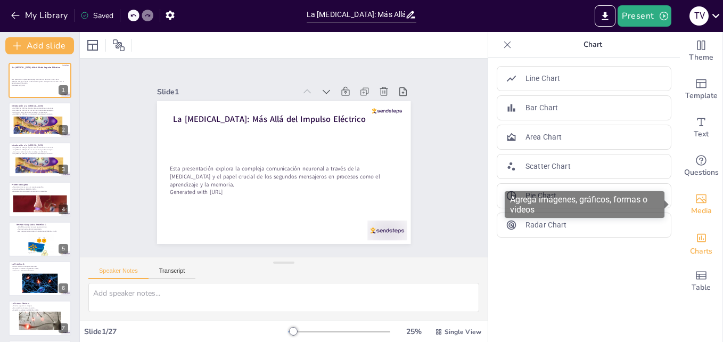
checkbox input "true"
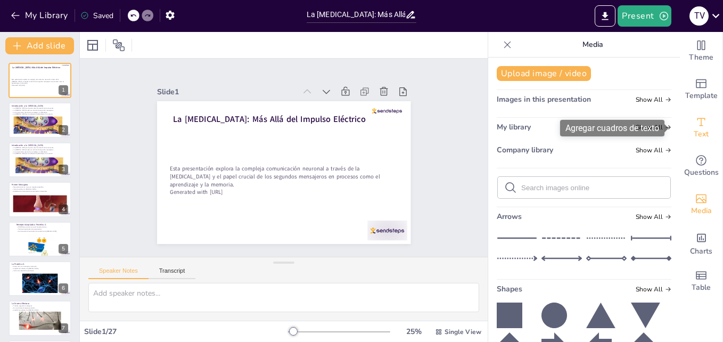
click at [695, 124] on icon "Add text boxes" at bounding box center [701, 122] width 13 height 13
checkbox input "true"
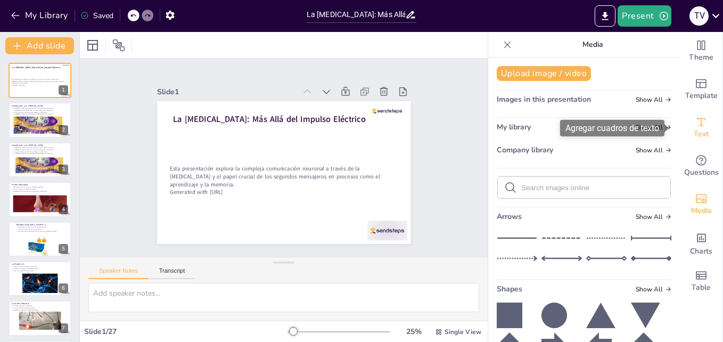
checkbox input "true"
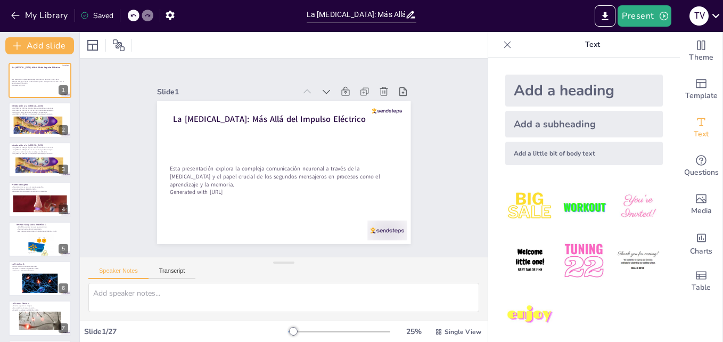
click at [546, 119] on div "Add a subheading" at bounding box center [584, 124] width 158 height 27
checkbox input "true"
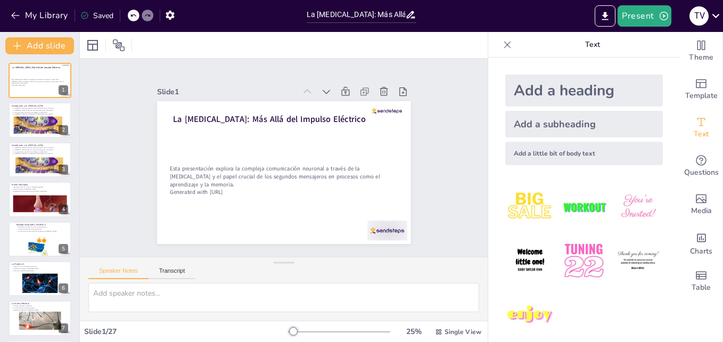
checkbox input "true"
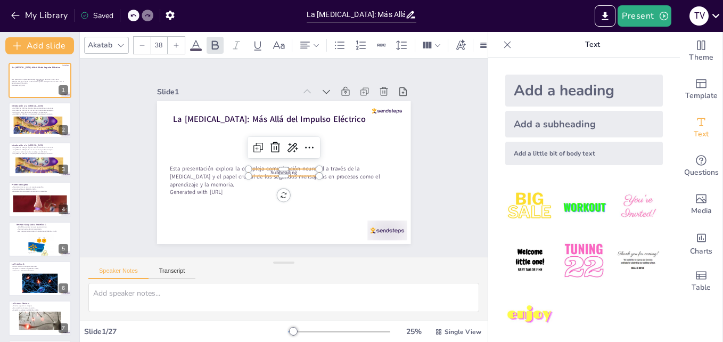
click at [546, 119] on div "Add a subheading" at bounding box center [584, 124] width 158 height 27
checkbox input "true"
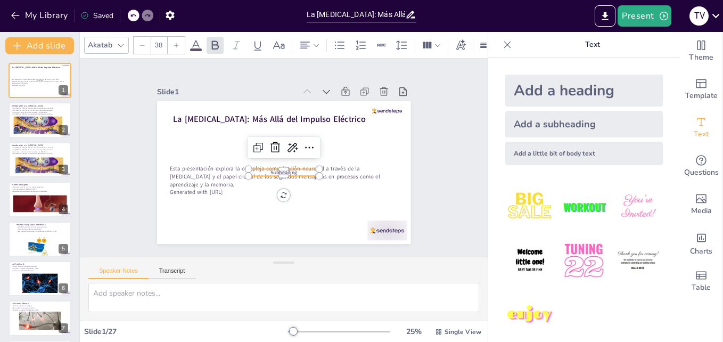
checkbox input "true"
type input "38"
checkbox input "true"
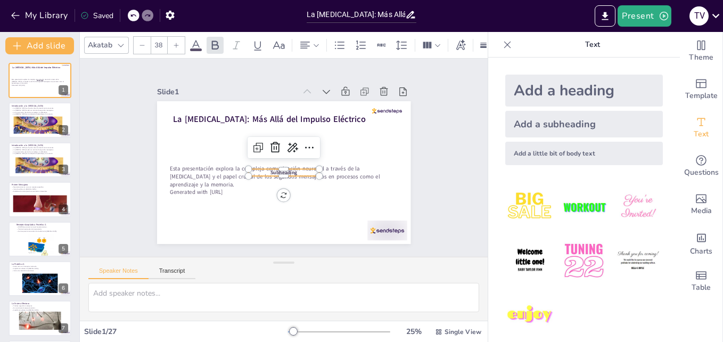
checkbox input "true"
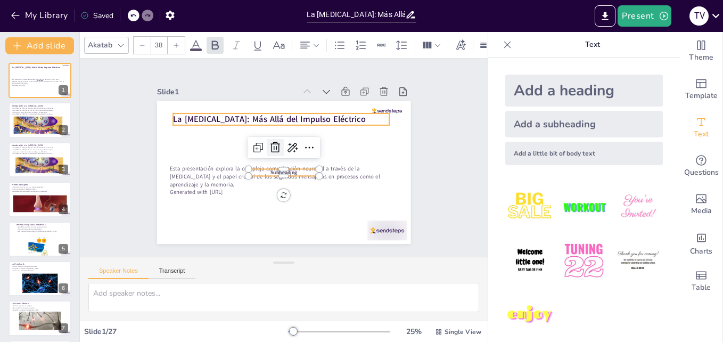
checkbox input "true"
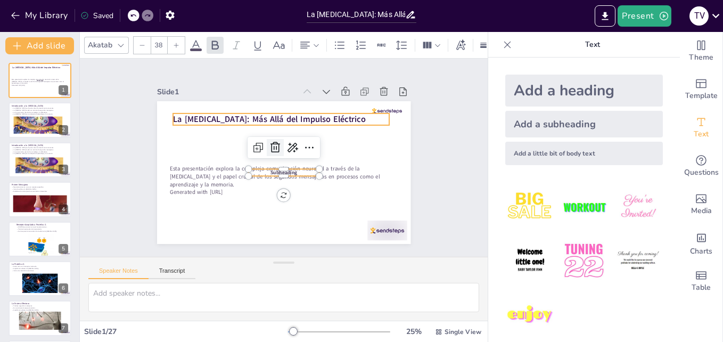
checkbox input "true"
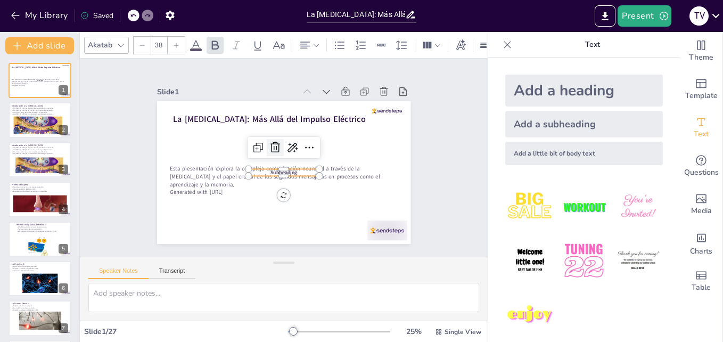
click at [270, 139] on icon at bounding box center [277, 145] width 15 height 15
checkbox input "true"
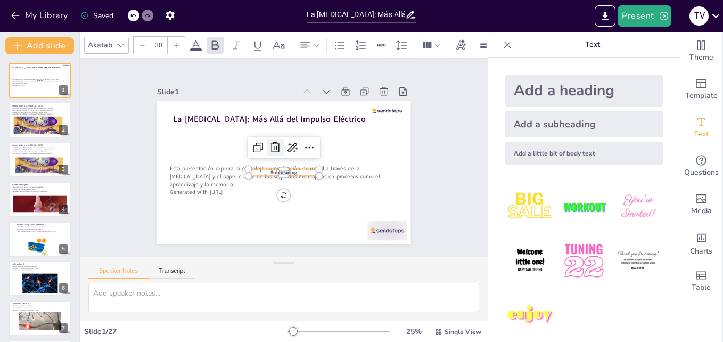
checkbox input "true"
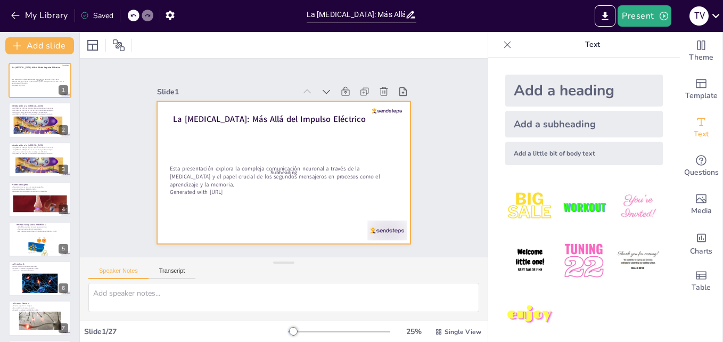
checkbox input "true"
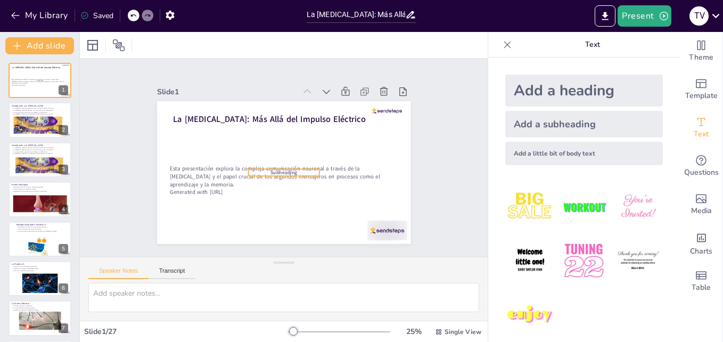
checkbox input "true"
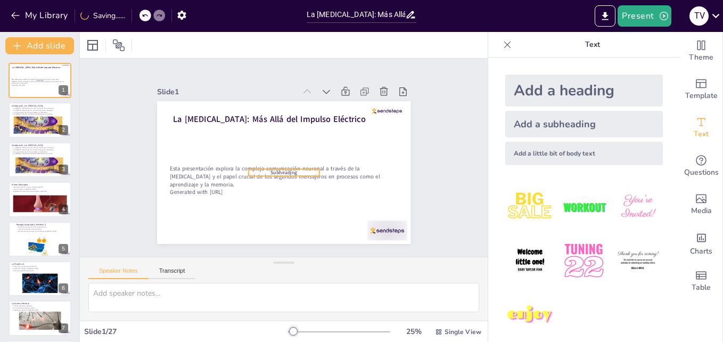
checkbox input "true"
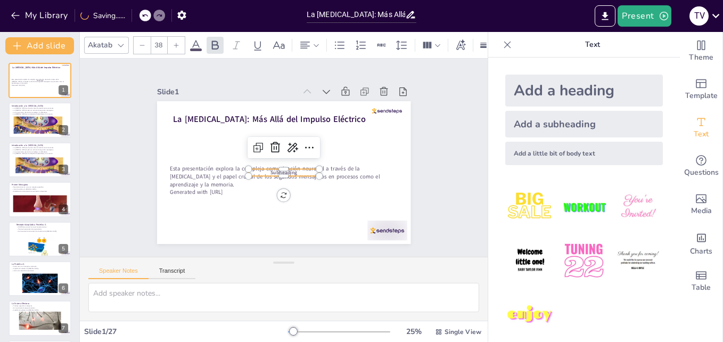
click at [278, 169] on span "Subheading" at bounding box center [280, 172] width 27 height 12
checkbox input "true"
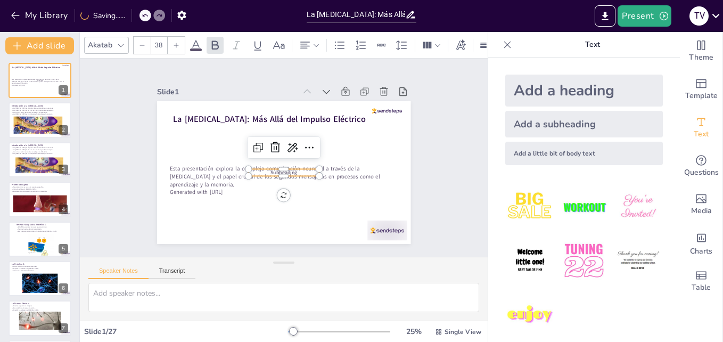
checkbox input "true"
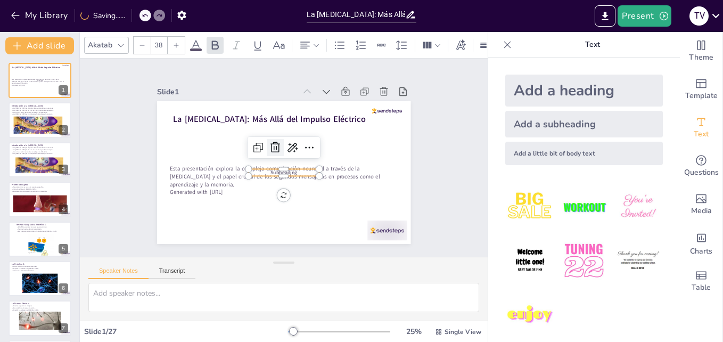
checkbox input "true"
click at [271, 144] on icon at bounding box center [279, 145] width 17 height 17
checkbox input "true"
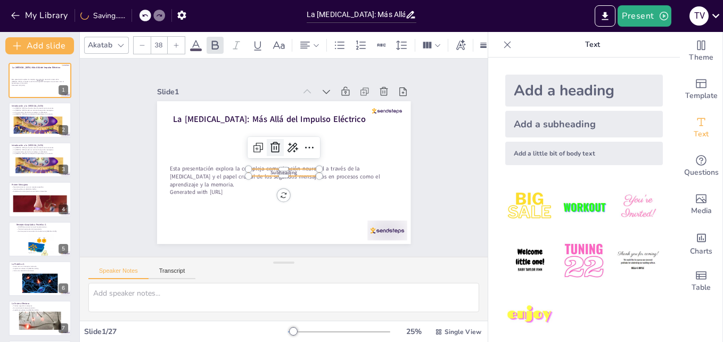
checkbox input "true"
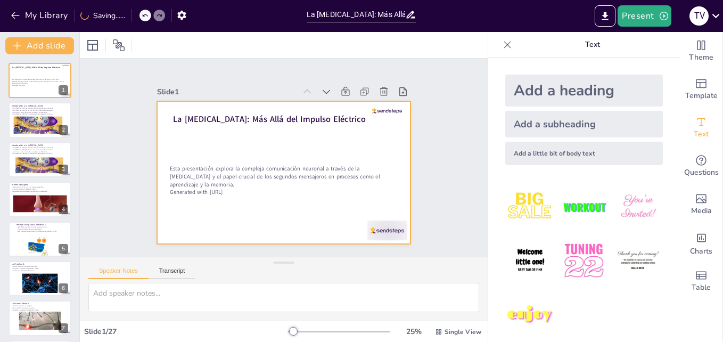
checkbox input "true"
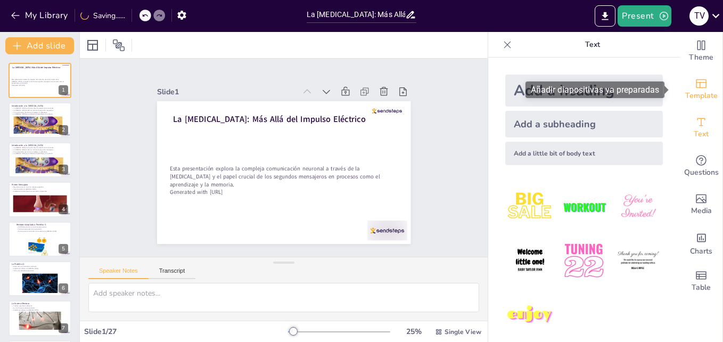
click at [680, 88] on div "Template" at bounding box center [701, 89] width 43 height 38
checkbox input "true"
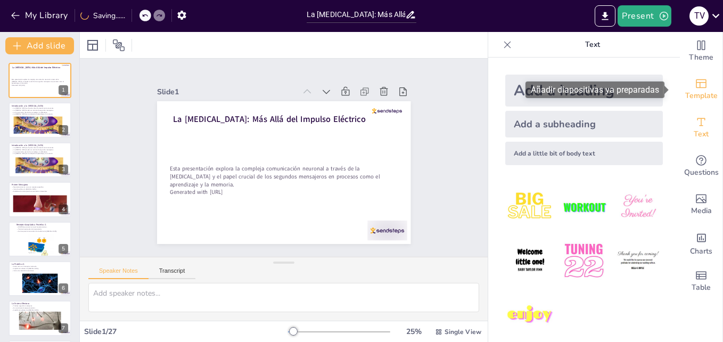
checkbox input "true"
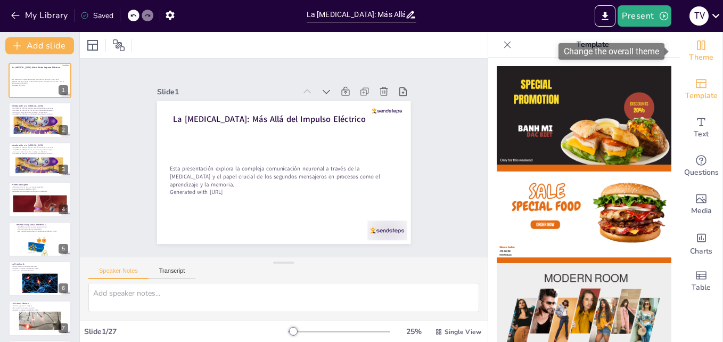
click at [697, 47] on icon "Change the overall theme" at bounding box center [701, 45] width 13 height 13
checkbox input "true"
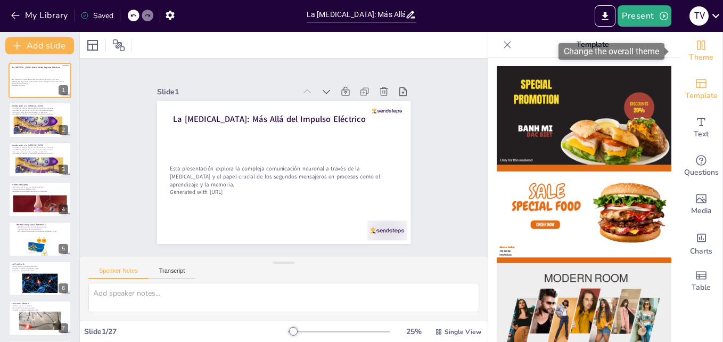
checkbox input "true"
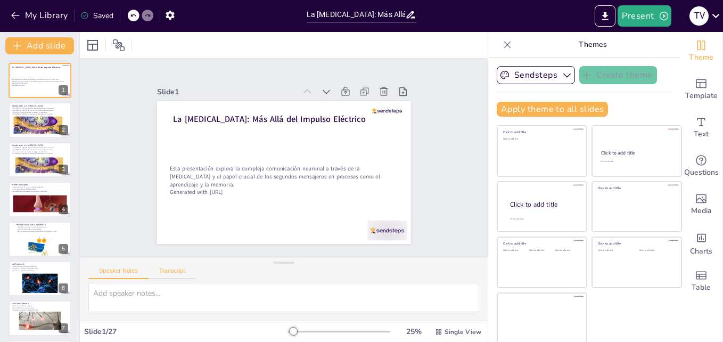
click at [163, 269] on button "Transcript" at bounding box center [172, 273] width 47 height 12
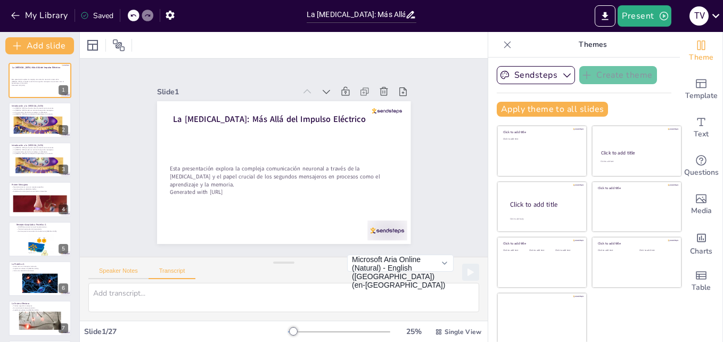
click at [129, 273] on button "Speaker Notes" at bounding box center [118, 273] width 60 height 12
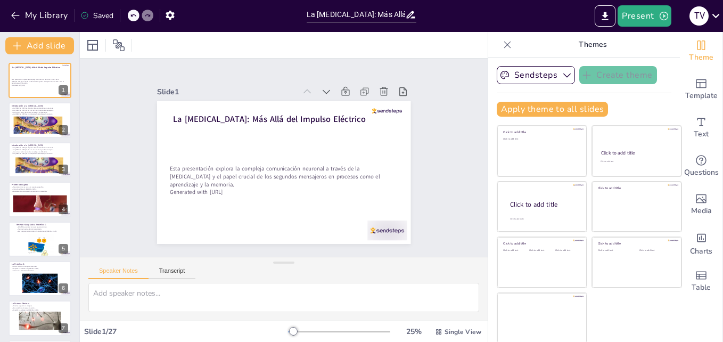
checkbox input "true"
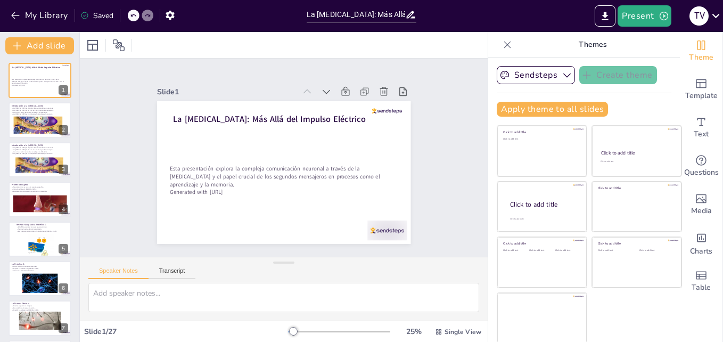
checkbox input "true"
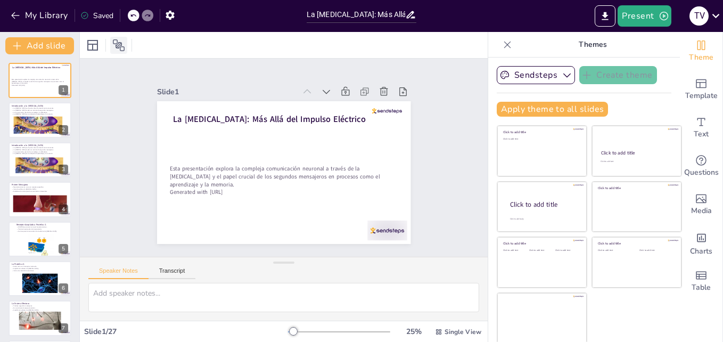
click at [120, 43] on icon at bounding box center [119, 45] width 12 height 12
checkbox input "true"
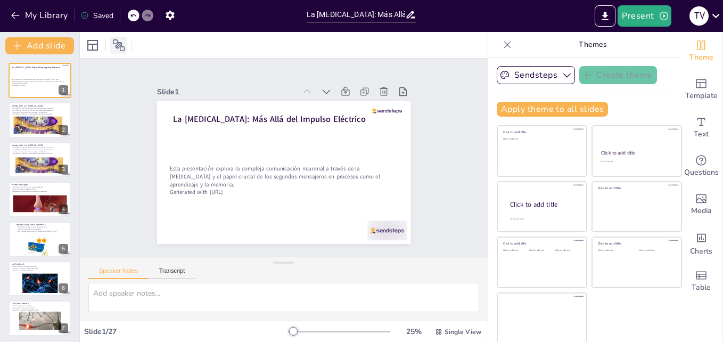
checkbox input "true"
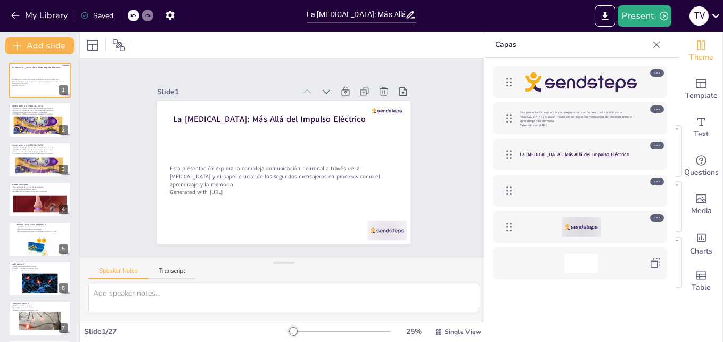
checkbox input "true"
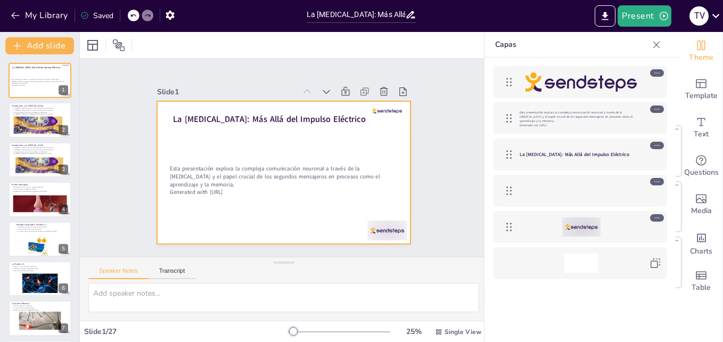
checkbox input "true"
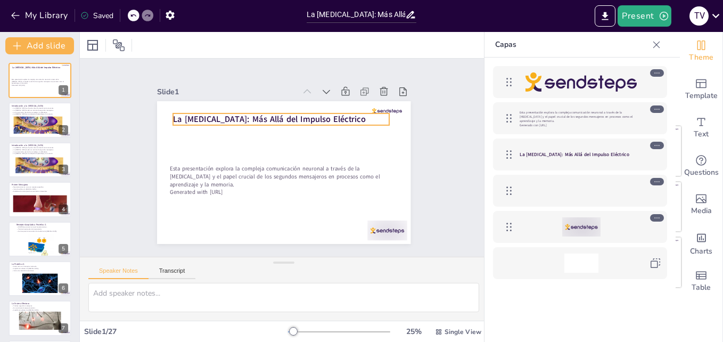
checkbox input "true"
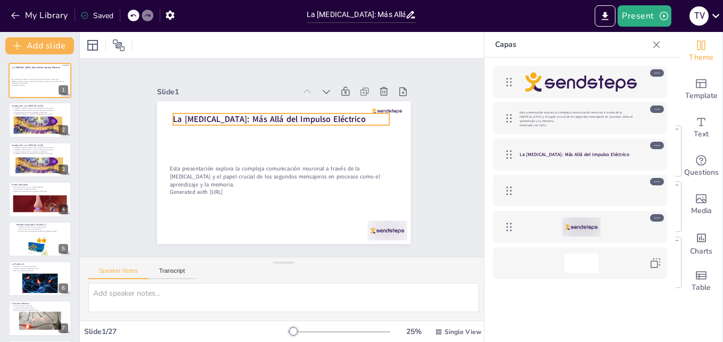
checkbox input "true"
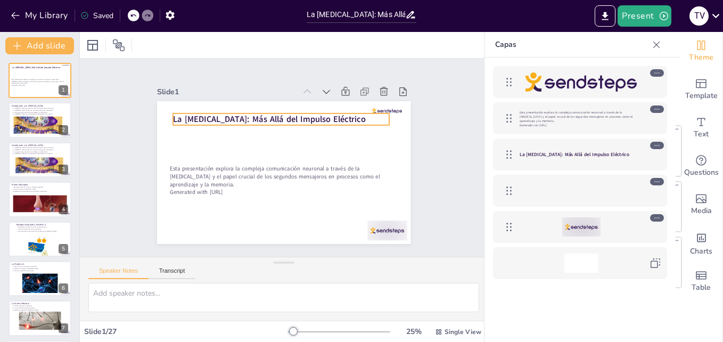
checkbox input "true"
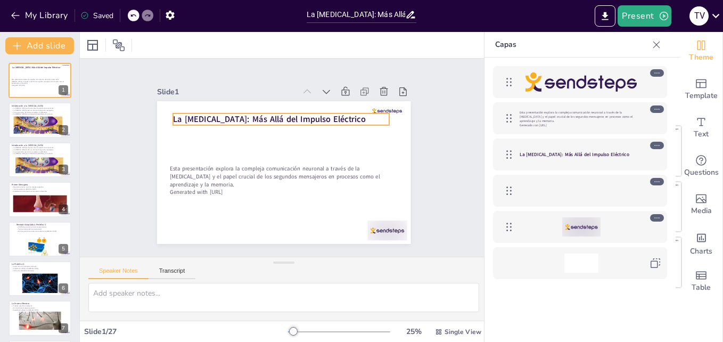
checkbox input "true"
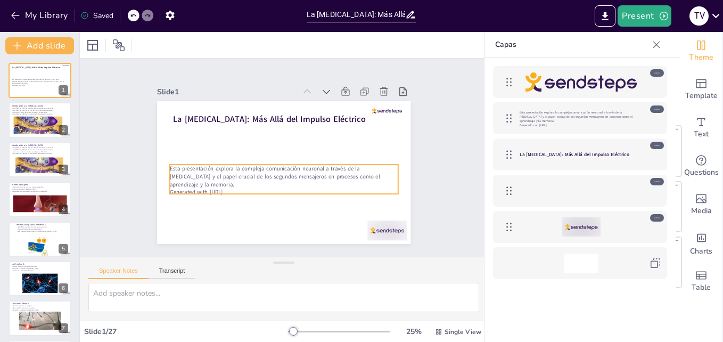
checkbox input "true"
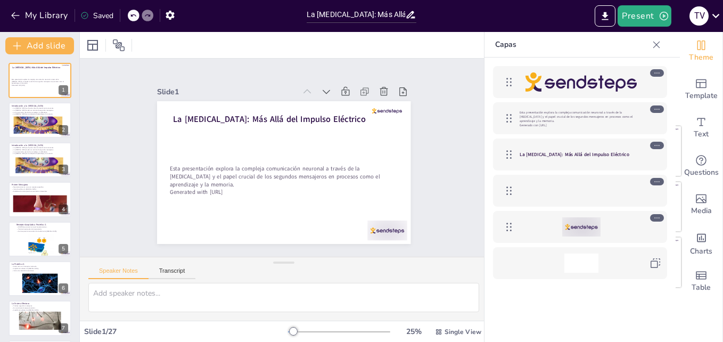
checkbox input "true"
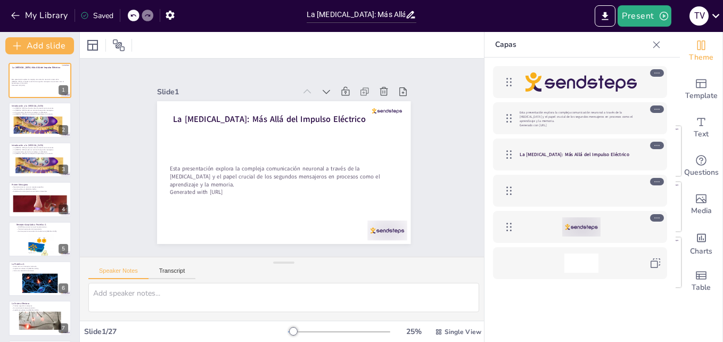
checkbox input "true"
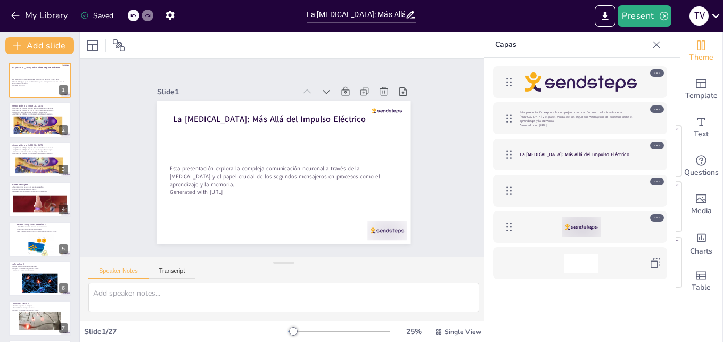
checkbox input "true"
click at [32, 117] on div at bounding box center [38, 120] width 51 height 28
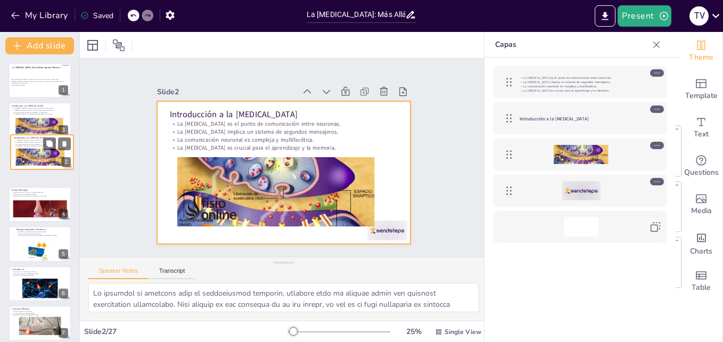
drag, startPoint x: 70, startPoint y: 112, endPoint x: 72, endPoint y: 147, distance: 35.7
click at [72, 147] on div at bounding box center [42, 151] width 63 height 35
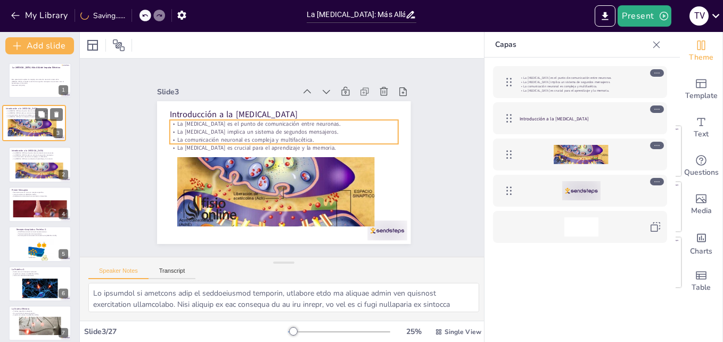
drag, startPoint x: 51, startPoint y: 155, endPoint x: 46, endPoint y: 112, distance: 43.4
click at [46, 112] on div "Introducción a la Sinapsis La sinapsis es el punto de comunicación entre neuron…" at bounding box center [34, 123] width 64 height 36
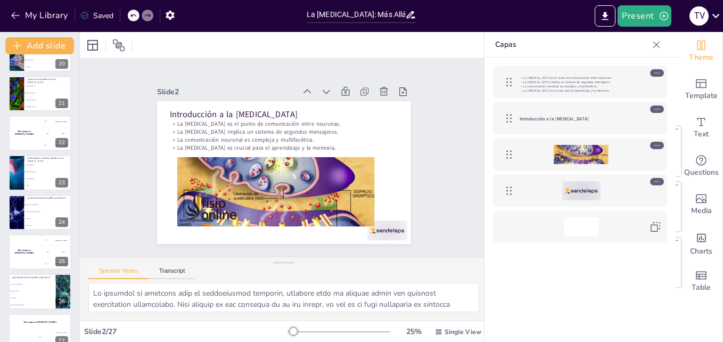
scroll to position [794, 0]
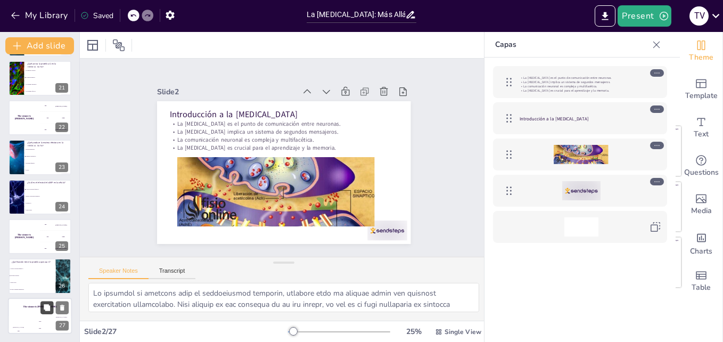
click at [48, 312] on button at bounding box center [46, 307] width 13 height 13
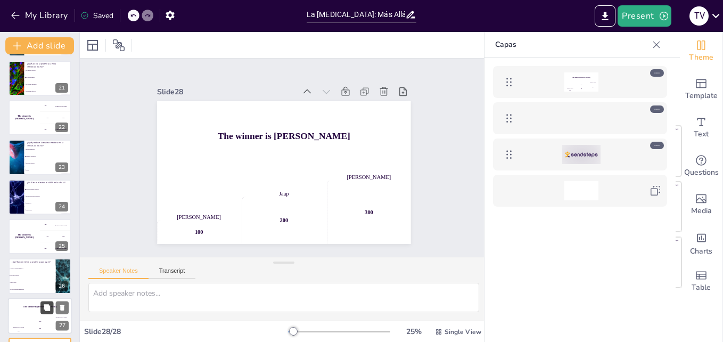
scroll to position [834, 0]
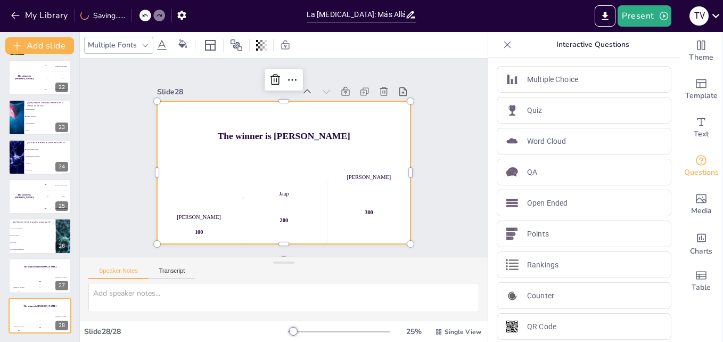
click at [292, 183] on div "Jaap 200" at bounding box center [246, 192] width 109 height 110
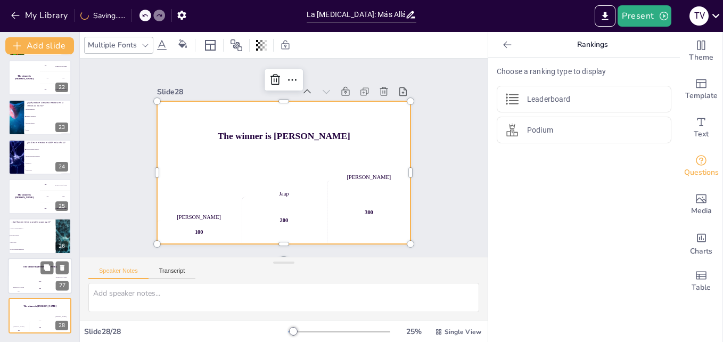
click at [32, 285] on div "200" at bounding box center [39, 288] width 21 height 12
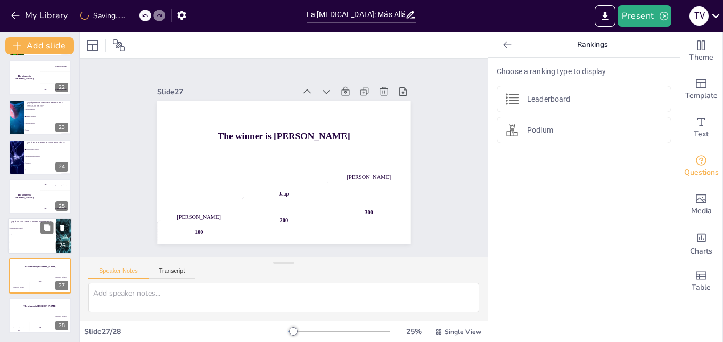
click at [35, 237] on li "Fosforila proteínas" at bounding box center [32, 235] width 48 height 7
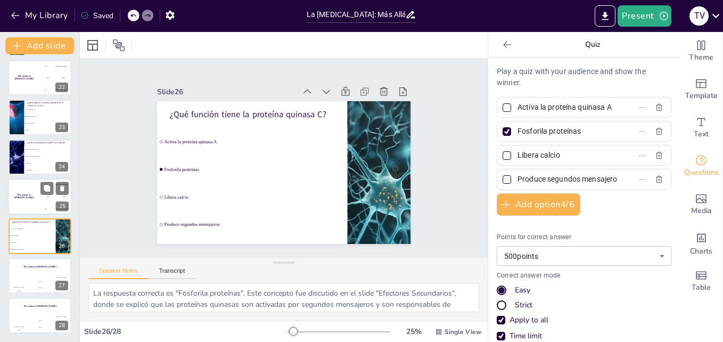
click at [35, 200] on div "The winner is [PERSON_NAME]" at bounding box center [24, 196] width 32 height 36
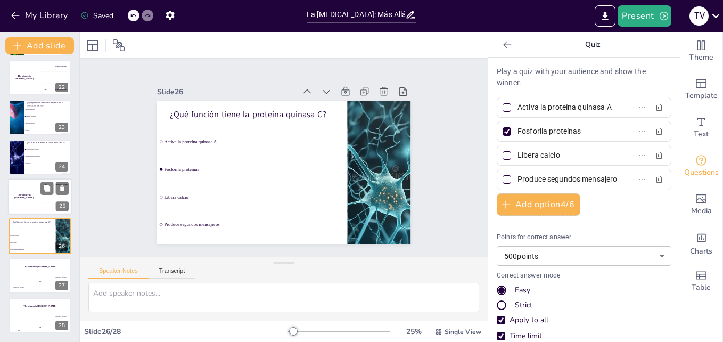
scroll to position [833, 0]
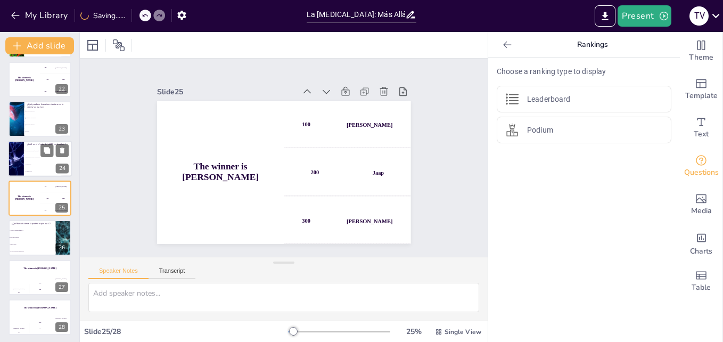
click at [26, 155] on li "Inhibe la actividad enzimática" at bounding box center [48, 157] width 48 height 7
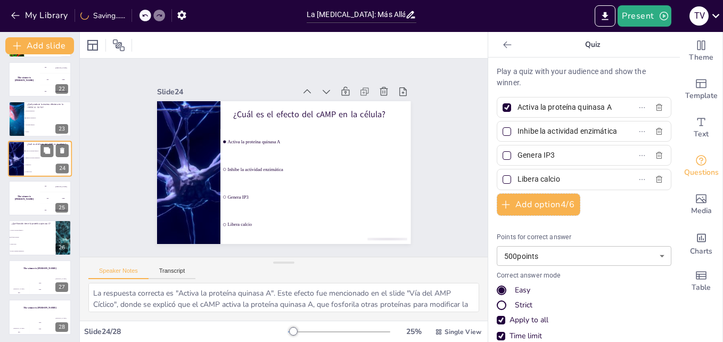
scroll to position [793, 0]
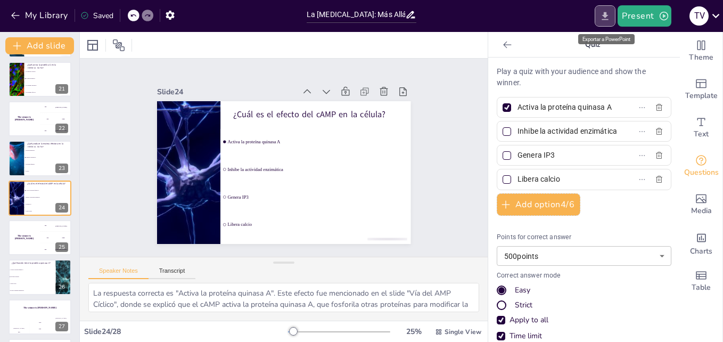
click at [600, 17] on icon "Export to PowerPoint" at bounding box center [604, 16] width 11 height 11
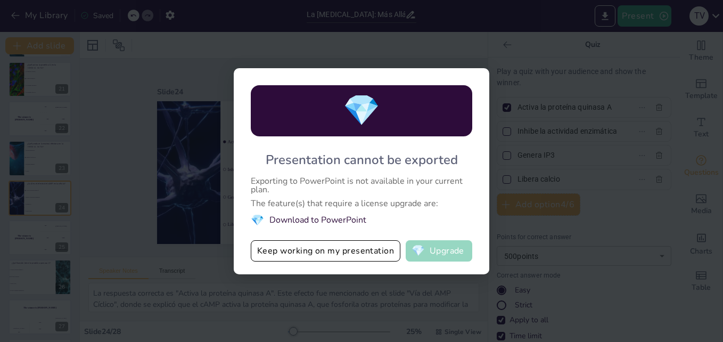
click at [419, 254] on span "💎" at bounding box center [417, 250] width 13 height 11
